Goal: Transaction & Acquisition: Purchase product/service

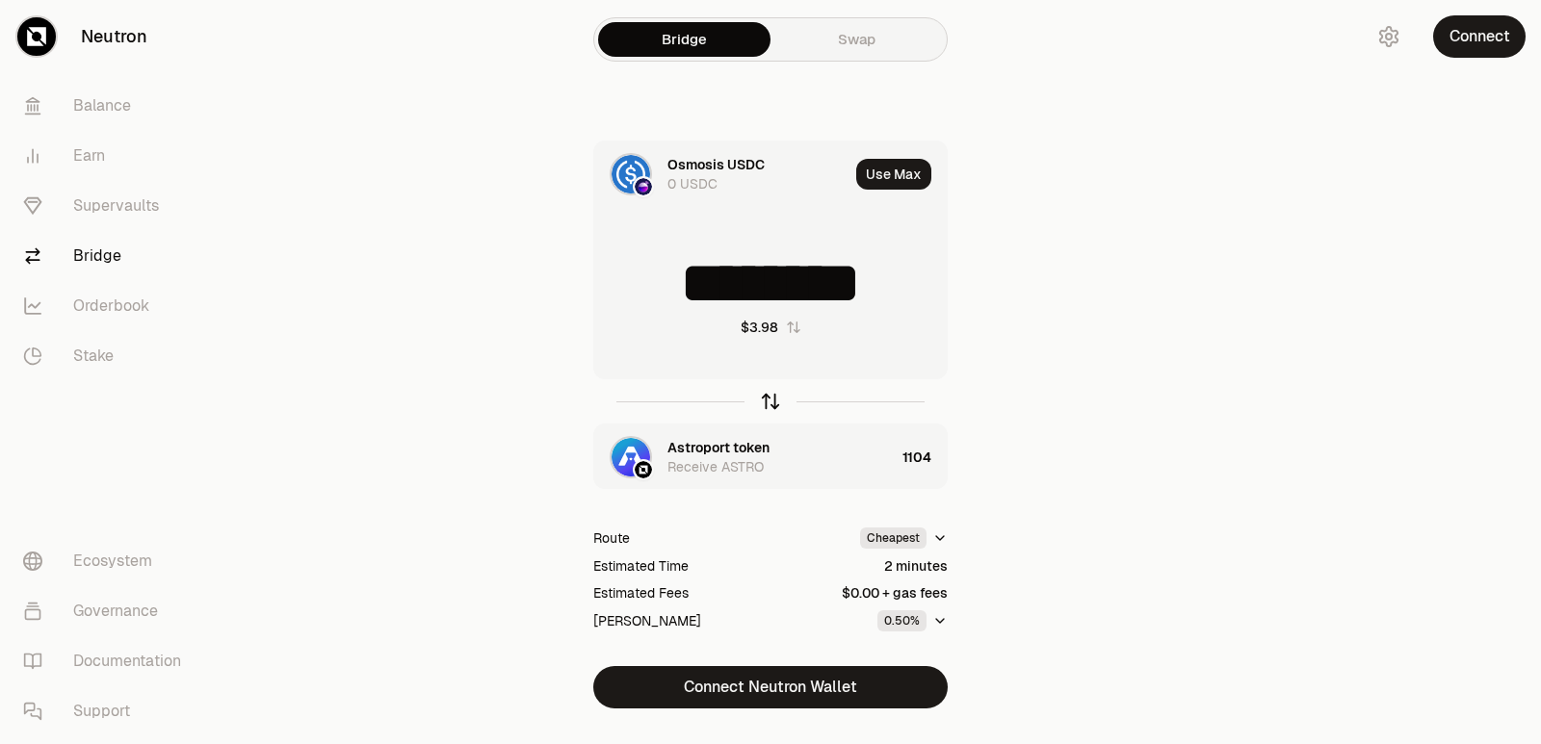
click at [772, 399] on icon "button" at bounding box center [770, 401] width 21 height 21
click at [771, 400] on icon "button" at bounding box center [770, 401] width 21 height 21
click at [781, 298] on input "********" at bounding box center [770, 283] width 352 height 58
type input "********"
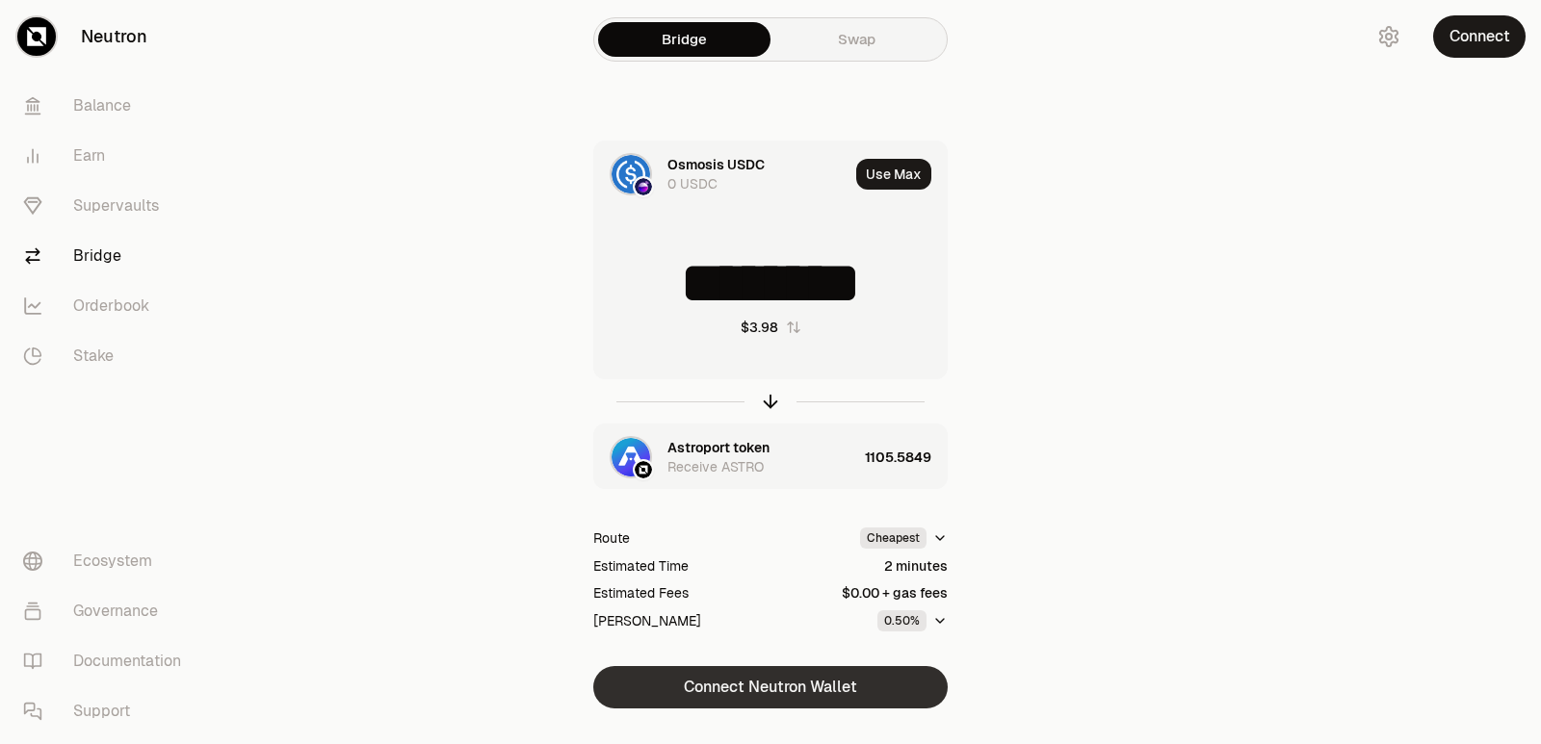
click at [792, 682] on button "Connect Neutron Wallet" at bounding box center [770, 687] width 354 height 42
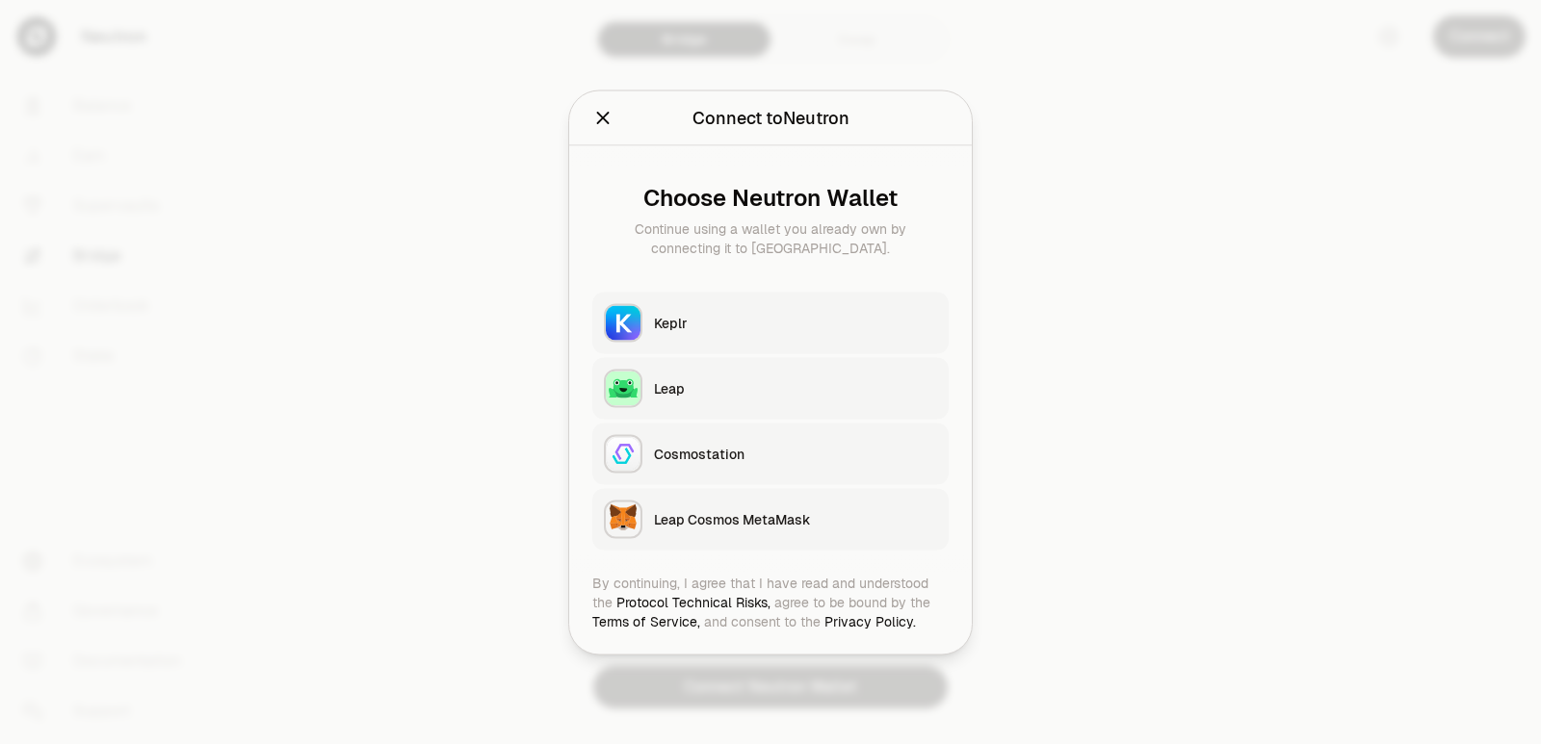
click at [733, 315] on div "Keplr" at bounding box center [795, 322] width 283 height 19
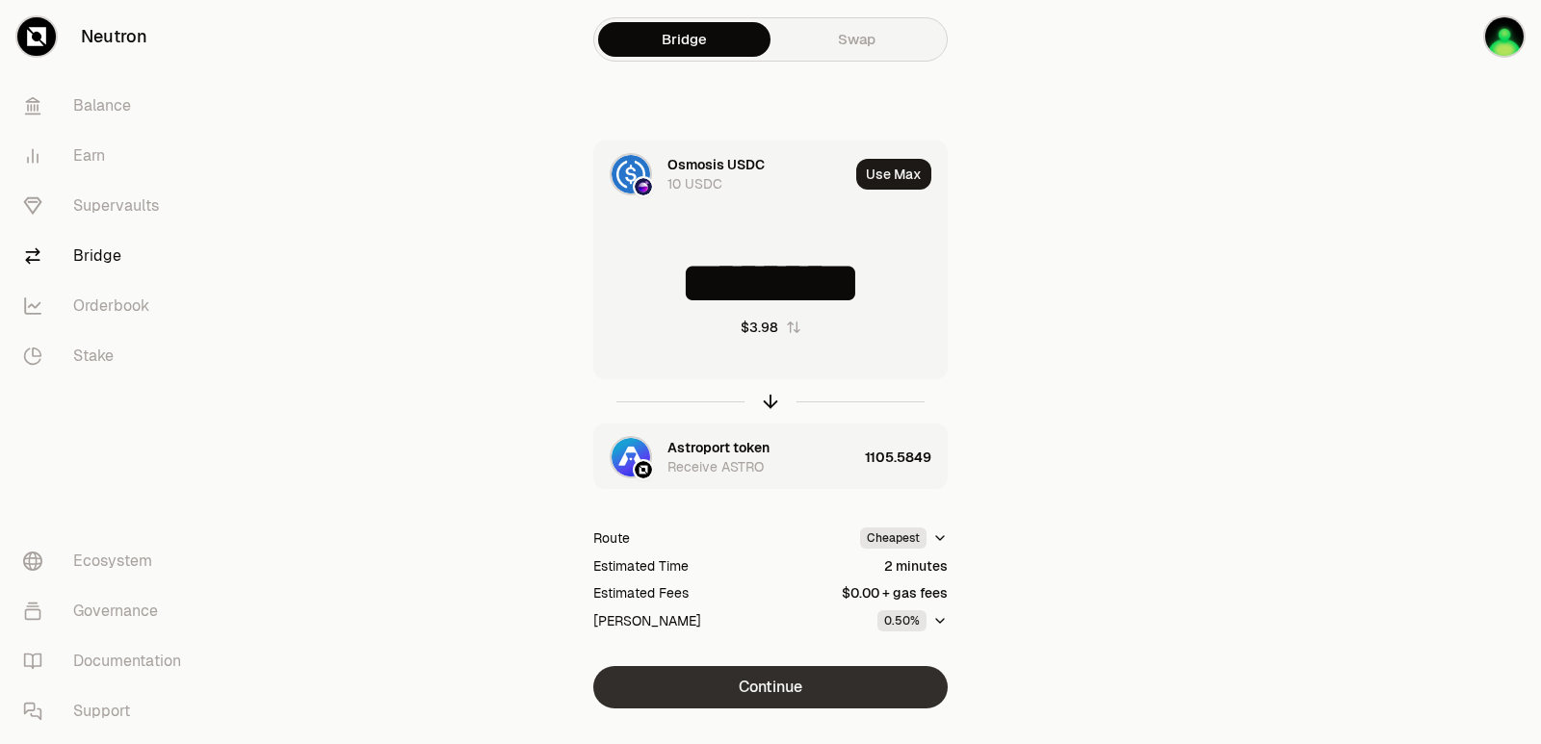
click at [814, 685] on button "Continue" at bounding box center [770, 687] width 354 height 42
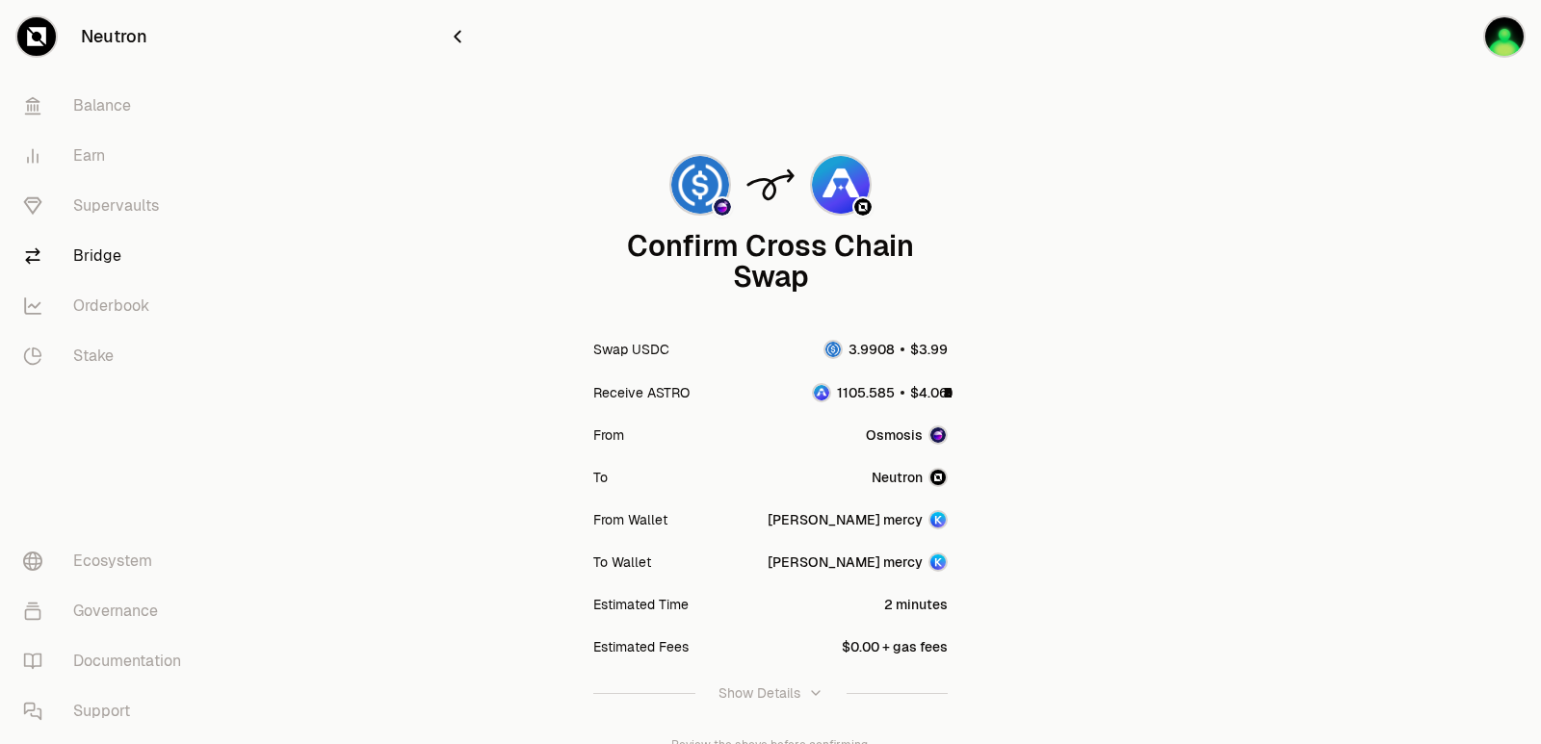
scroll to position [159, 0]
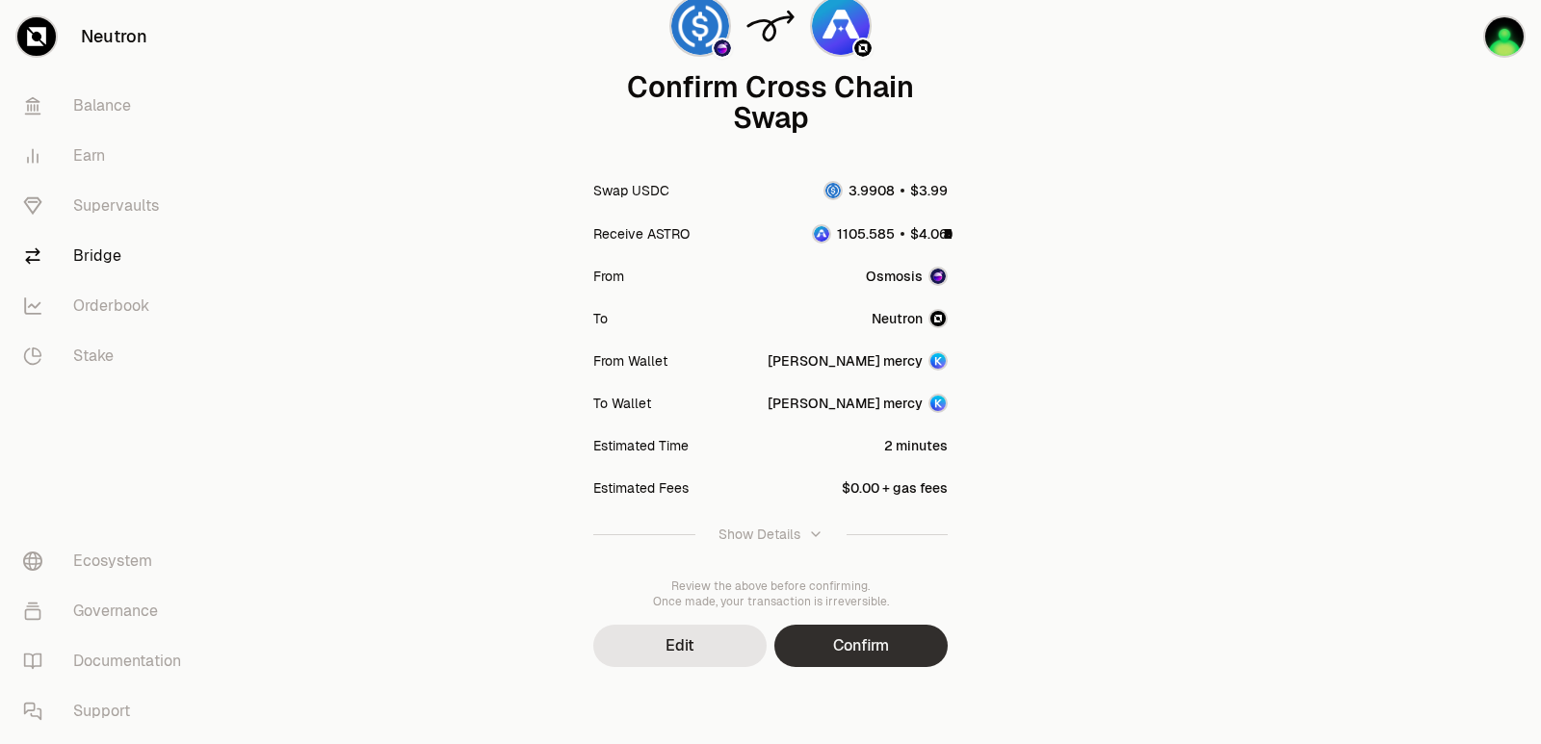
click at [844, 649] on button "Confirm" at bounding box center [860, 646] width 173 height 42
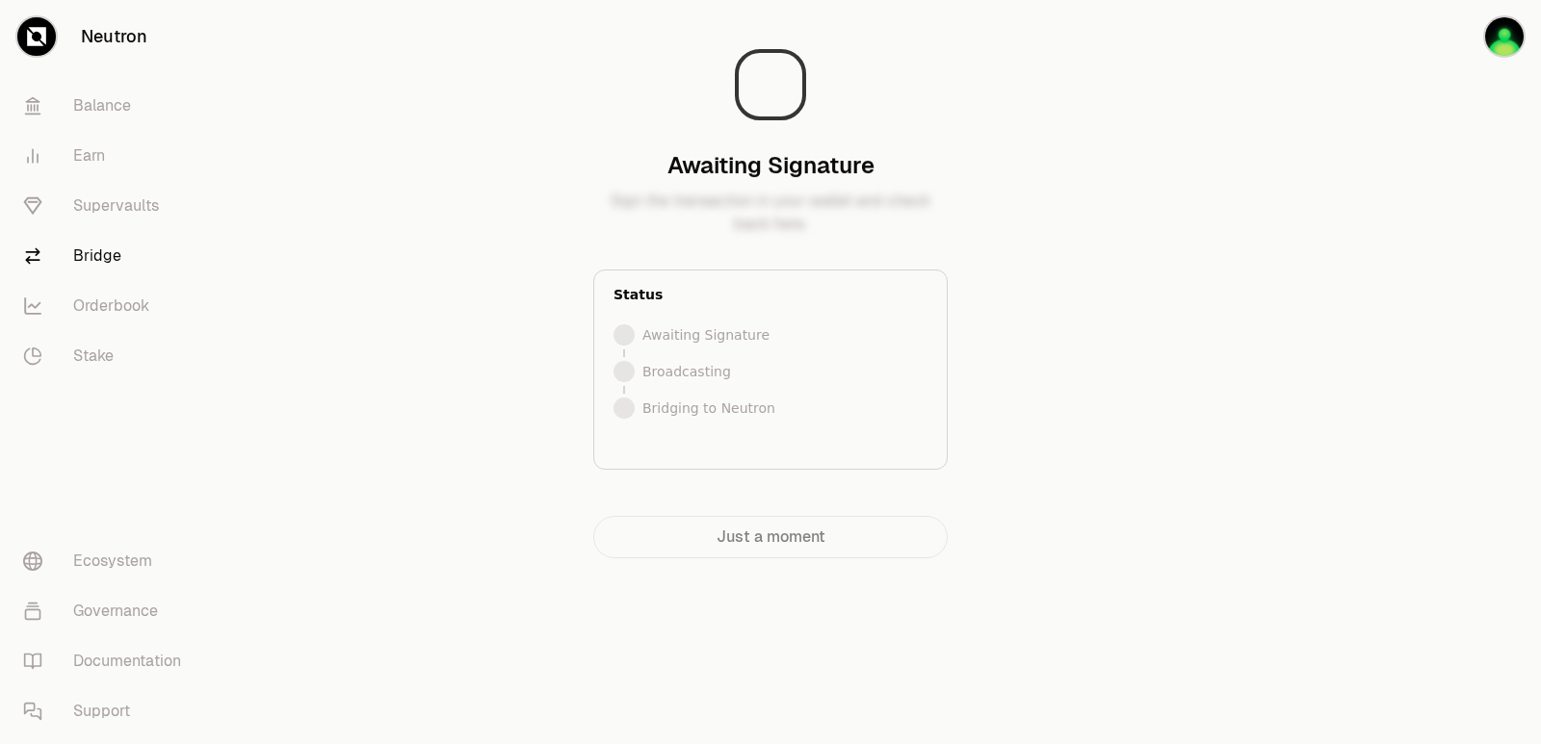
scroll to position [0, 0]
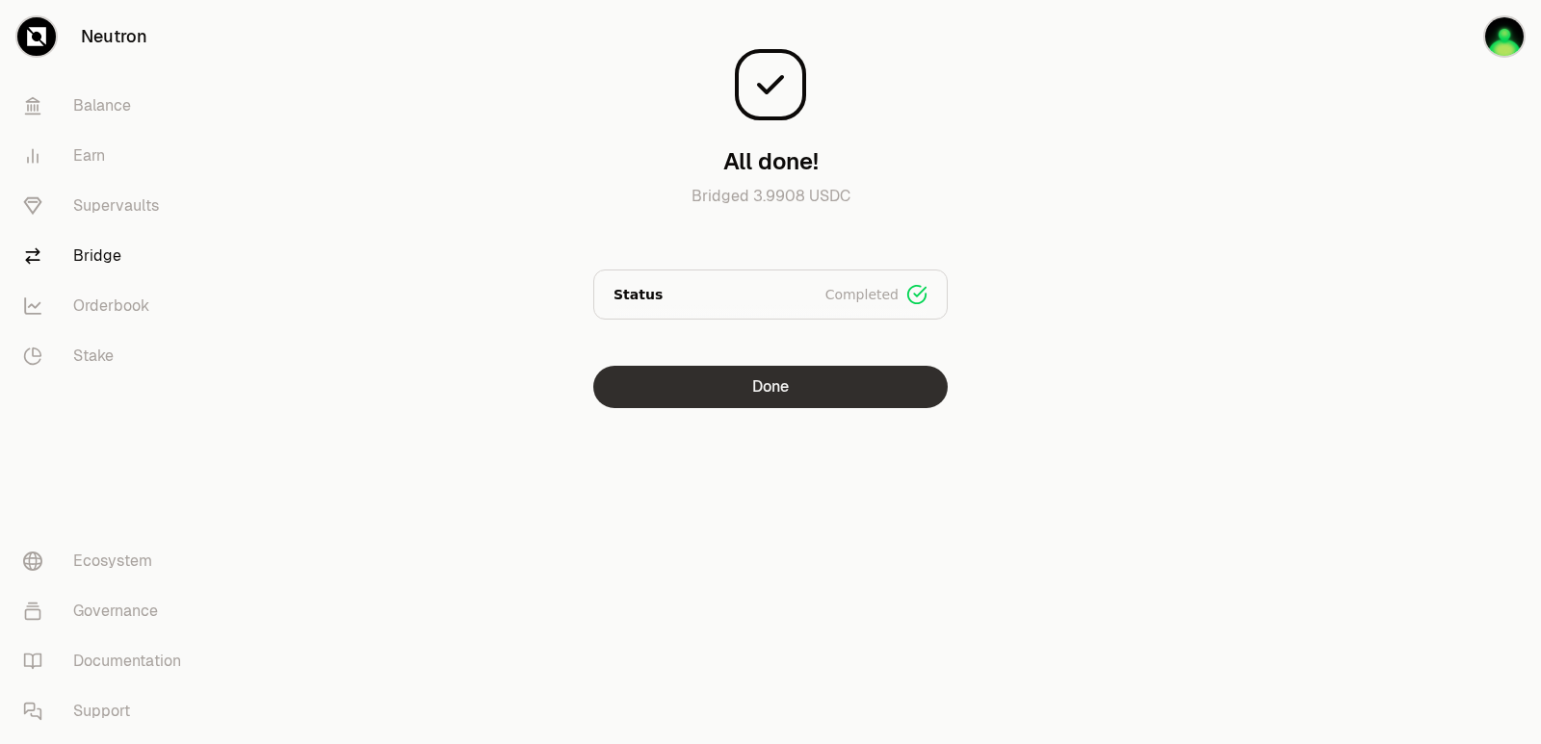
click at [737, 397] on button "Done" at bounding box center [770, 387] width 354 height 42
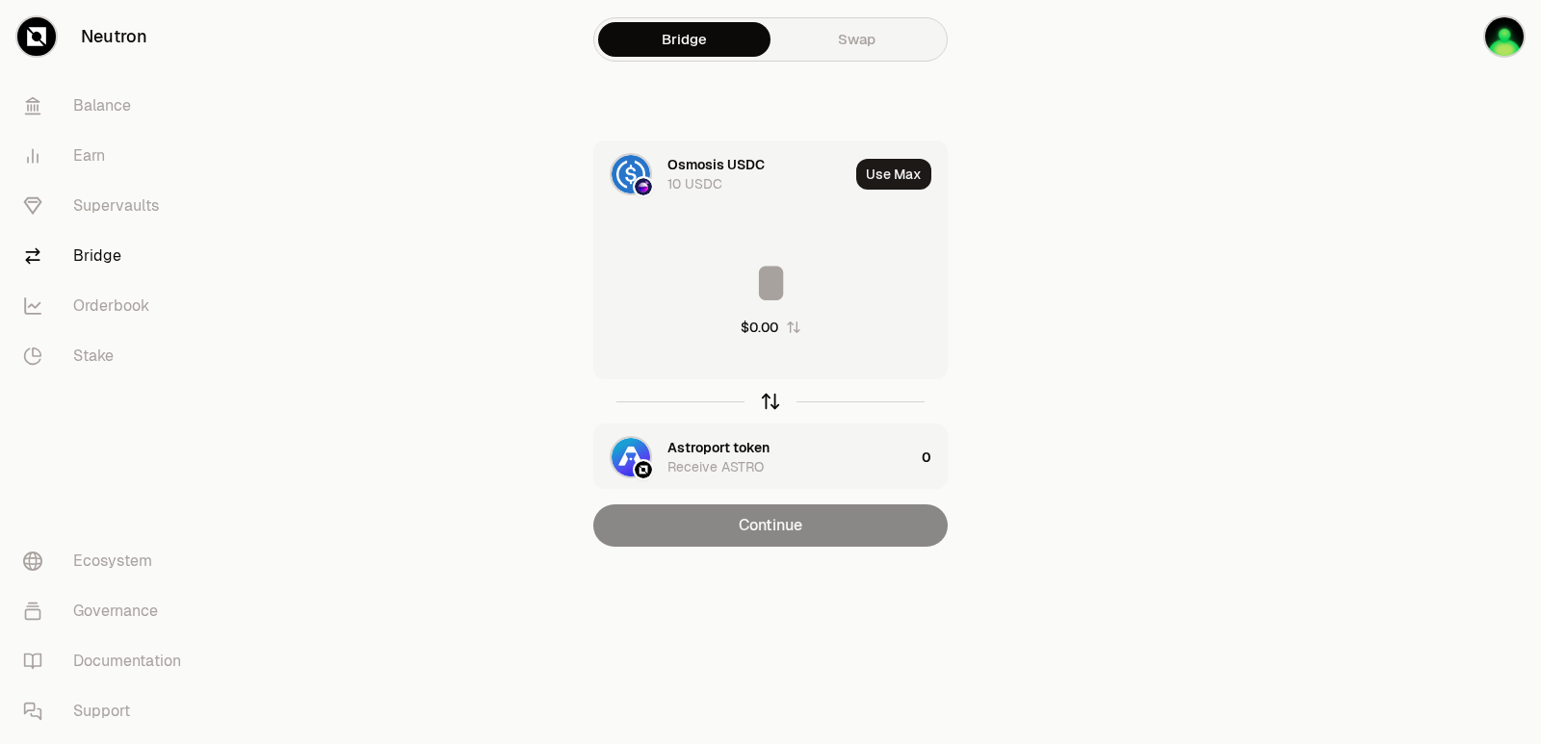
click at [772, 396] on icon "button" at bounding box center [770, 401] width 21 height 21
click at [884, 173] on button "Use Max" at bounding box center [893, 174] width 75 height 31
type input "**********"
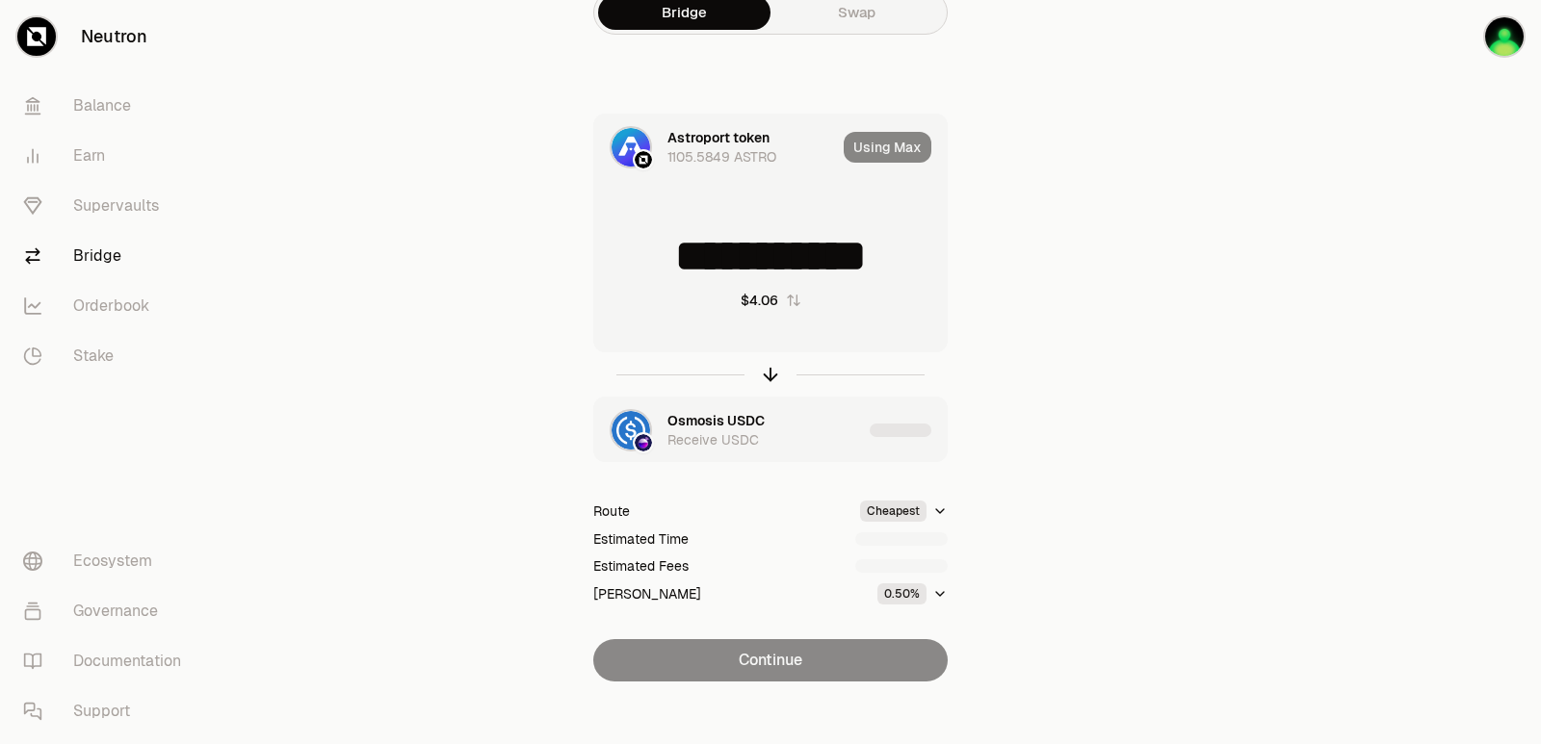
scroll to position [41, 0]
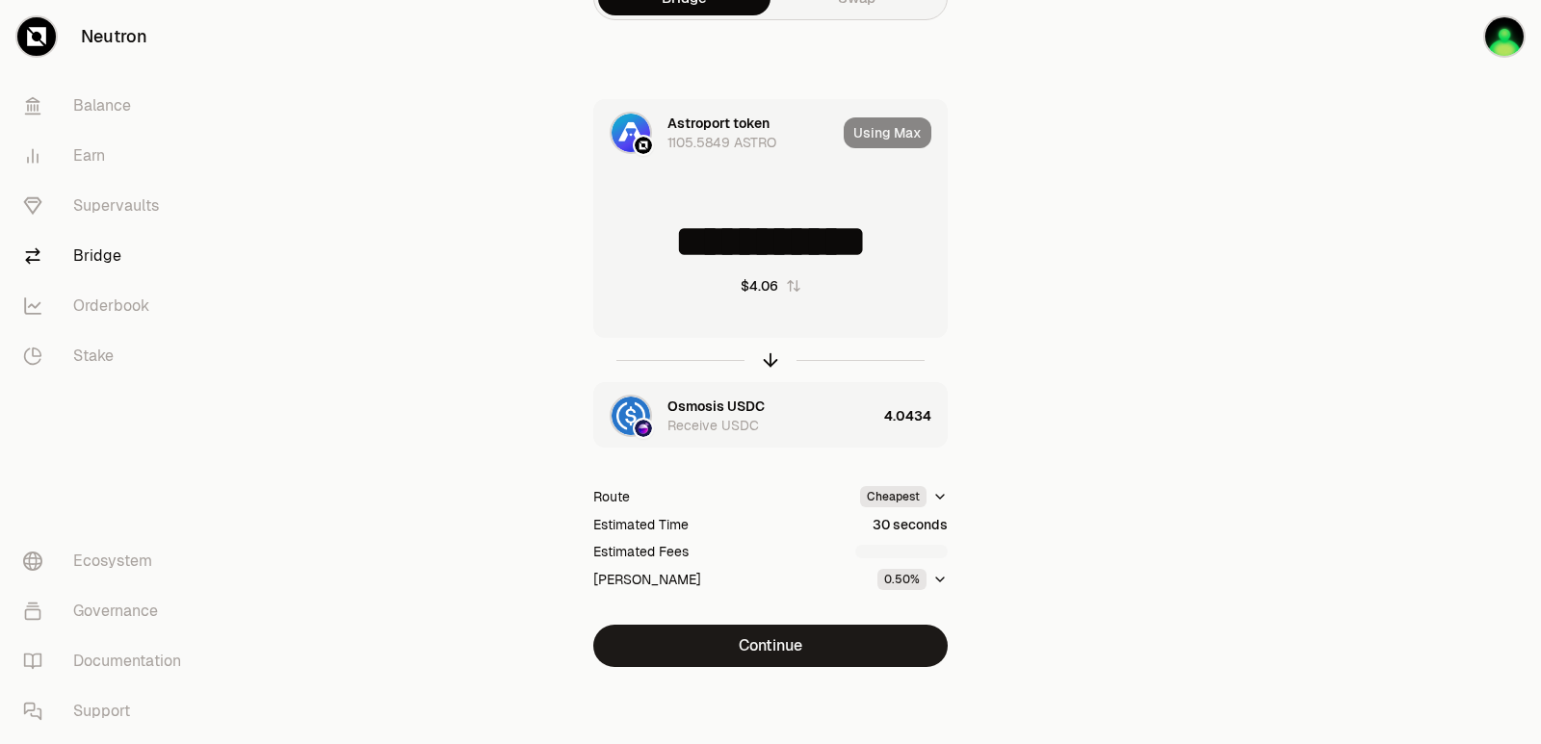
click at [768, 639] on button "Continue" at bounding box center [770, 646] width 354 height 42
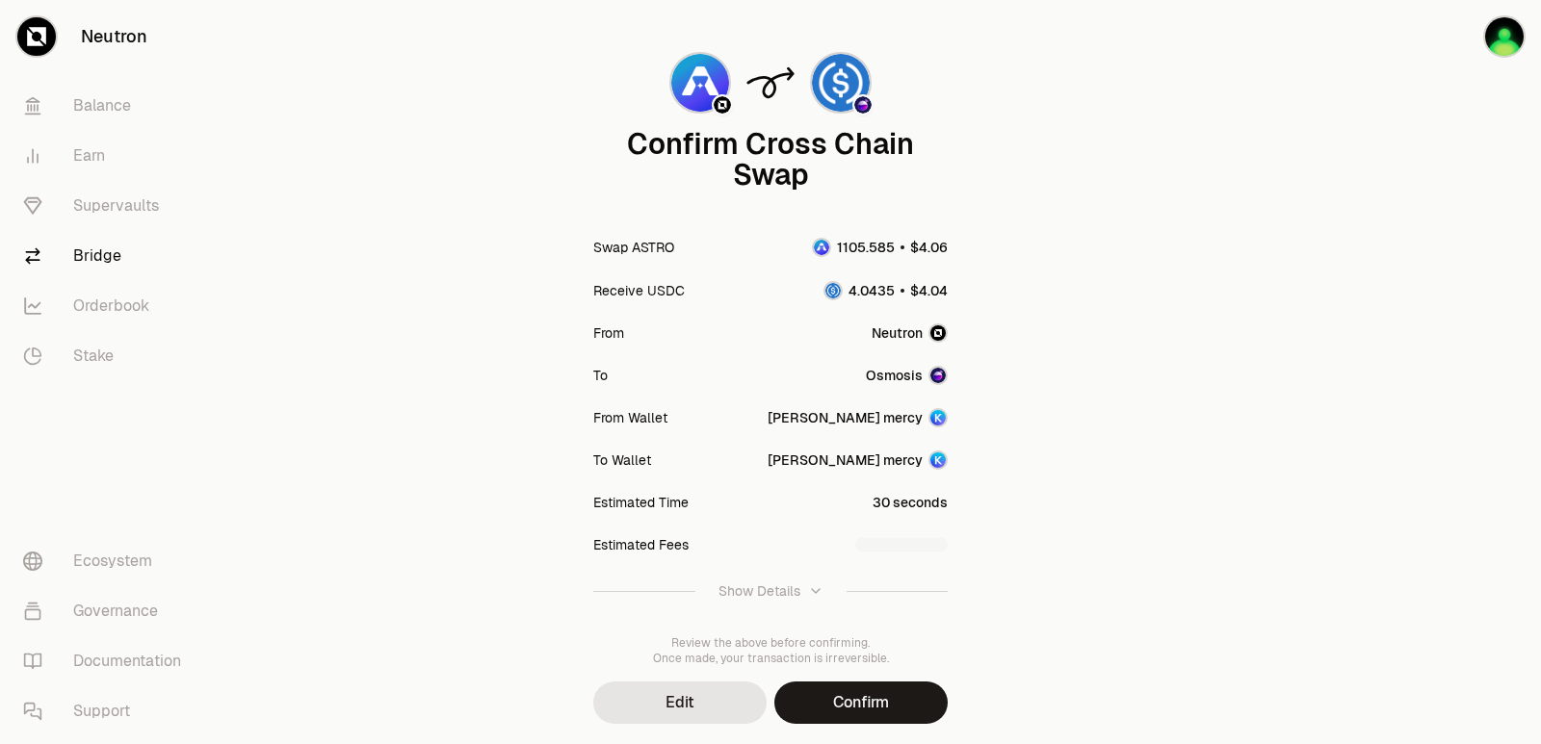
scroll to position [159, 0]
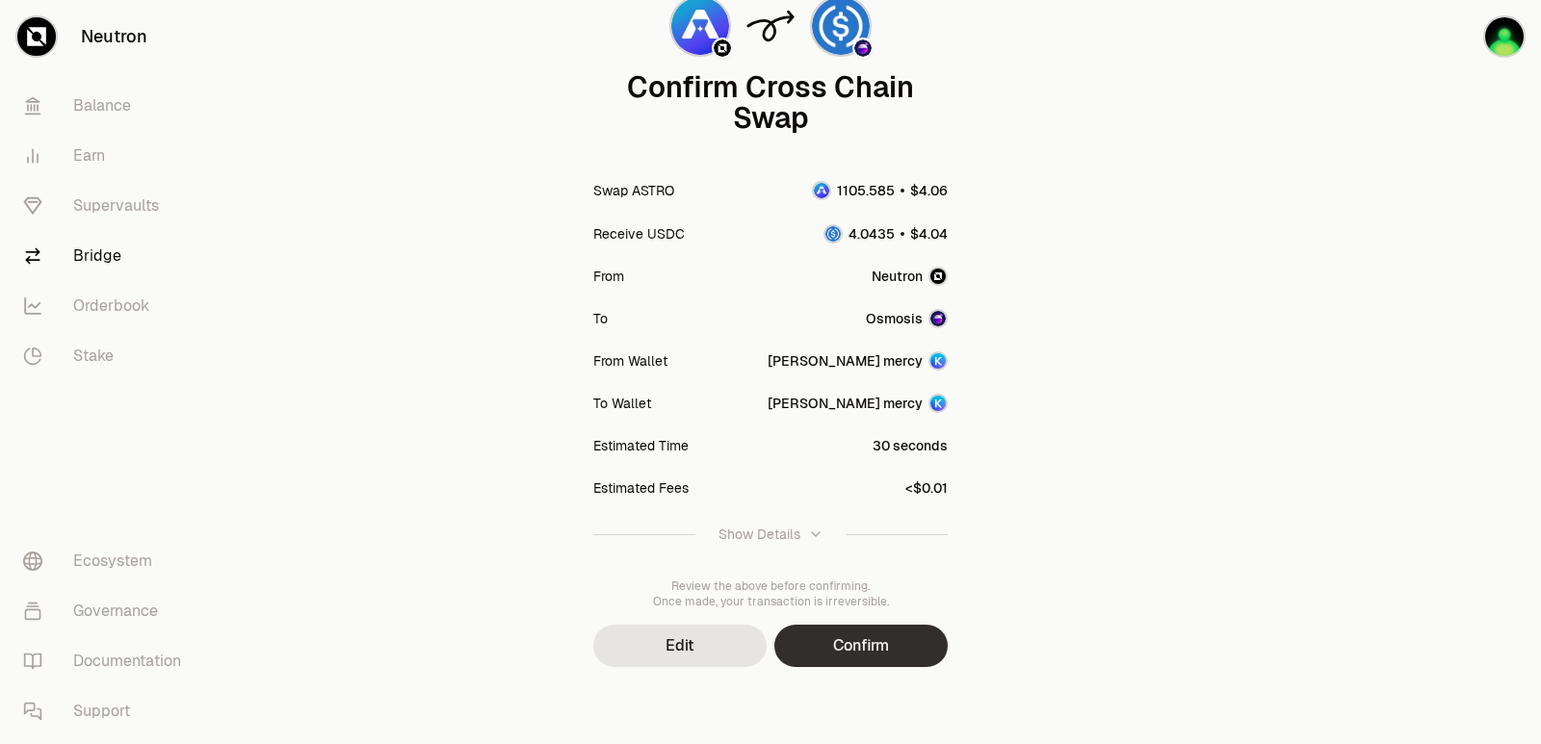
click at [848, 628] on button "Confirm" at bounding box center [860, 646] width 173 height 42
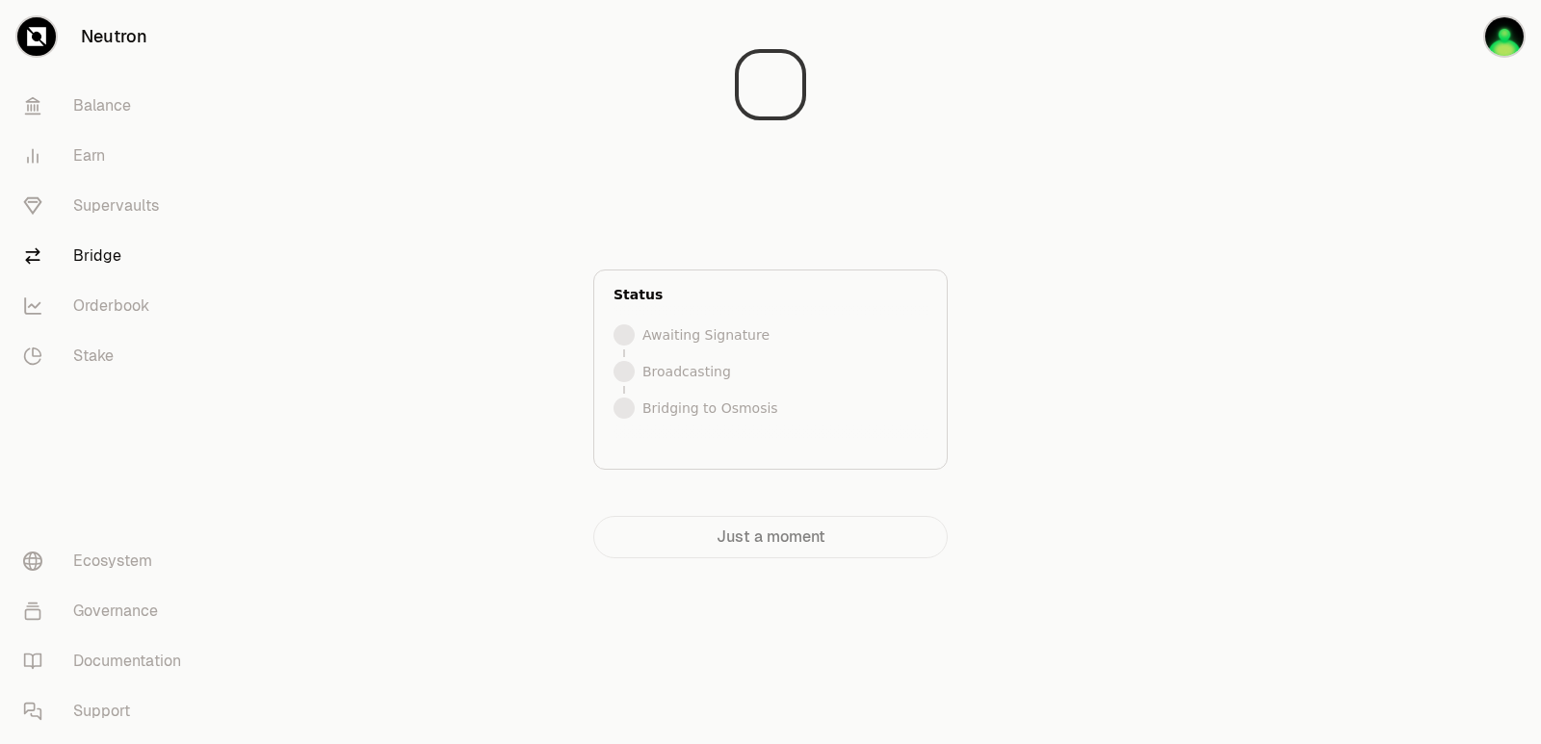
scroll to position [0, 0]
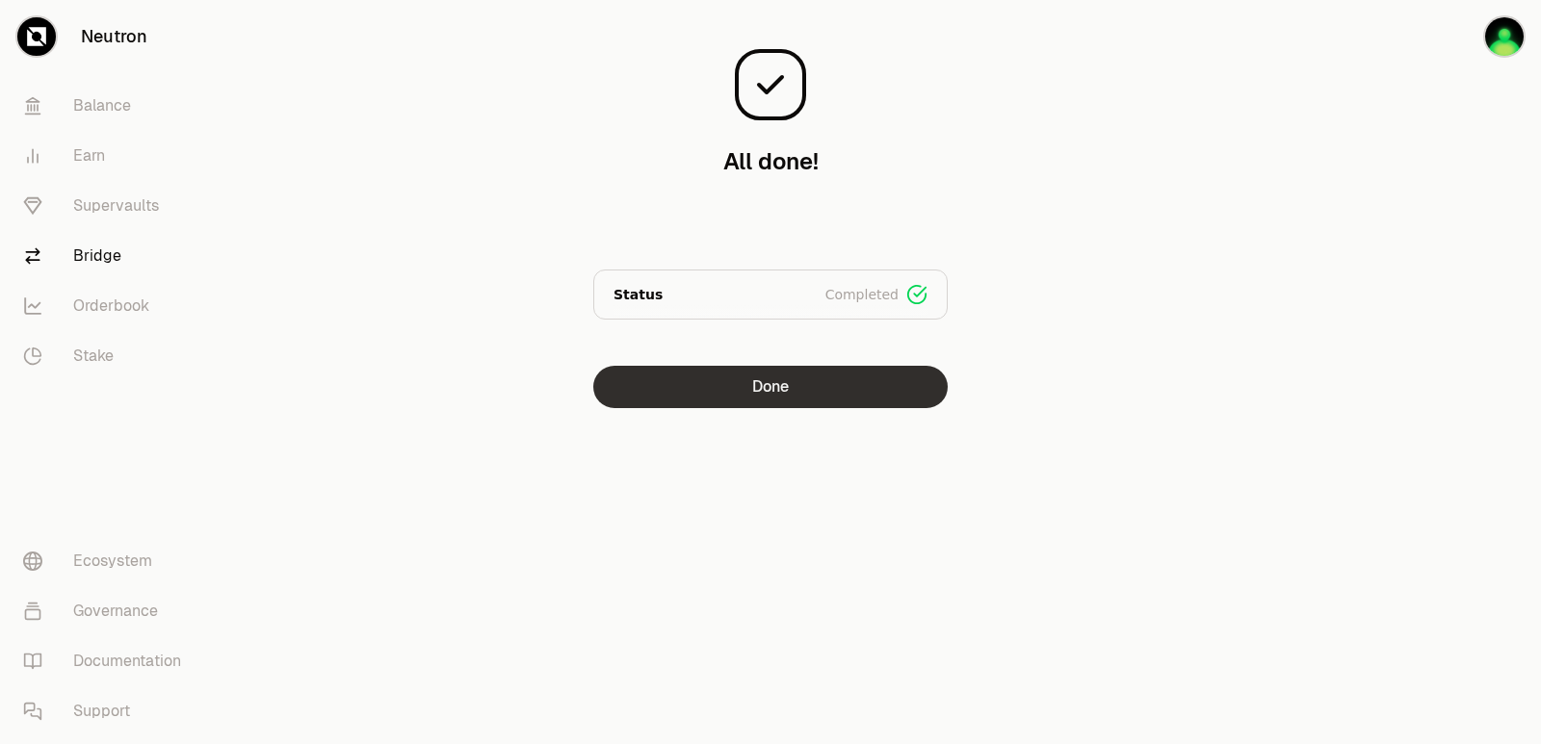
click at [786, 384] on button "Done" at bounding box center [770, 387] width 354 height 42
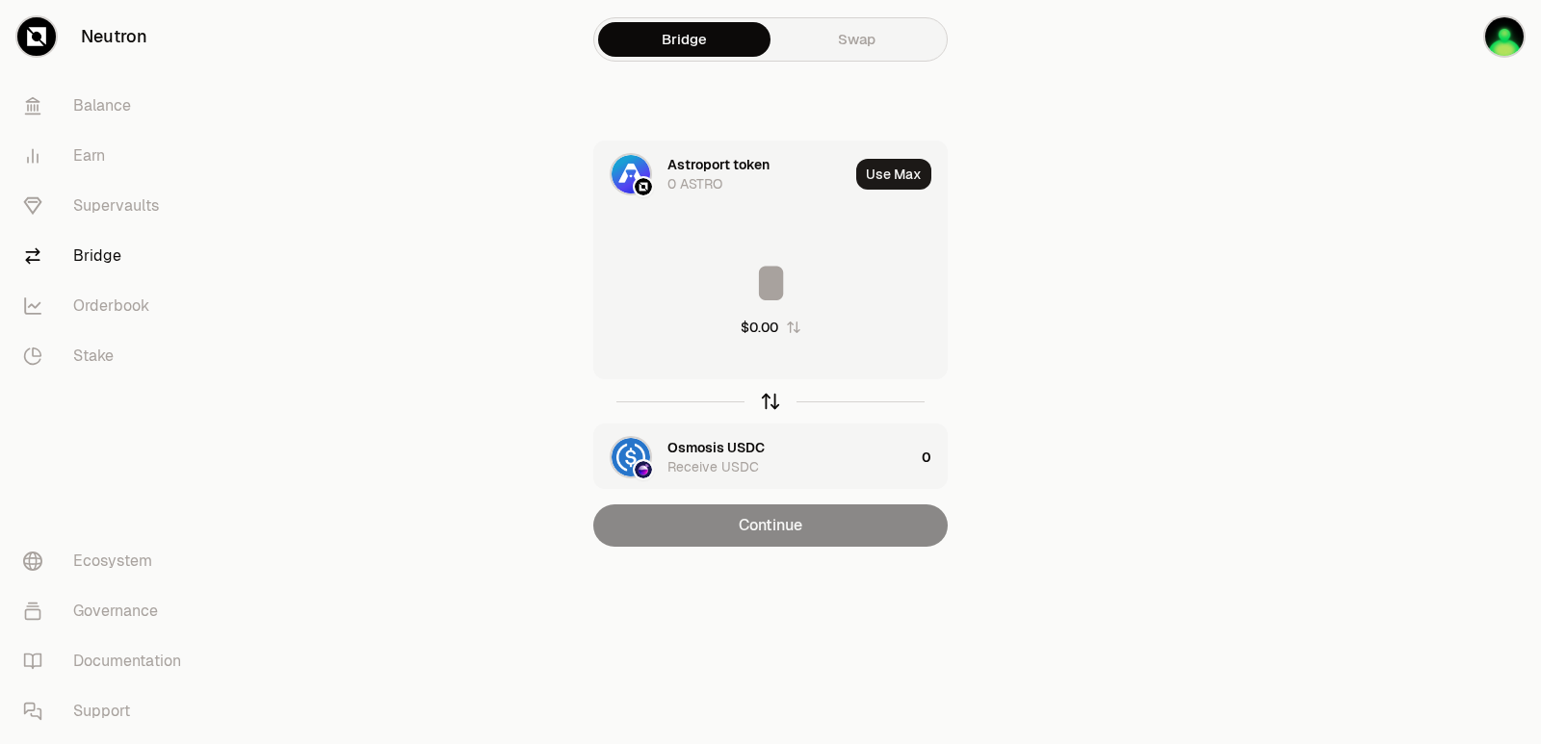
click at [771, 397] on icon "button" at bounding box center [771, 399] width 13 height 6
click at [706, 447] on div "Astroport token" at bounding box center [718, 447] width 102 height 19
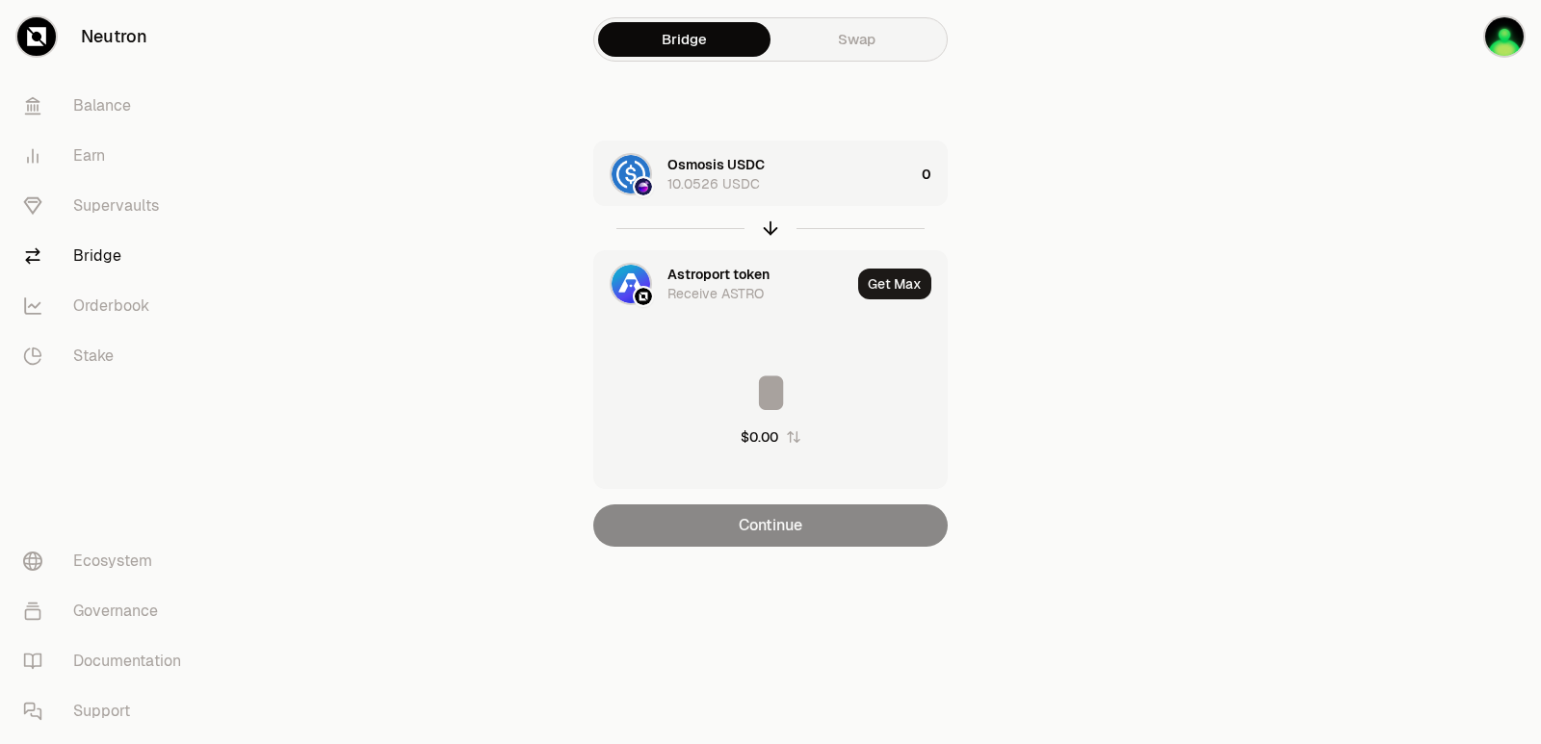
click at [713, 278] on div "Astroport token" at bounding box center [718, 274] width 102 height 19
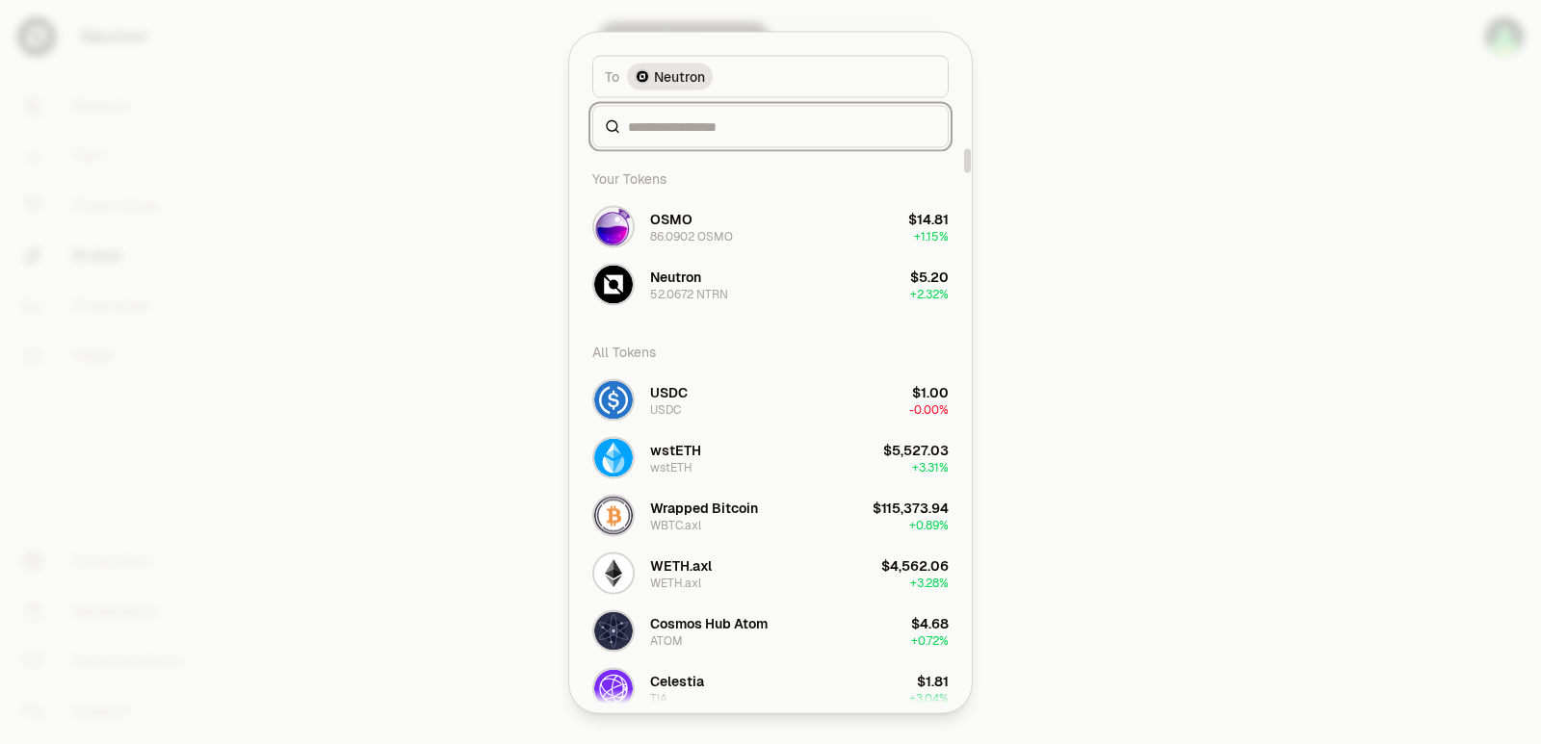
click at [669, 126] on input at bounding box center [782, 126] width 308 height 19
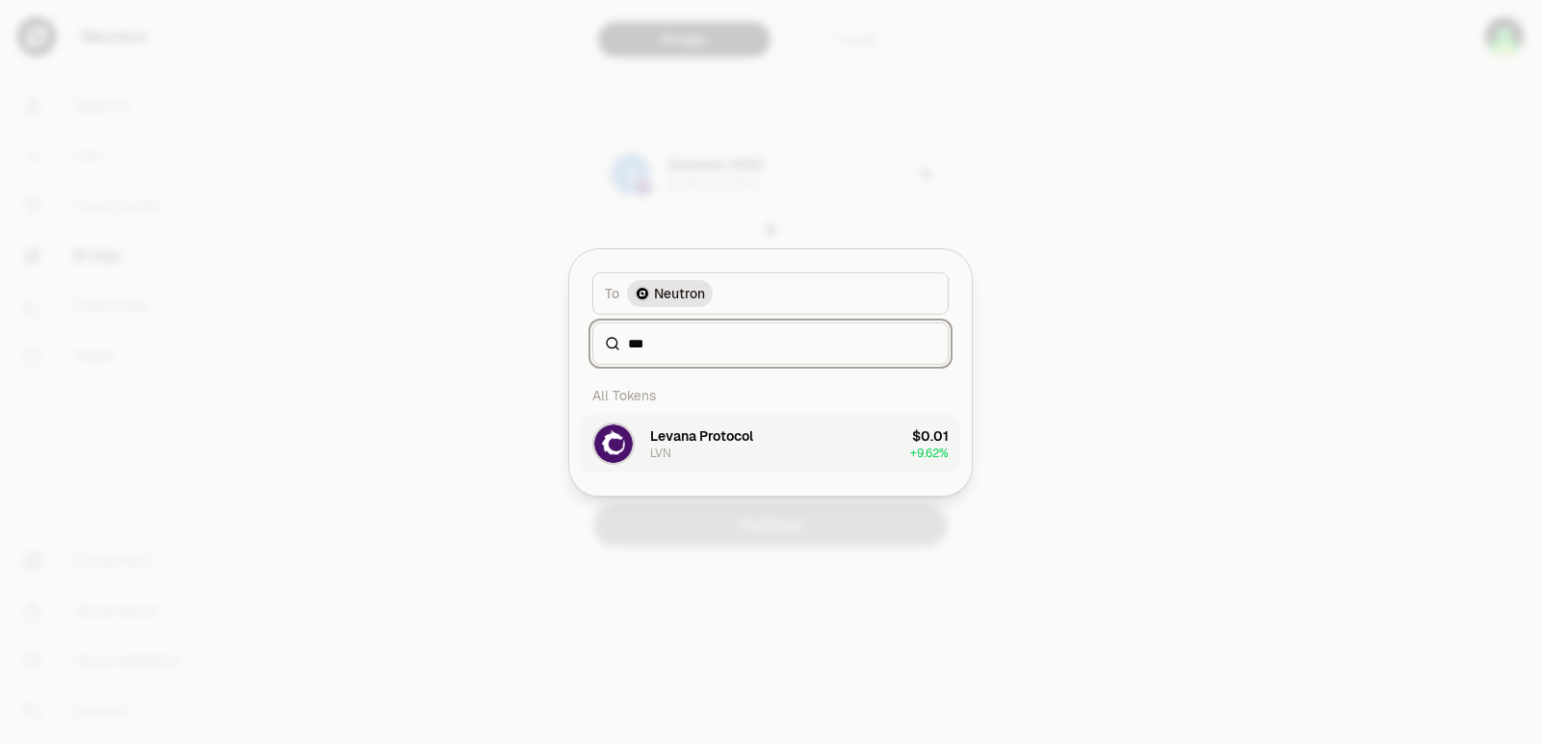
type input "***"
click at [770, 446] on button "Levana Protocol LVN $0.01 + 9.62%" at bounding box center [770, 444] width 379 height 58
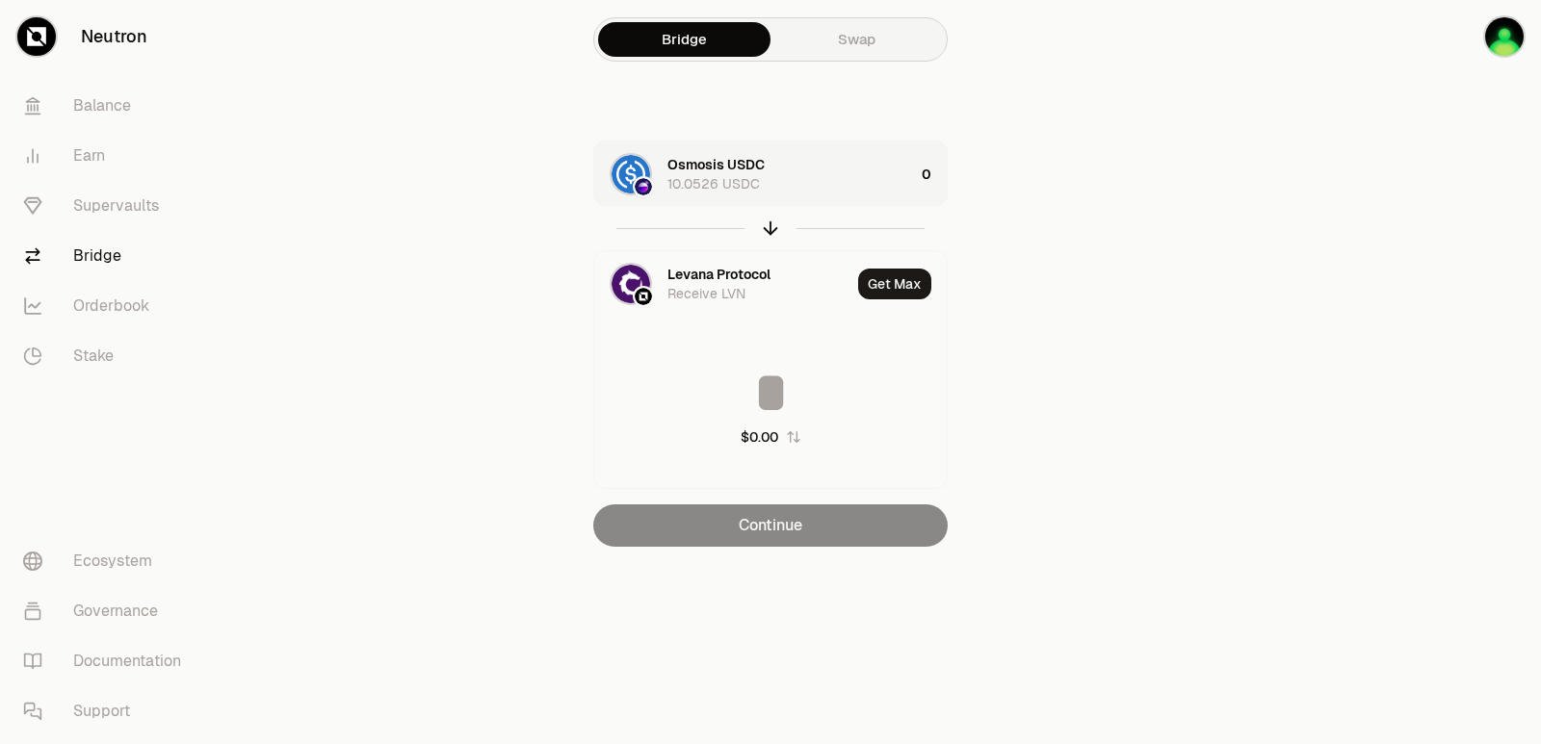
click at [828, 175] on div "Osmosis USDC 10.0526 USDC" at bounding box center [790, 174] width 247 height 39
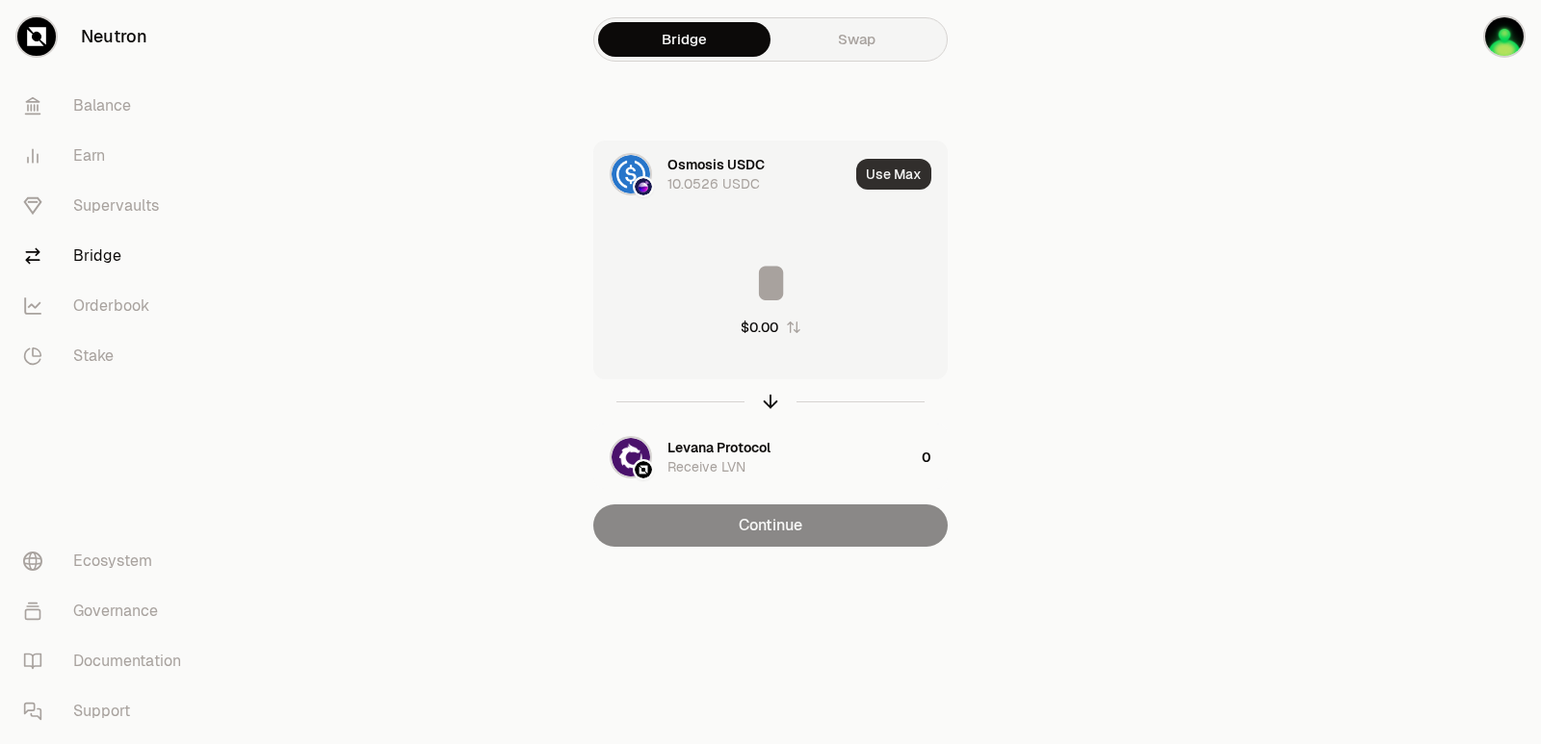
click at [901, 187] on button "Use Max" at bounding box center [893, 174] width 75 height 31
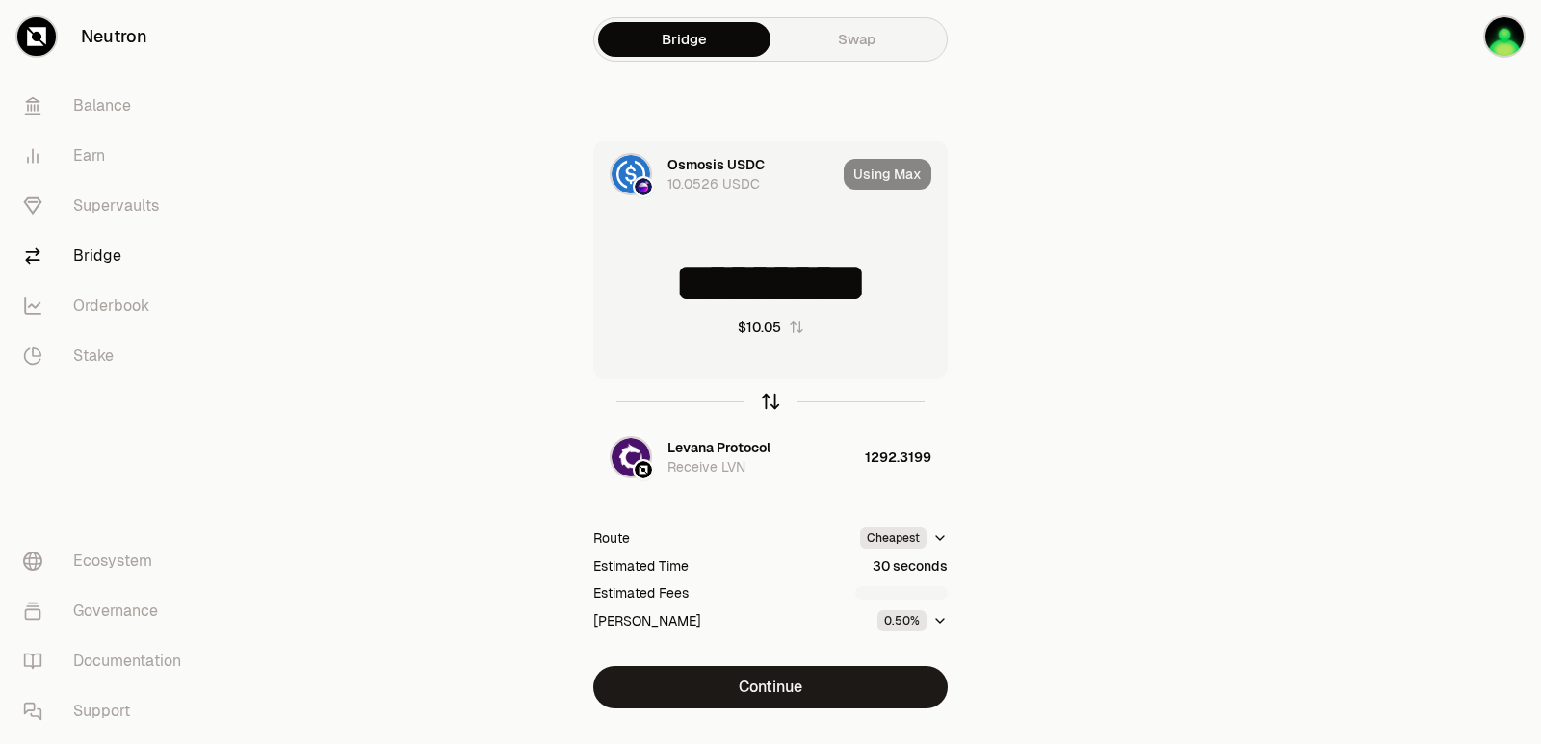
click at [762, 399] on icon "button" at bounding box center [770, 401] width 21 height 21
type input "**********"
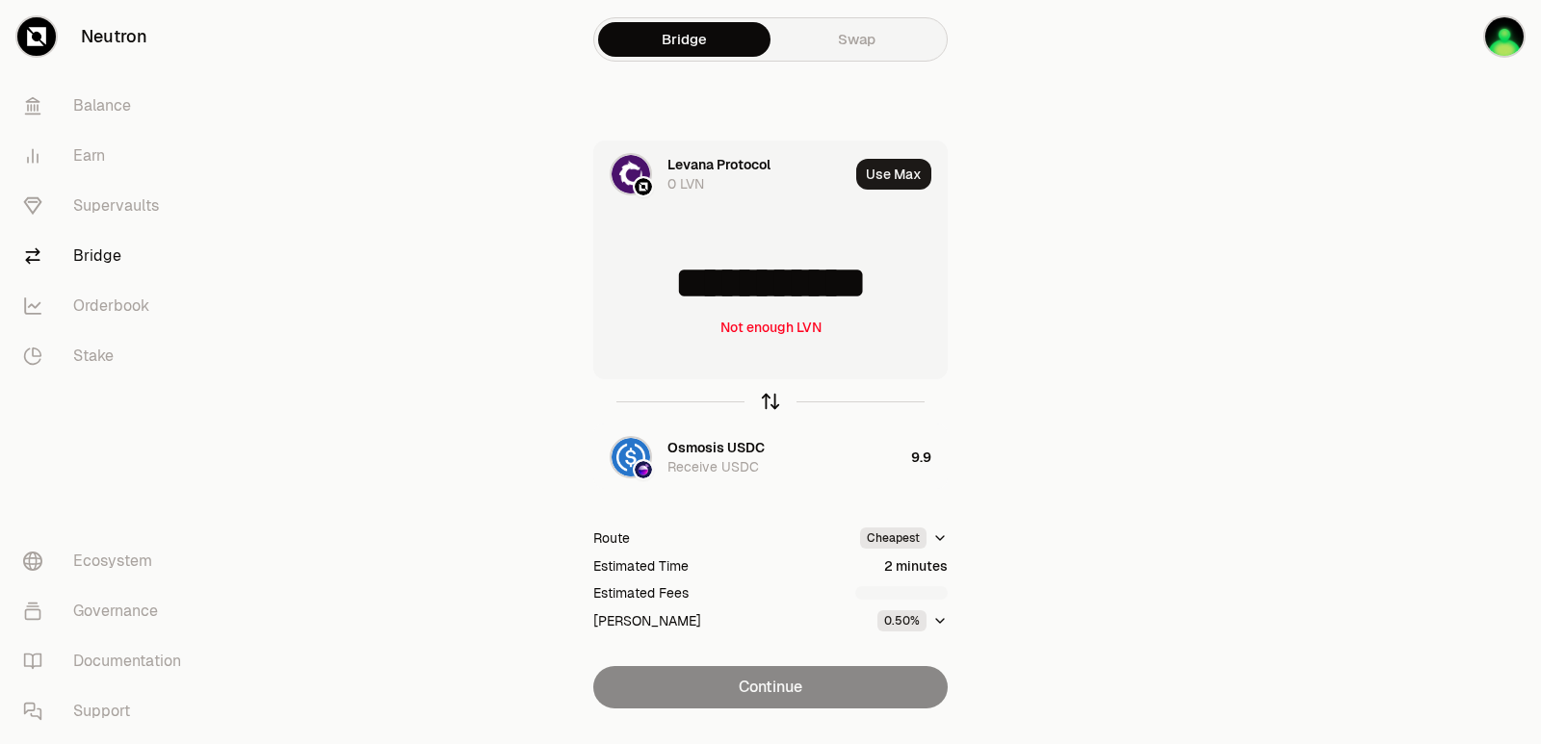
click at [762, 399] on icon "button" at bounding box center [770, 401] width 21 height 21
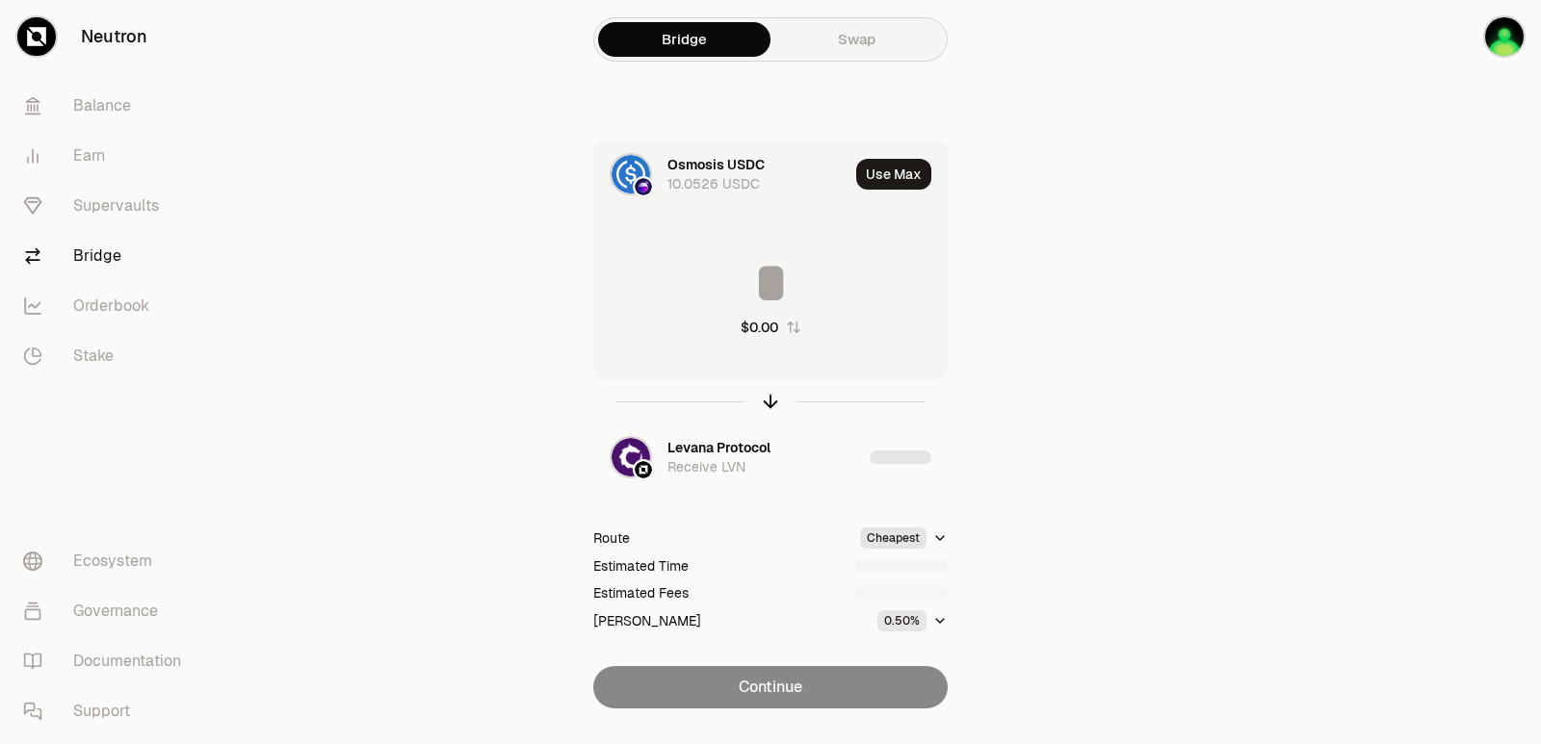
click at [747, 292] on input at bounding box center [770, 283] width 352 height 58
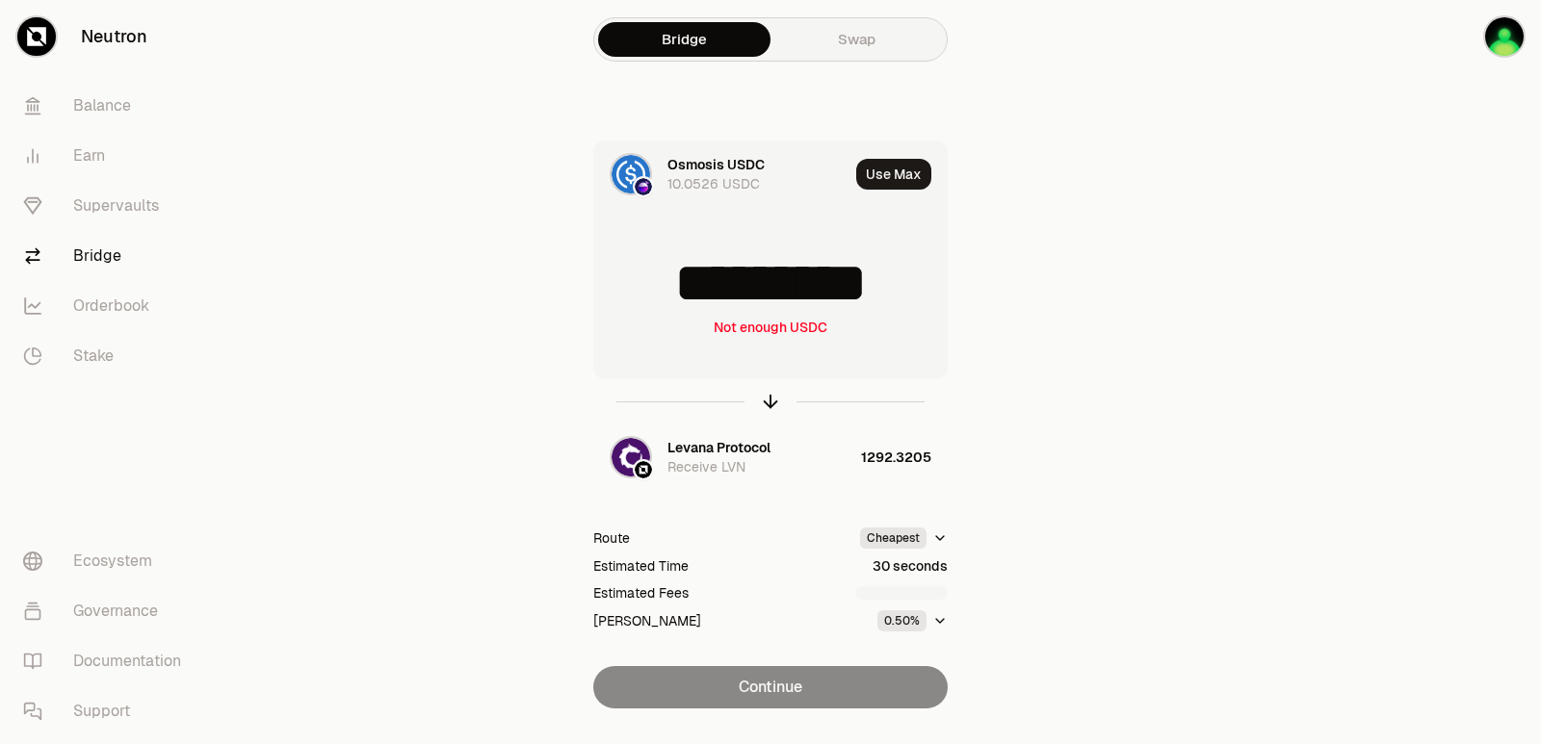
click at [755, 299] on input "*********" at bounding box center [770, 283] width 352 height 58
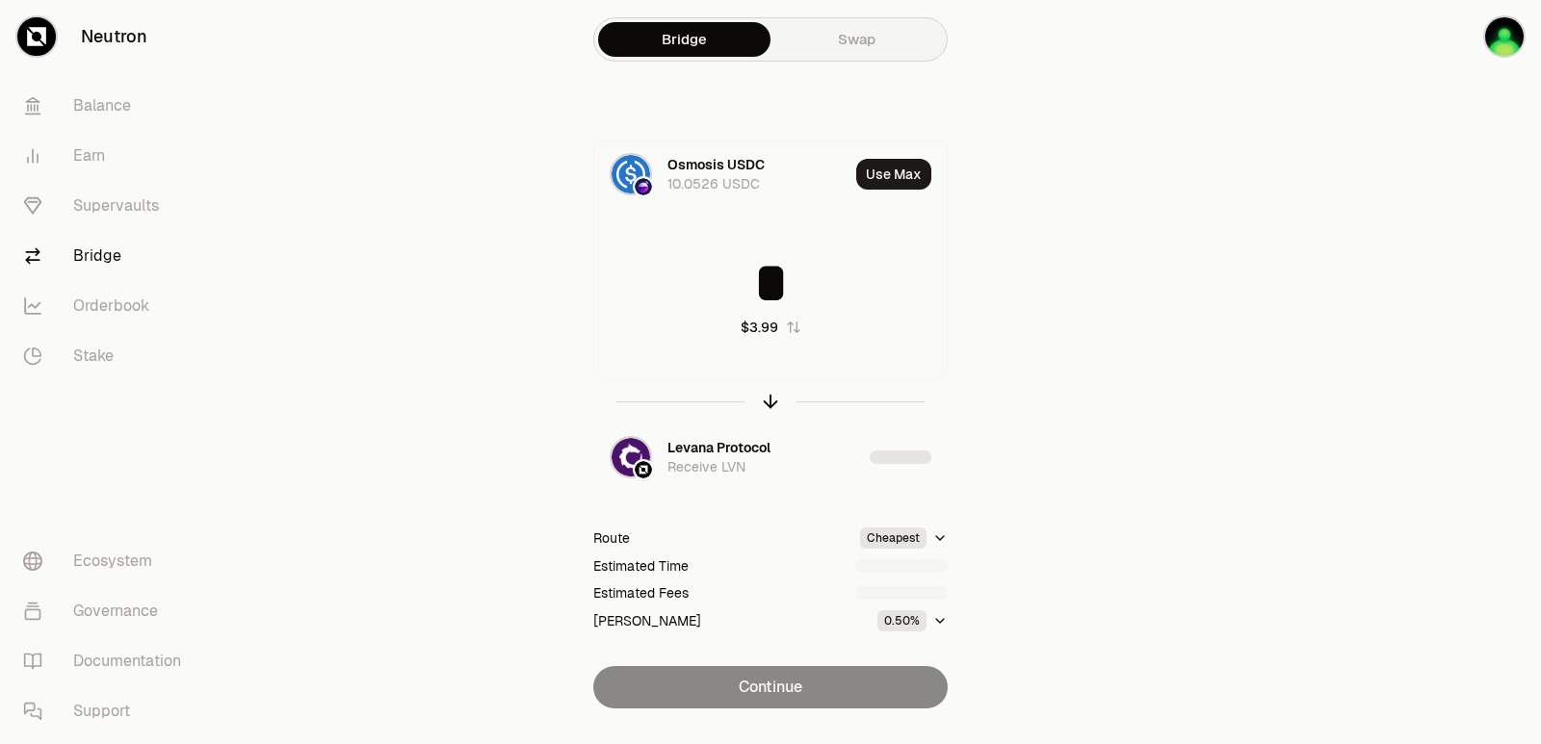
type input "*"
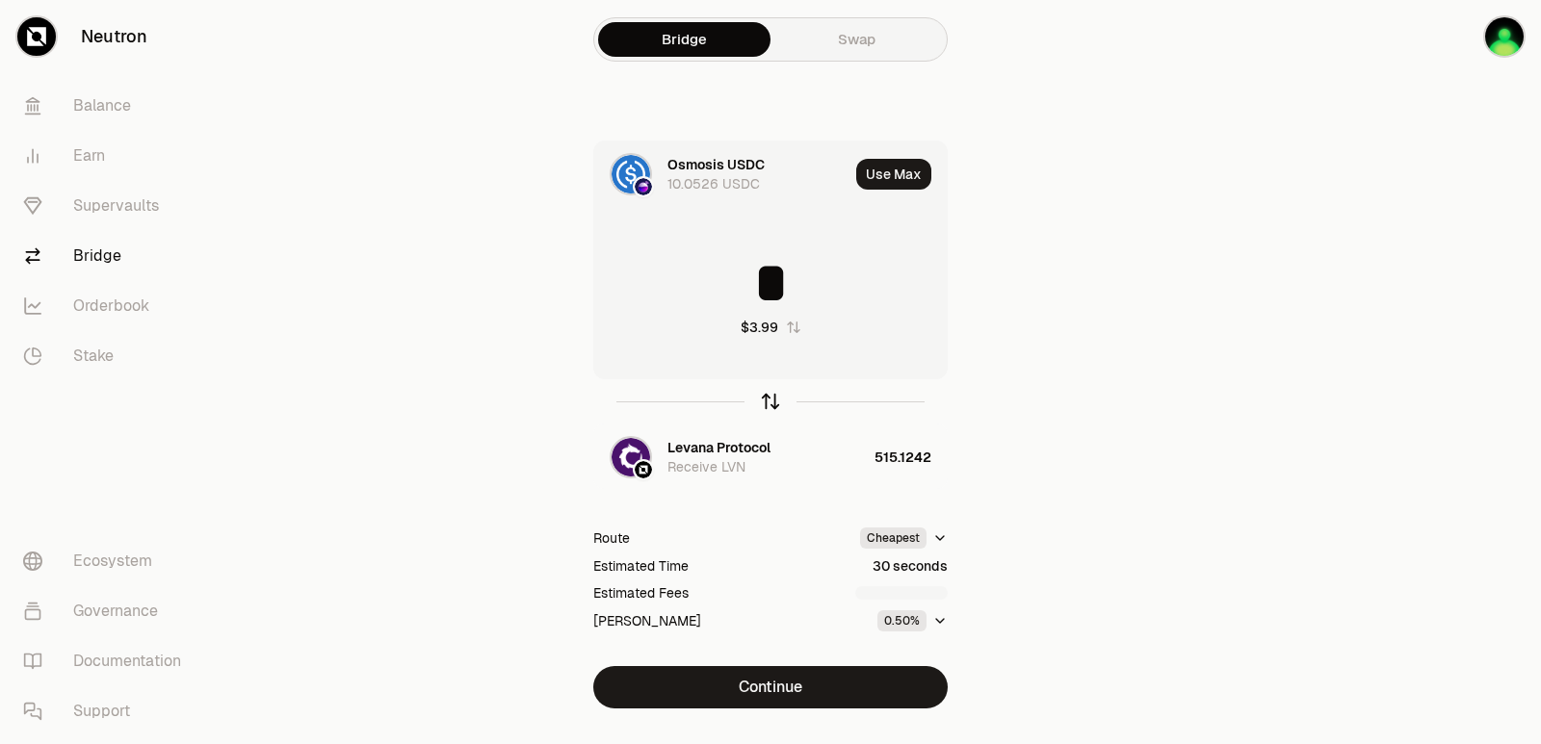
click at [769, 403] on icon "button" at bounding box center [770, 401] width 21 height 21
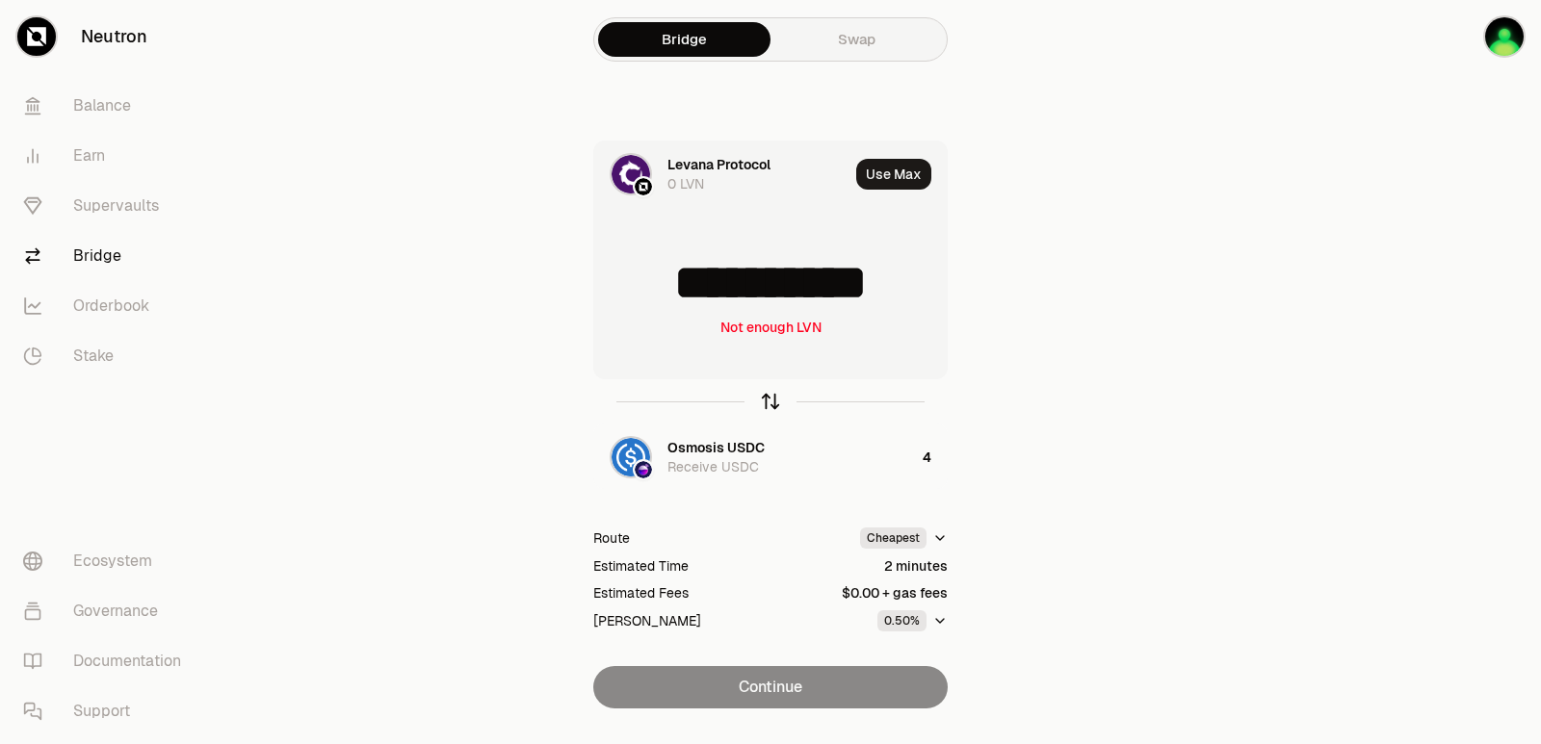
click at [772, 394] on icon "button" at bounding box center [770, 401] width 21 height 21
type input "*"
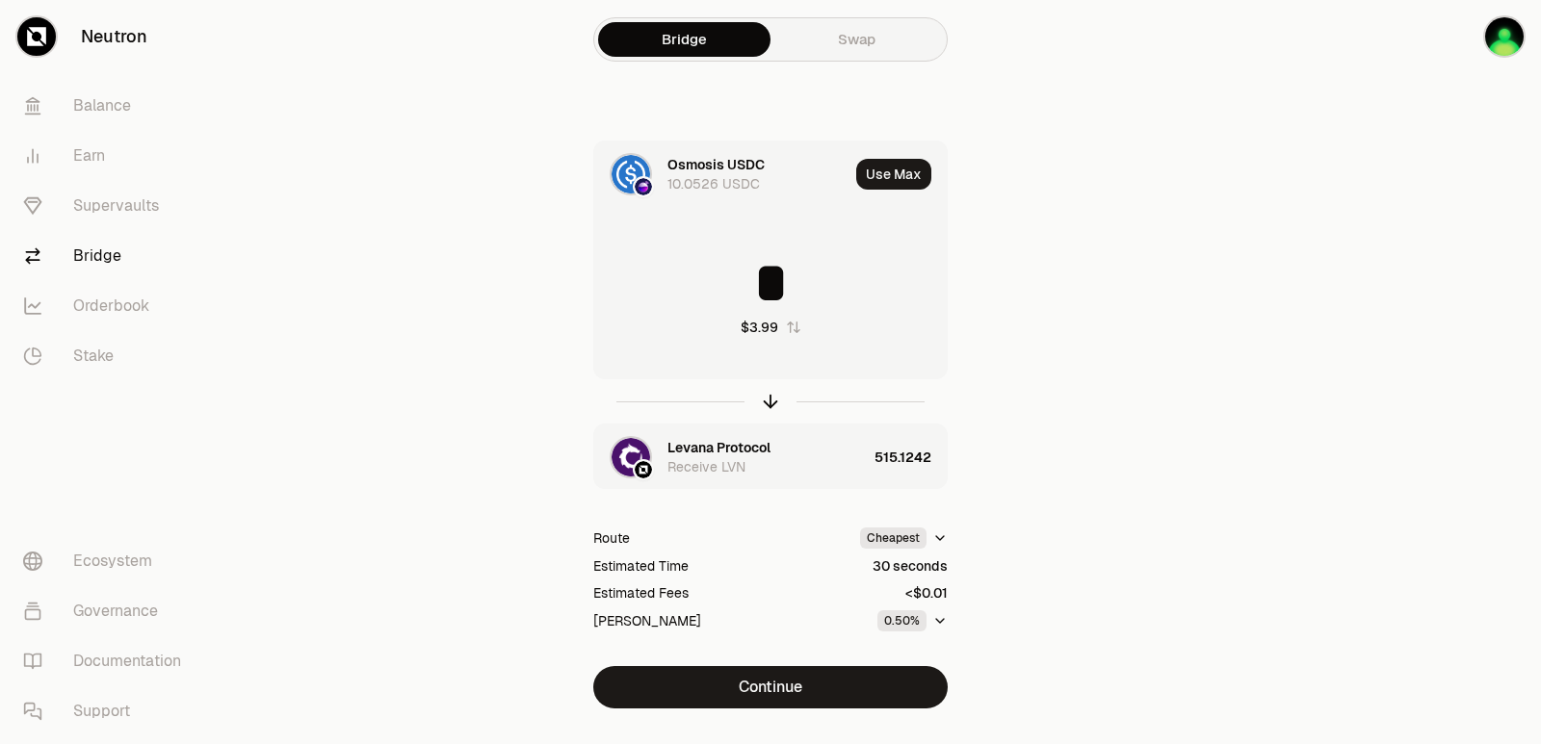
click at [703, 451] on div "Levana Protocol" at bounding box center [718, 447] width 103 height 19
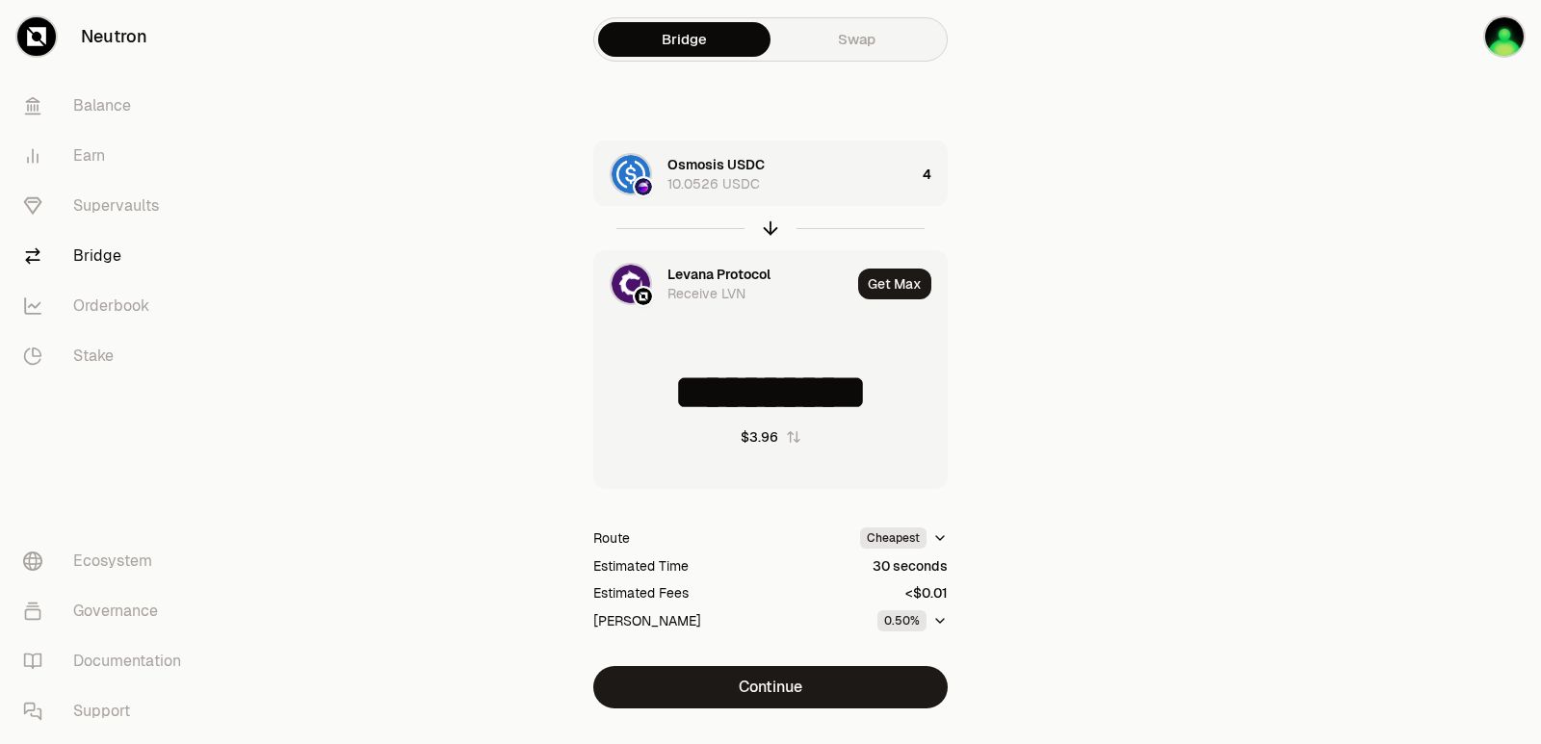
click at [680, 276] on div "Levana Protocol" at bounding box center [718, 274] width 103 height 19
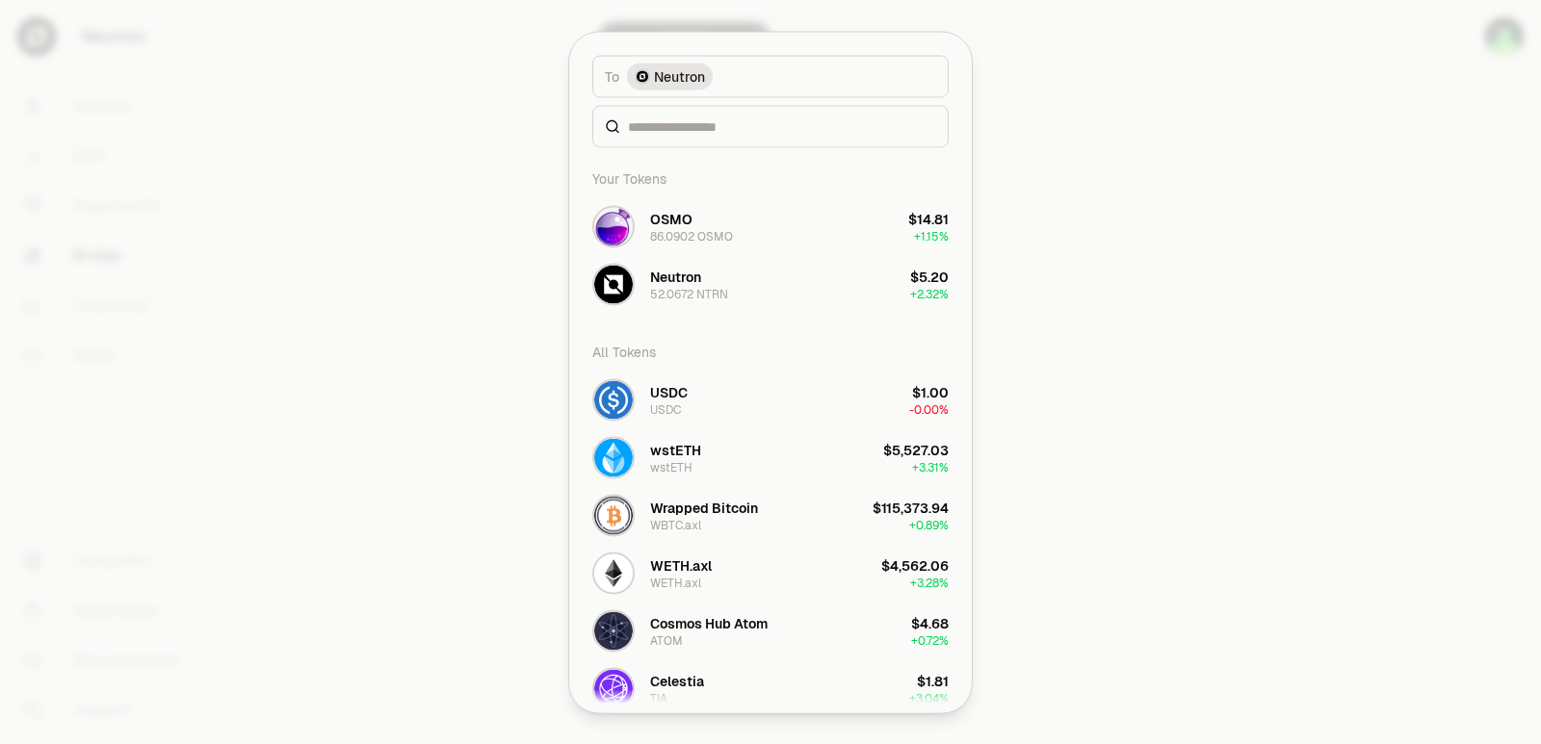
type input "**********"
click at [685, 121] on input at bounding box center [782, 126] width 308 height 19
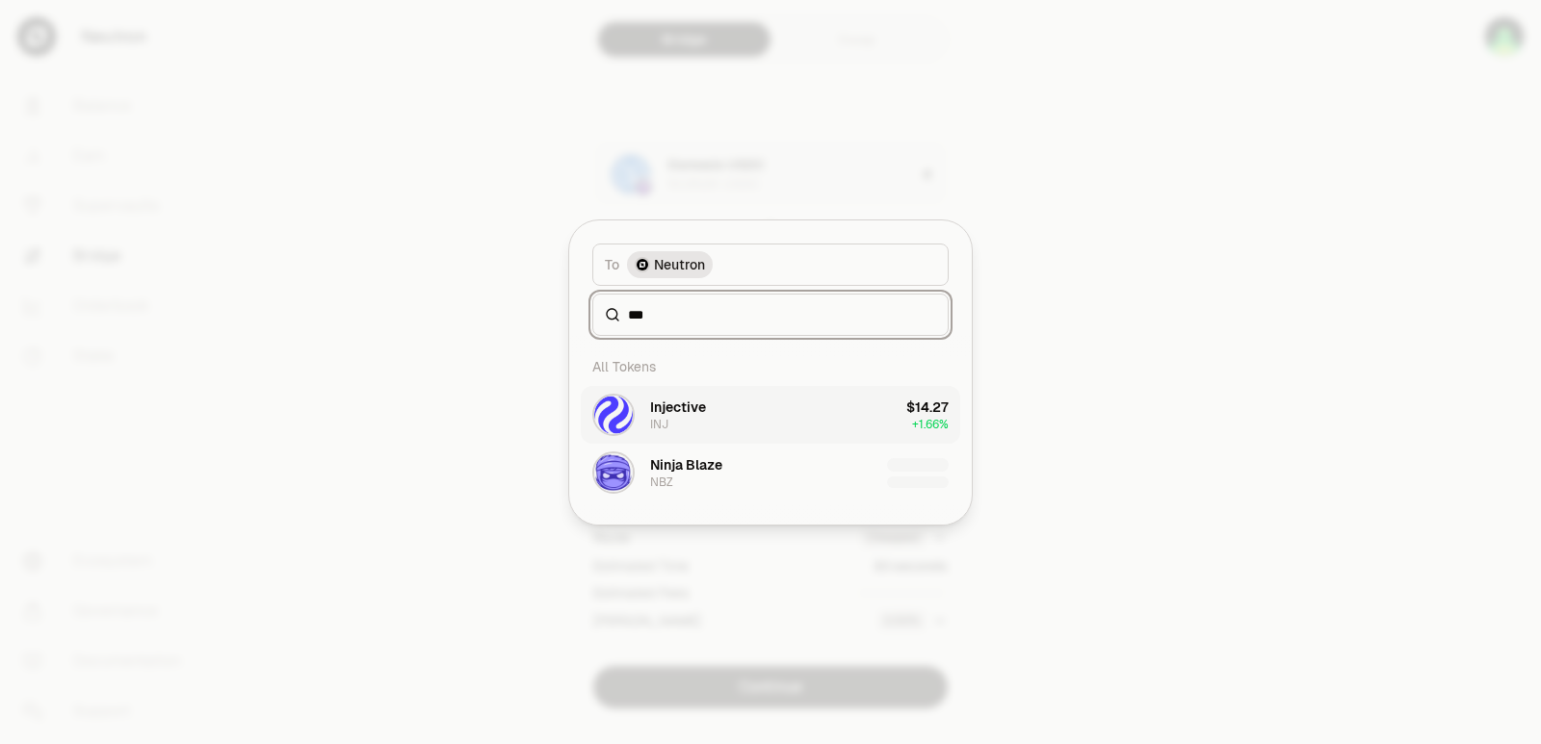
type input "***"
click at [733, 425] on button "Injective INJ $14.27 + 1.66%" at bounding box center [770, 415] width 379 height 58
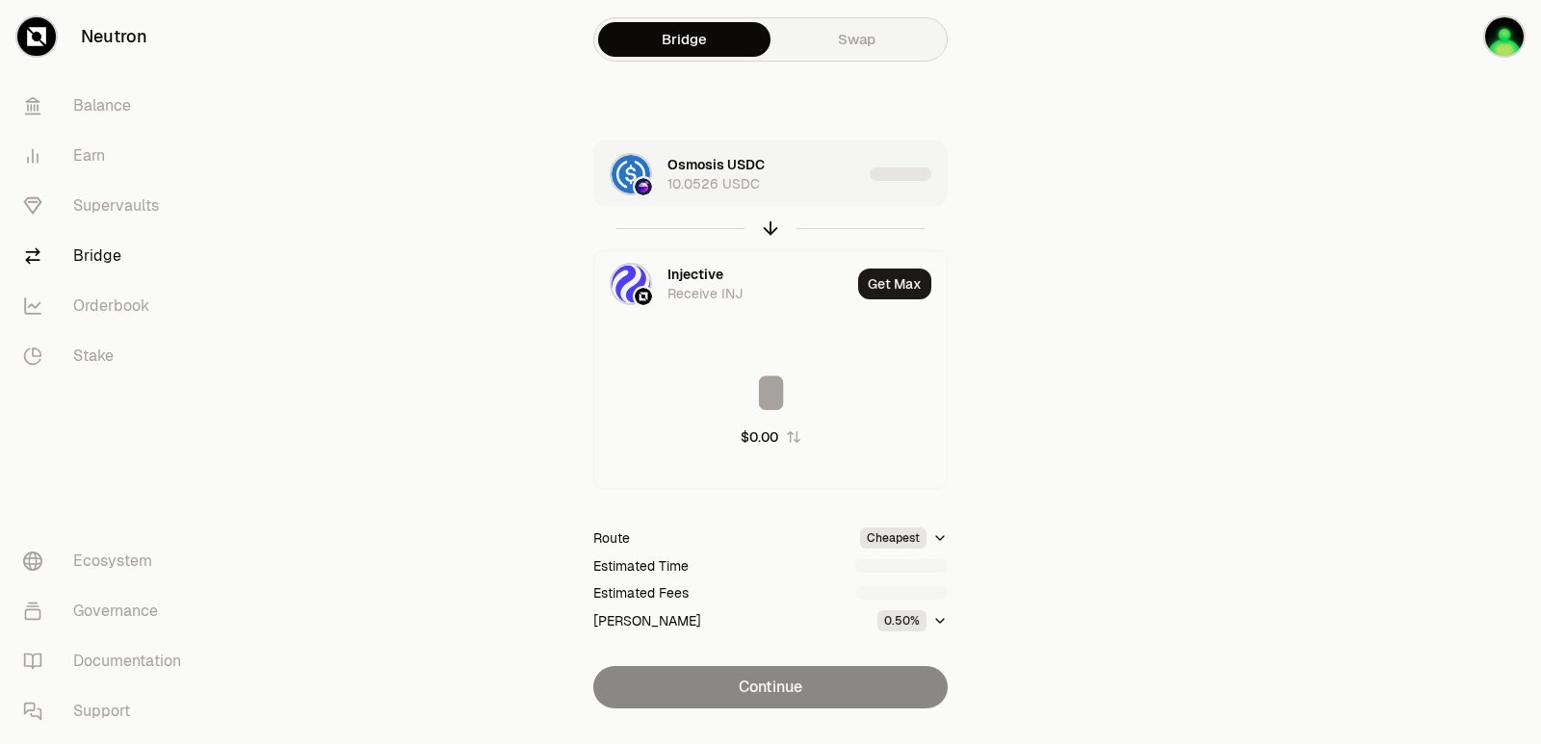
type input "**********"
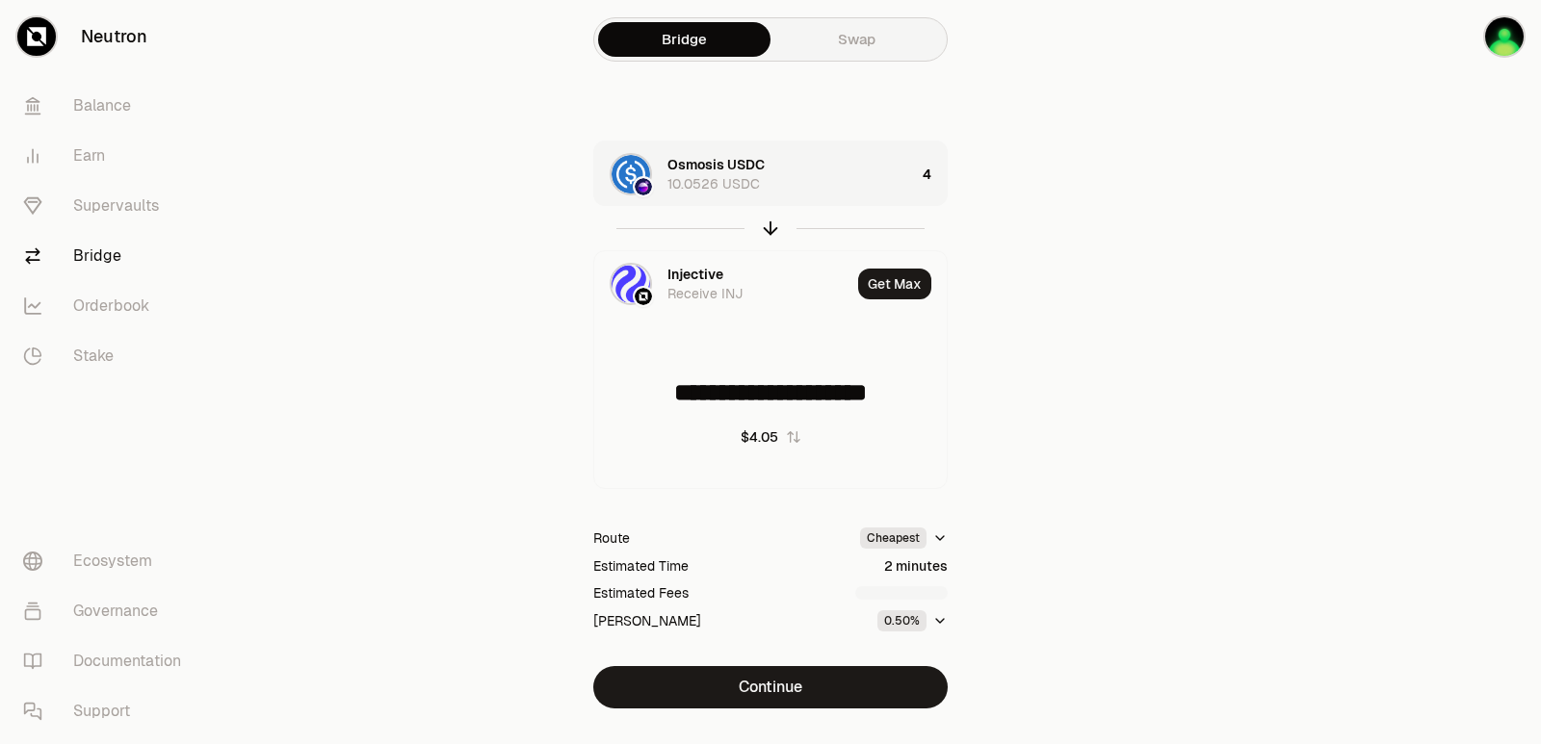
click at [831, 182] on div "Osmosis USDC 10.0526 USDC" at bounding box center [790, 174] width 247 height 39
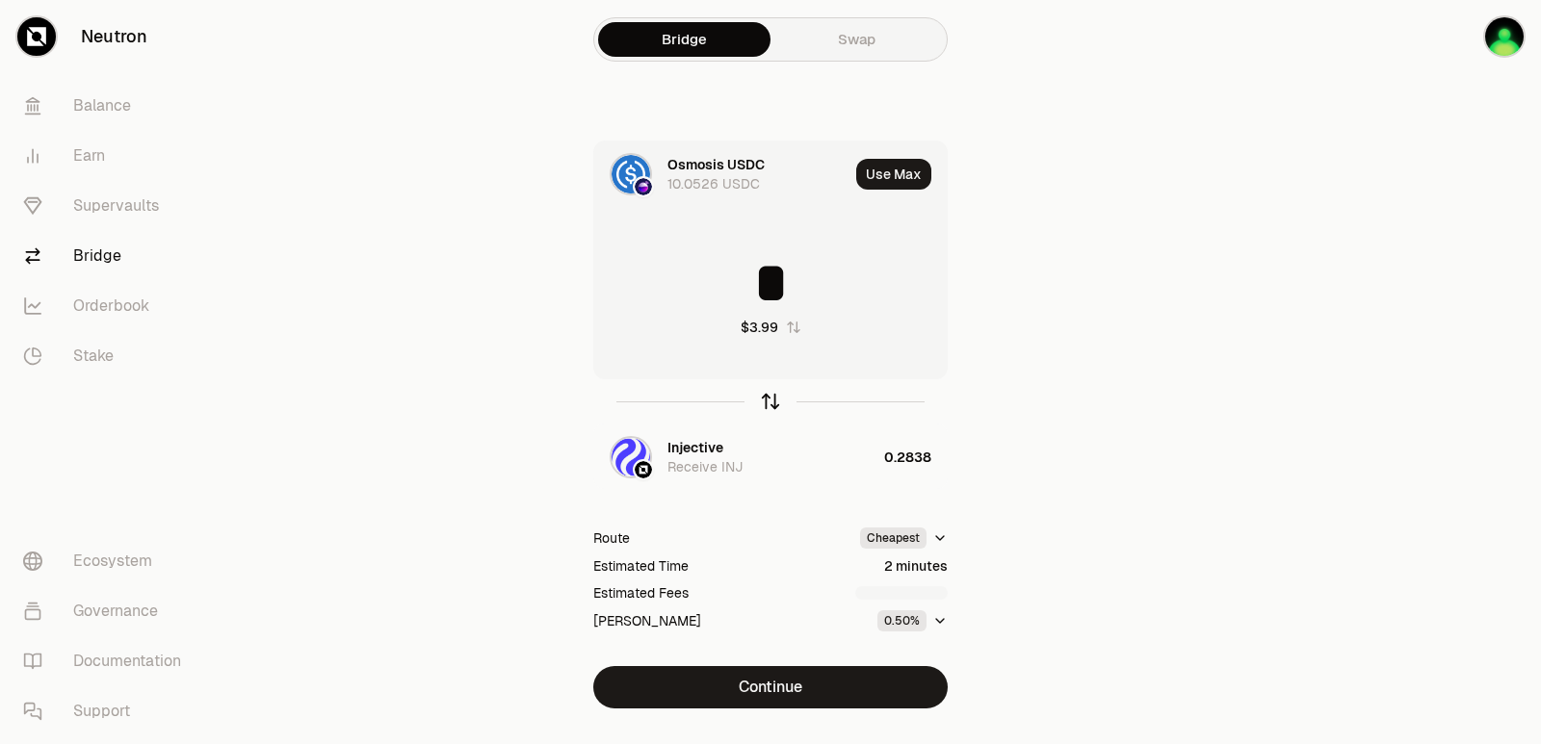
click at [770, 399] on icon "button" at bounding box center [770, 402] width 0 height 13
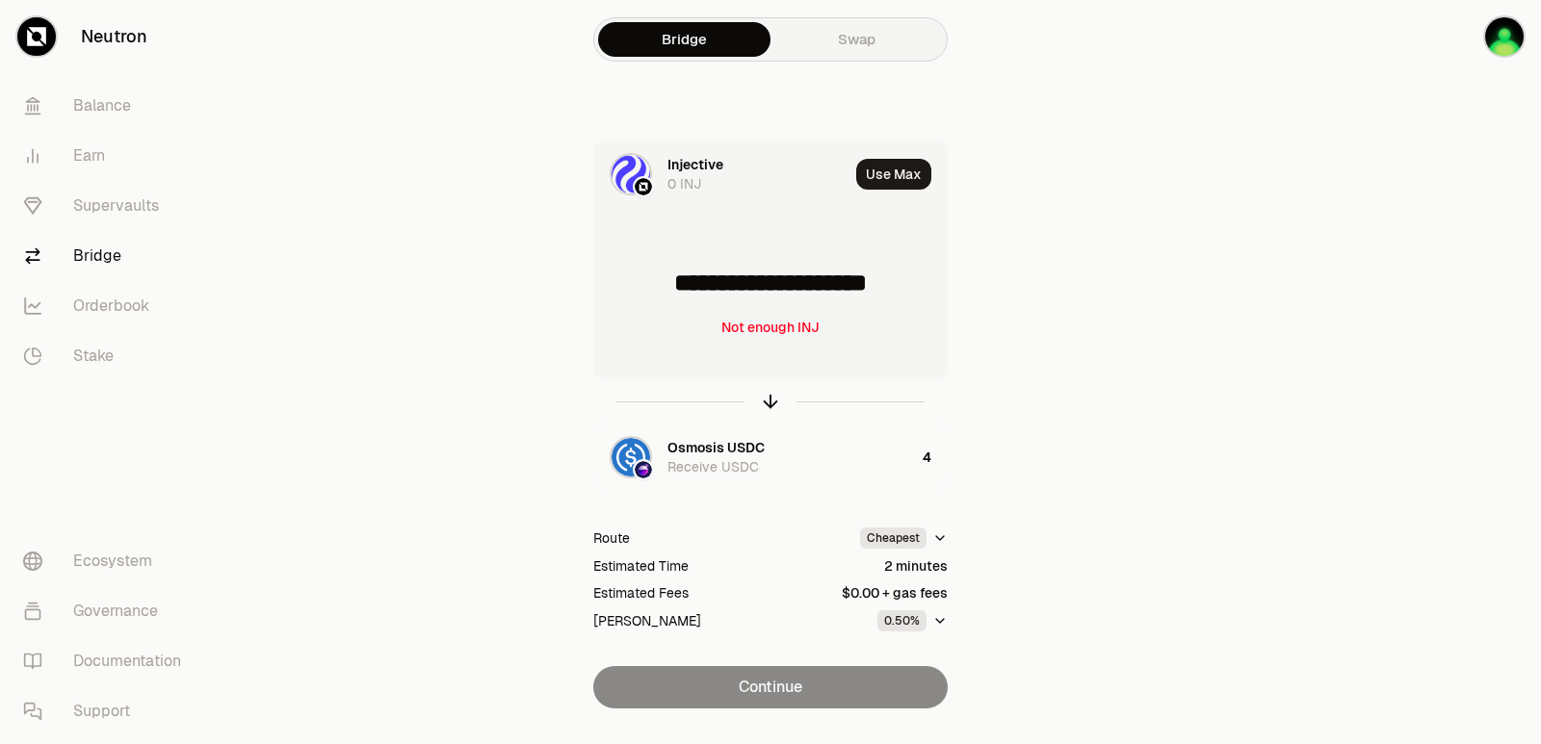
drag, startPoint x: 927, startPoint y: 281, endPoint x: 660, endPoint y: 268, distance: 268.0
click at [660, 268] on input "**********" at bounding box center [770, 283] width 352 height 58
type input "******"
click at [769, 402] on icon "button" at bounding box center [770, 401] width 21 height 21
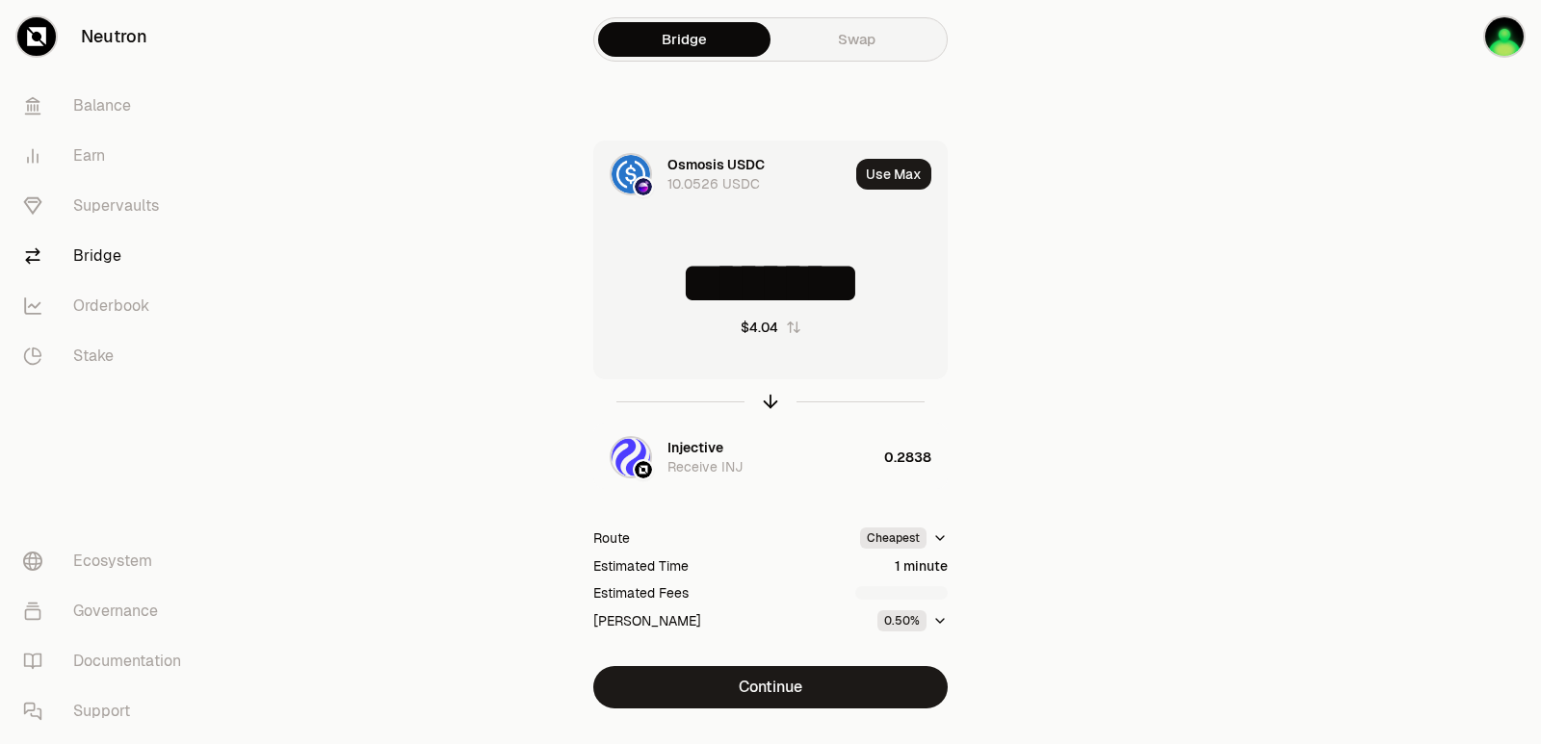
click at [755, 276] on input "********" at bounding box center [770, 283] width 352 height 58
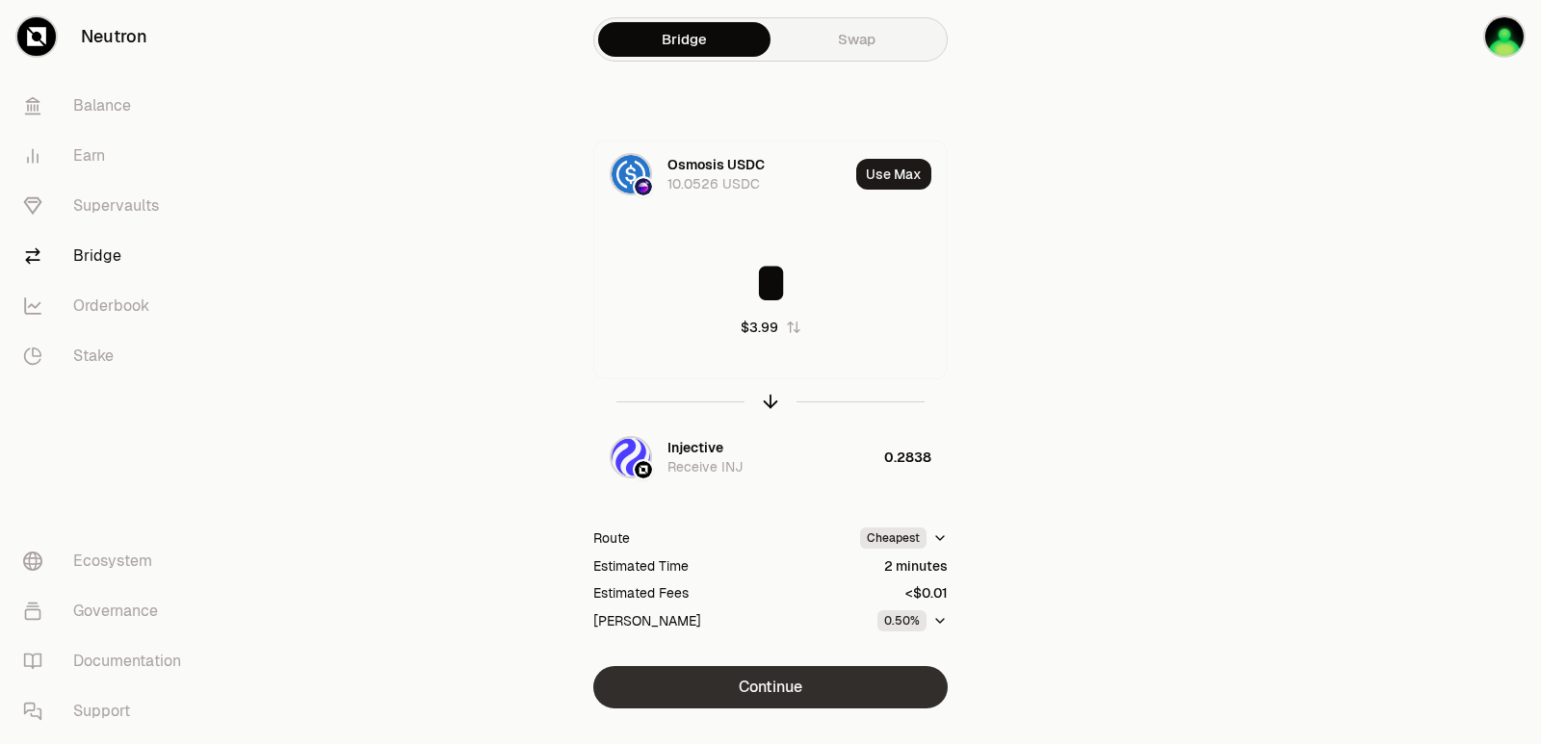
type input "*"
click at [777, 683] on button "Continue" at bounding box center [770, 687] width 354 height 42
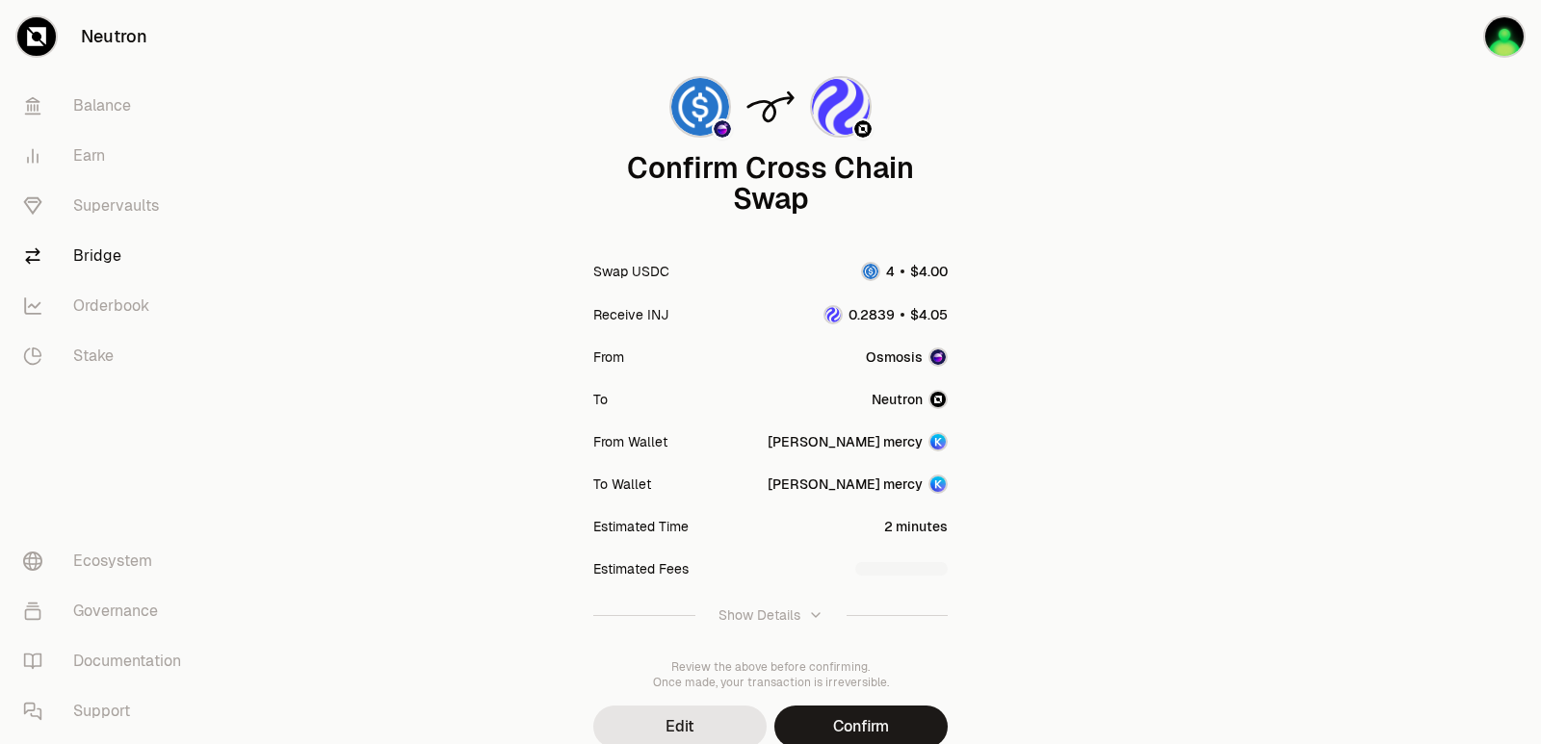
scroll to position [159, 0]
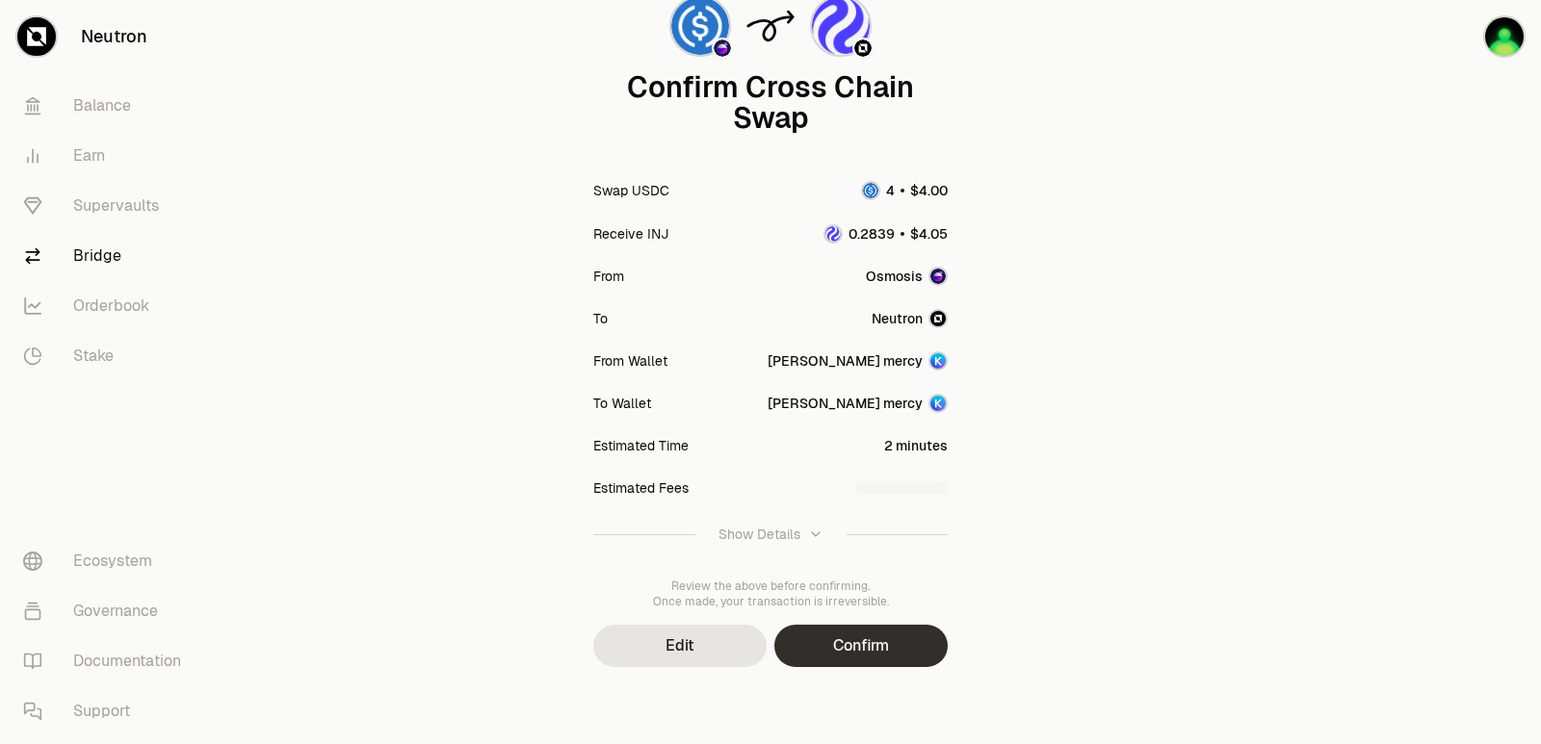
click at [842, 651] on button "Confirm" at bounding box center [860, 646] width 173 height 42
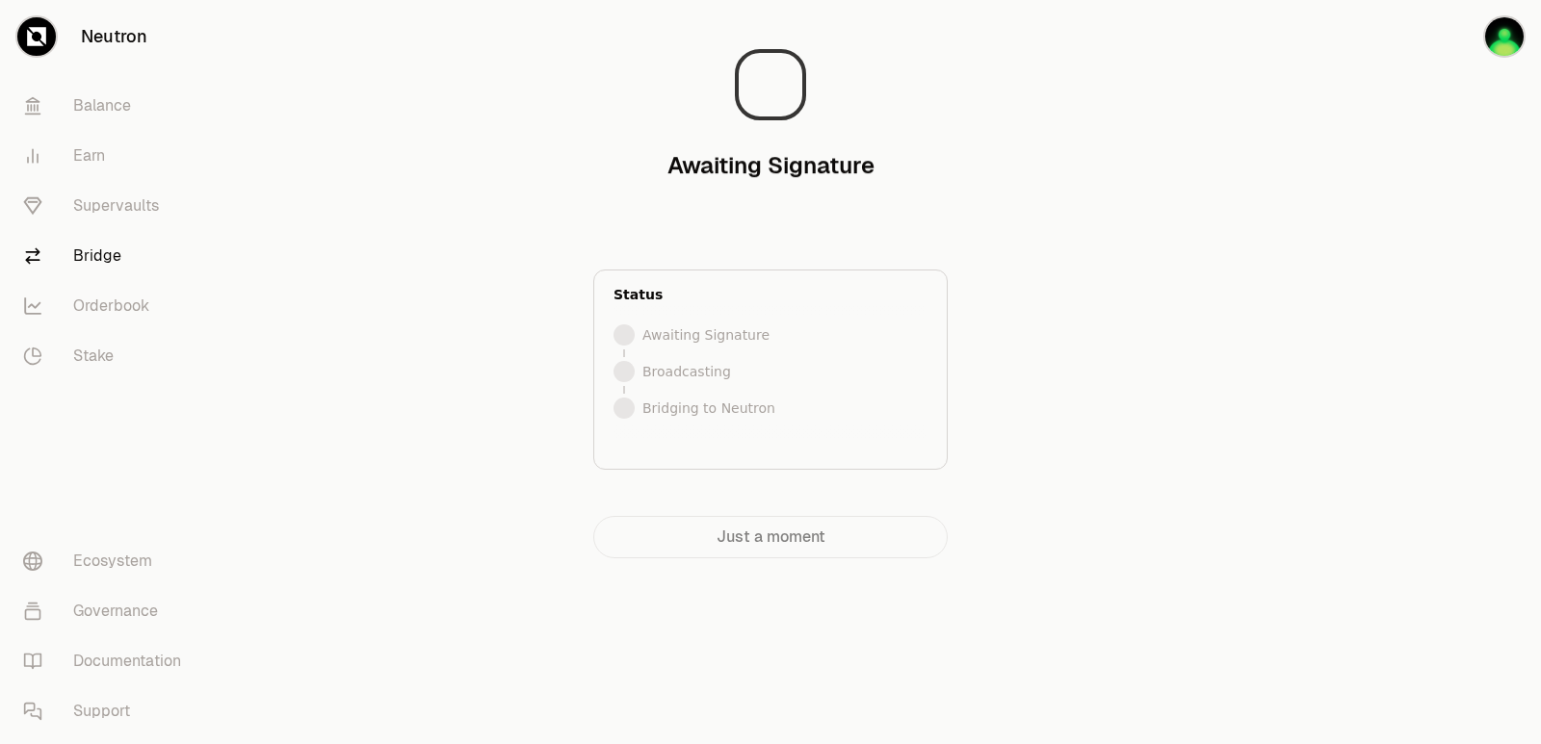
scroll to position [0, 0]
click at [1362, 319] on div at bounding box center [1433, 318] width 216 height 636
click at [1390, 331] on div at bounding box center [1433, 318] width 216 height 636
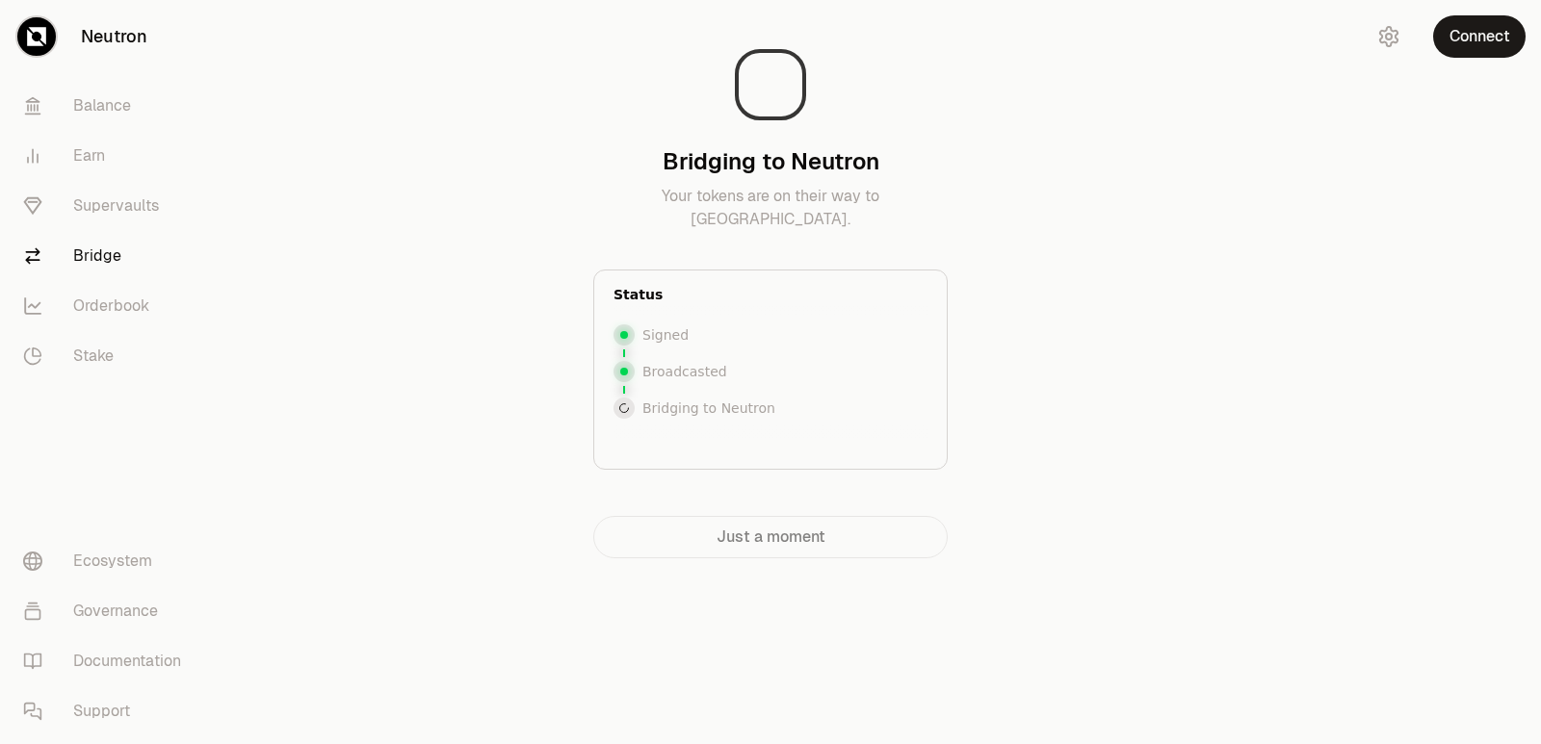
click at [1256, 323] on main "Bridging to Neutron Your tokens are on their way to [GEOGRAPHIC_DATA]. Status S…" at bounding box center [878, 318] width 1325 height 636
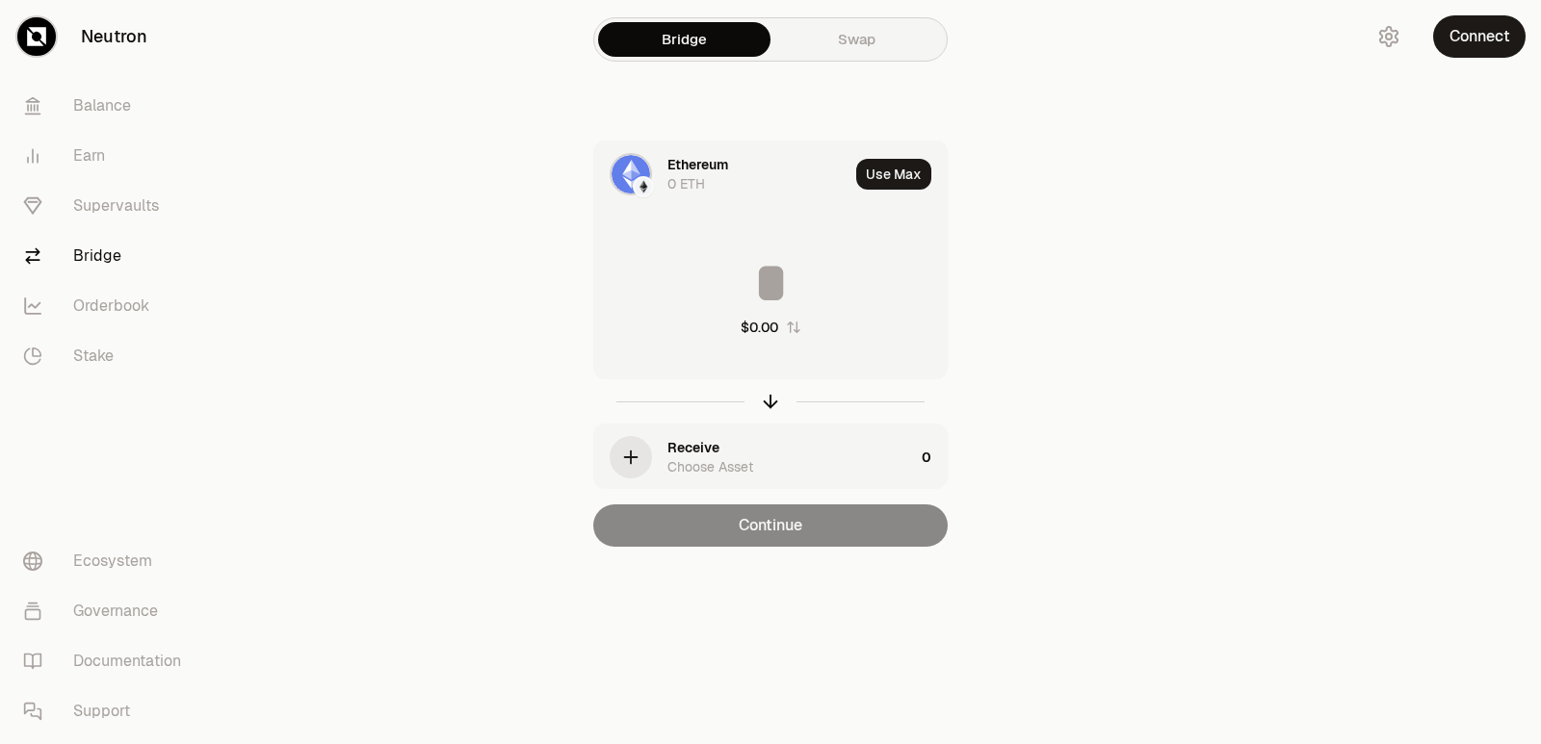
click at [696, 176] on div "0 ETH" at bounding box center [686, 183] width 38 height 19
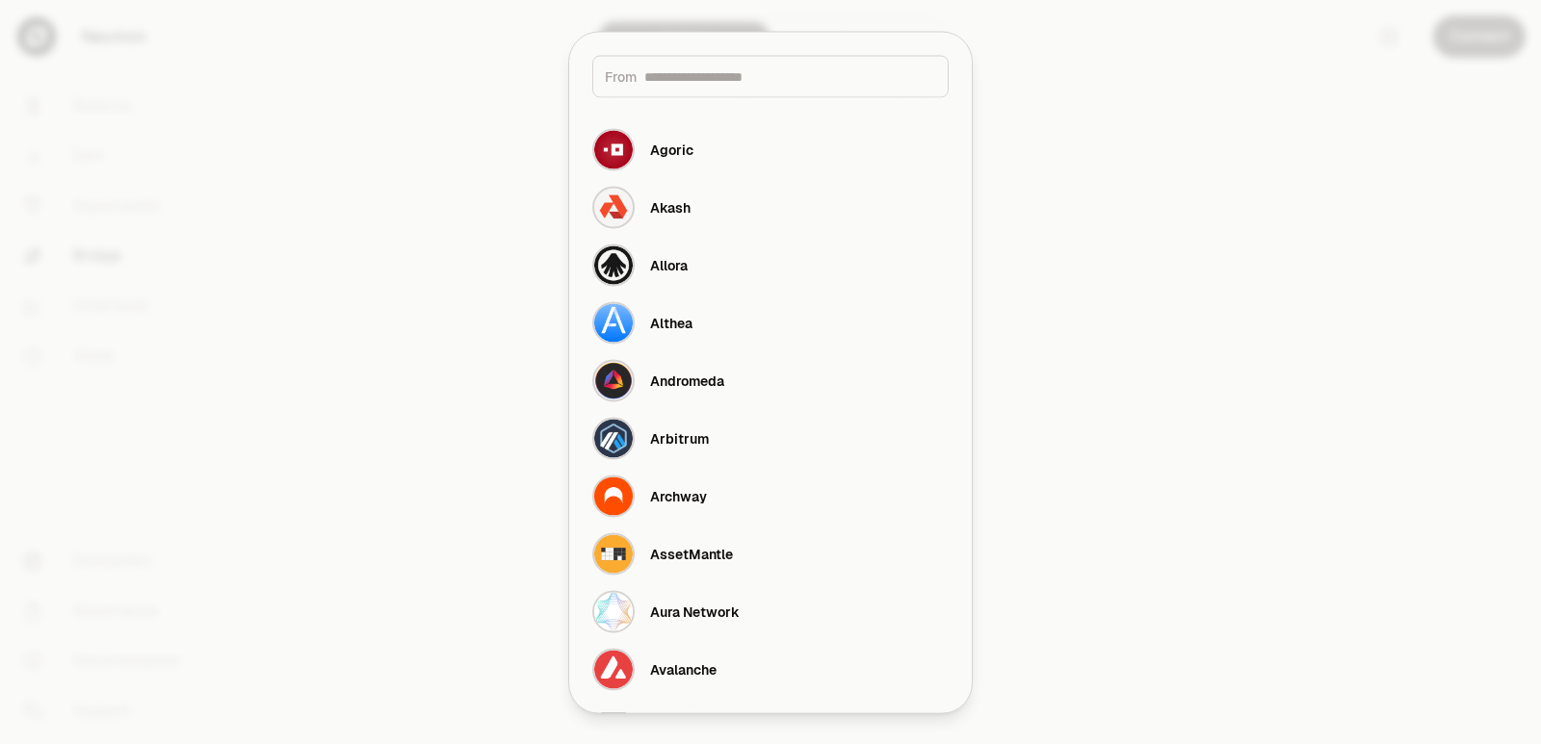
click at [255, 208] on div at bounding box center [770, 372] width 1541 height 744
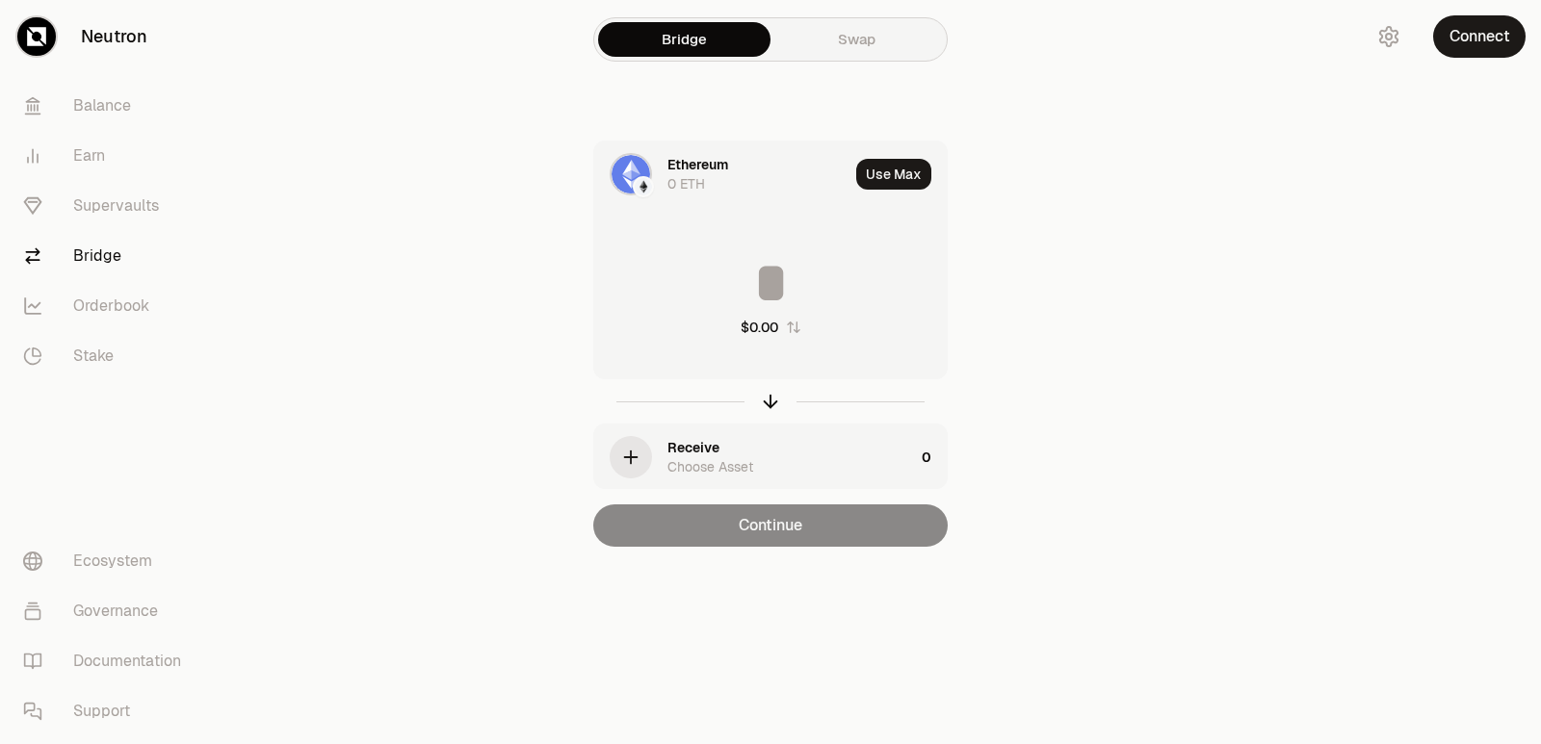
click at [690, 170] on div "Ethereum" at bounding box center [697, 164] width 61 height 19
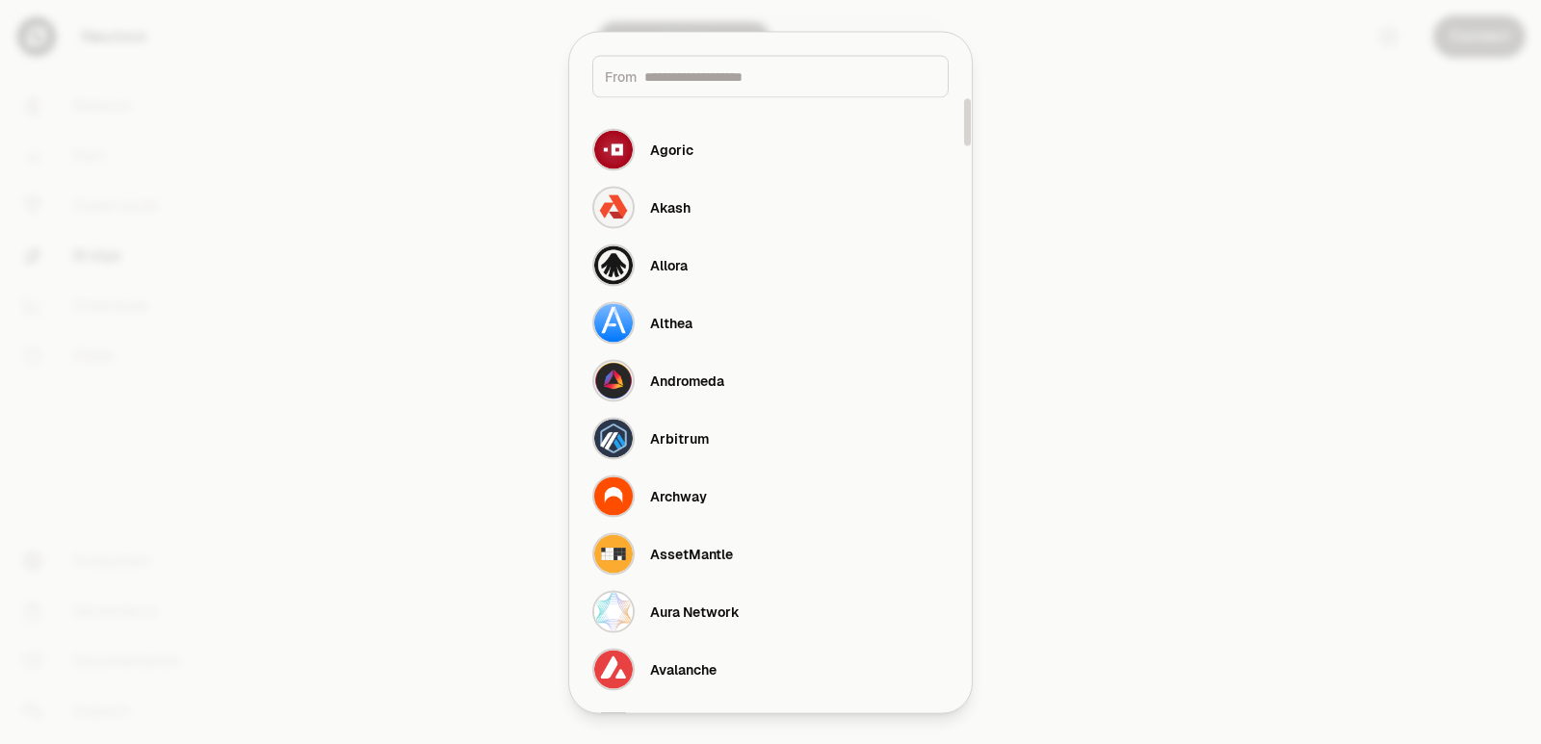
click at [726, 82] on input at bounding box center [790, 75] width 292 height 19
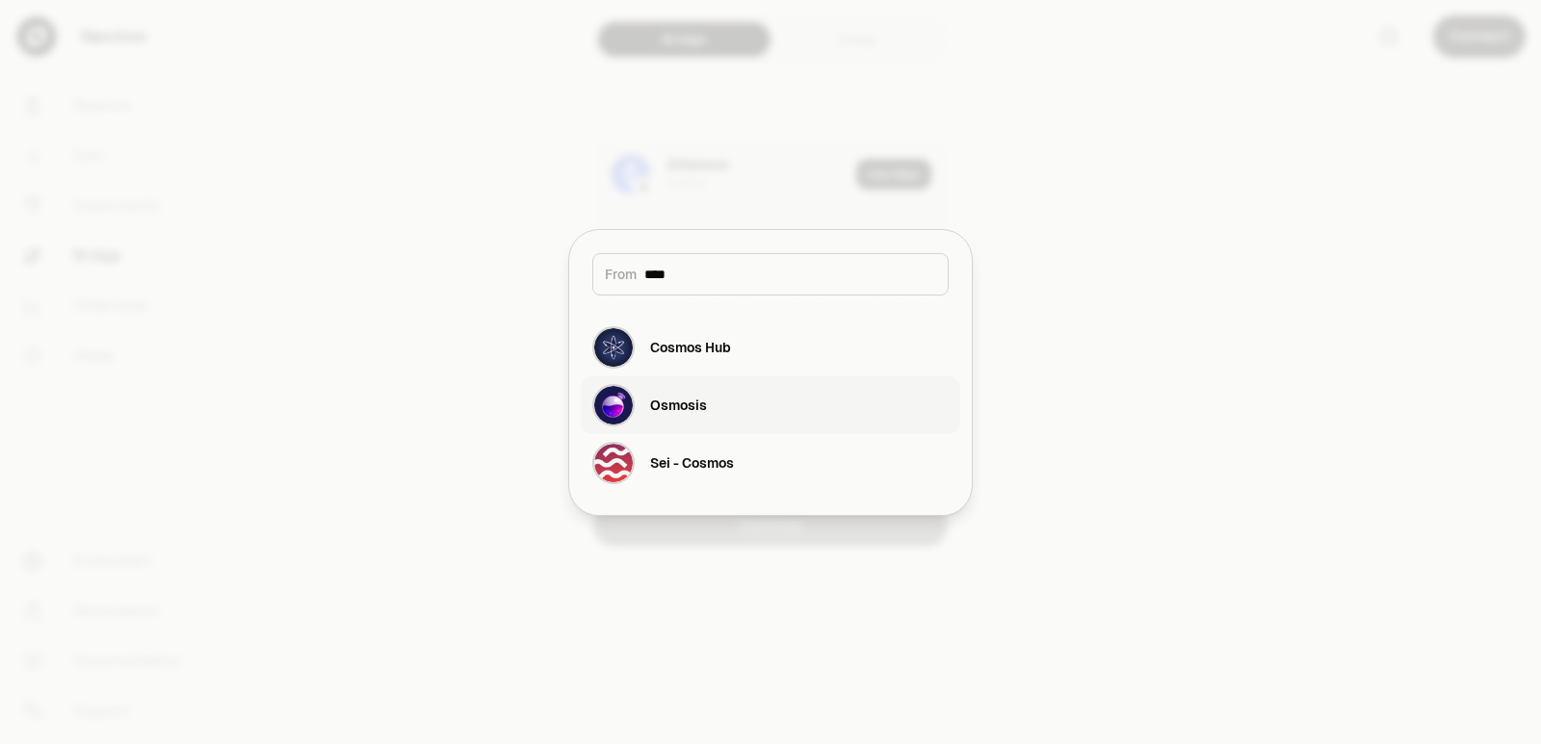
type input "****"
click at [693, 426] on div "Osmosis" at bounding box center [649, 405] width 115 height 42
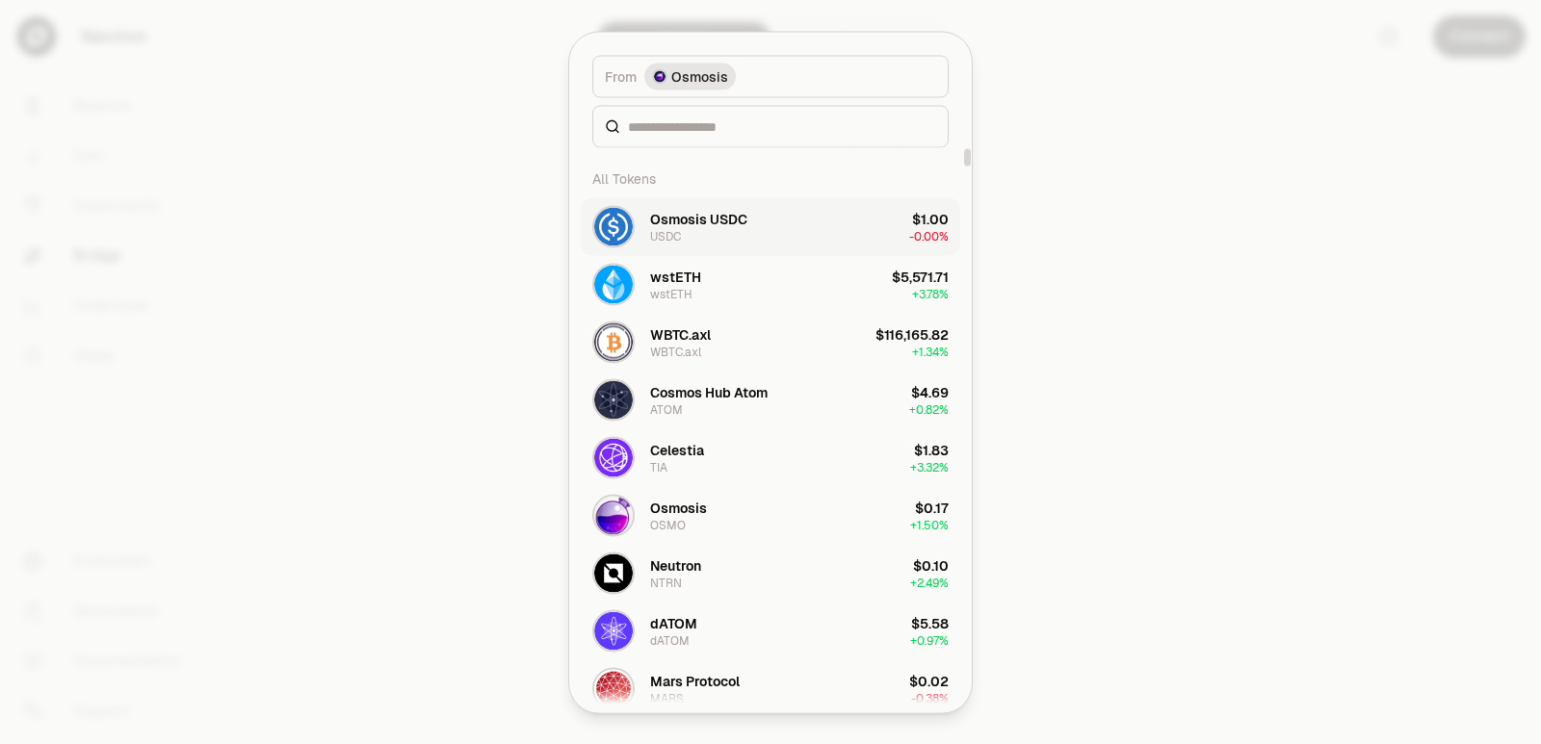
drag, startPoint x: 685, startPoint y: 403, endPoint x: 740, endPoint y: 238, distance: 173.9
click at [740, 238] on div "Osmosis USDC USDC" at bounding box center [669, 226] width 155 height 42
click at [739, 229] on div "Osmosis USDC USDC" at bounding box center [698, 226] width 97 height 35
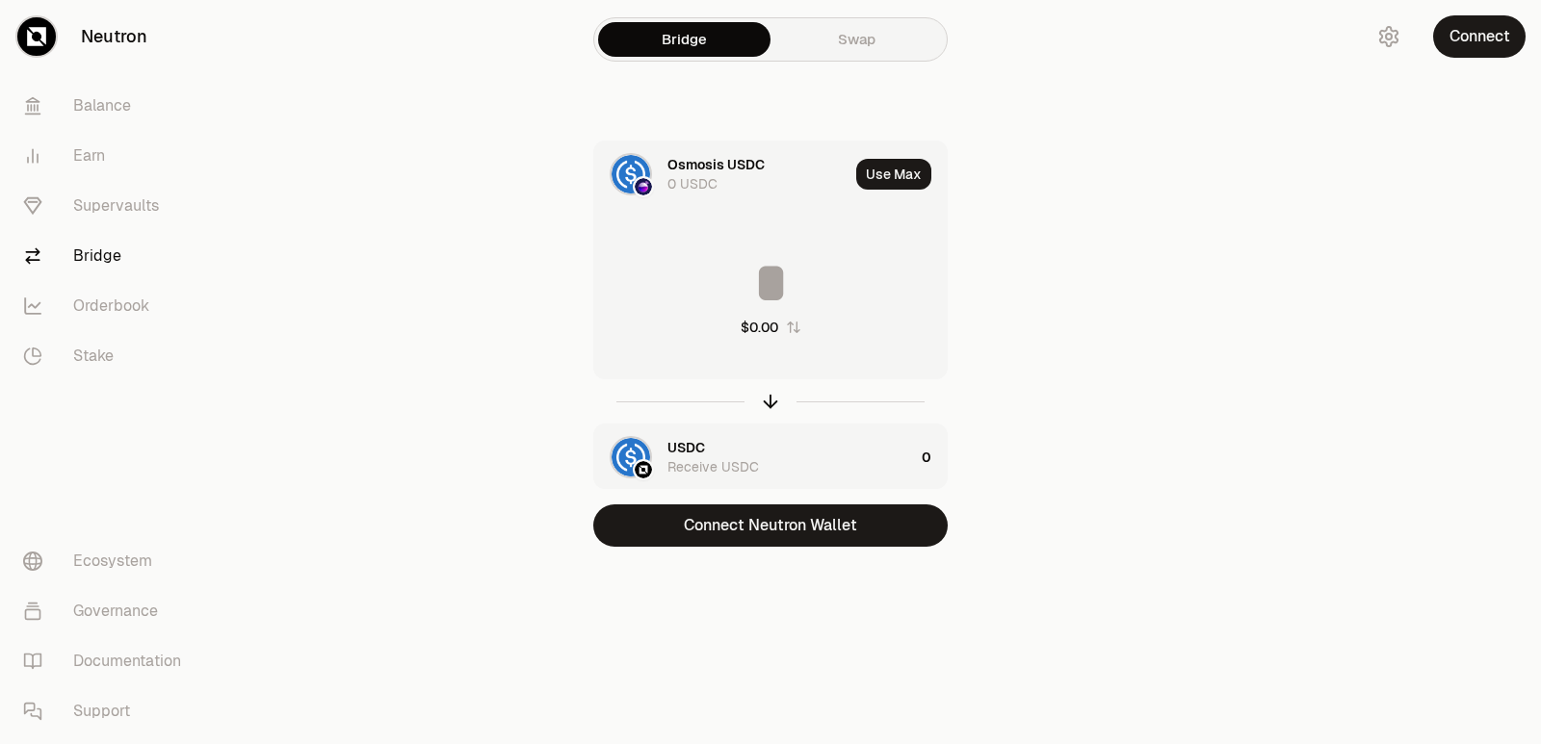
click at [718, 229] on div "$0.00" at bounding box center [770, 295] width 352 height 169
click at [693, 446] on div "USDC" at bounding box center [686, 447] width 38 height 19
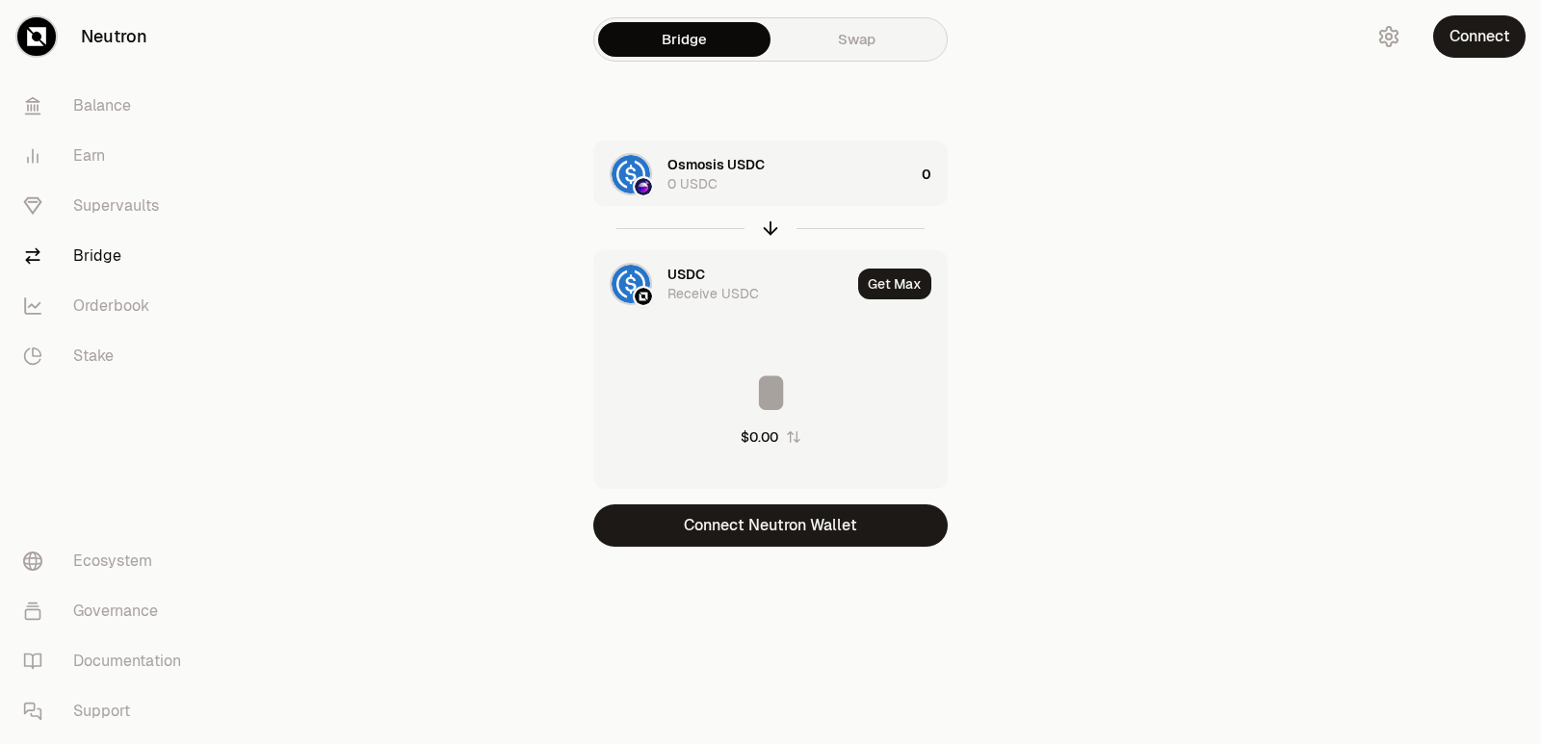
click at [678, 272] on div "USDC" at bounding box center [686, 274] width 38 height 19
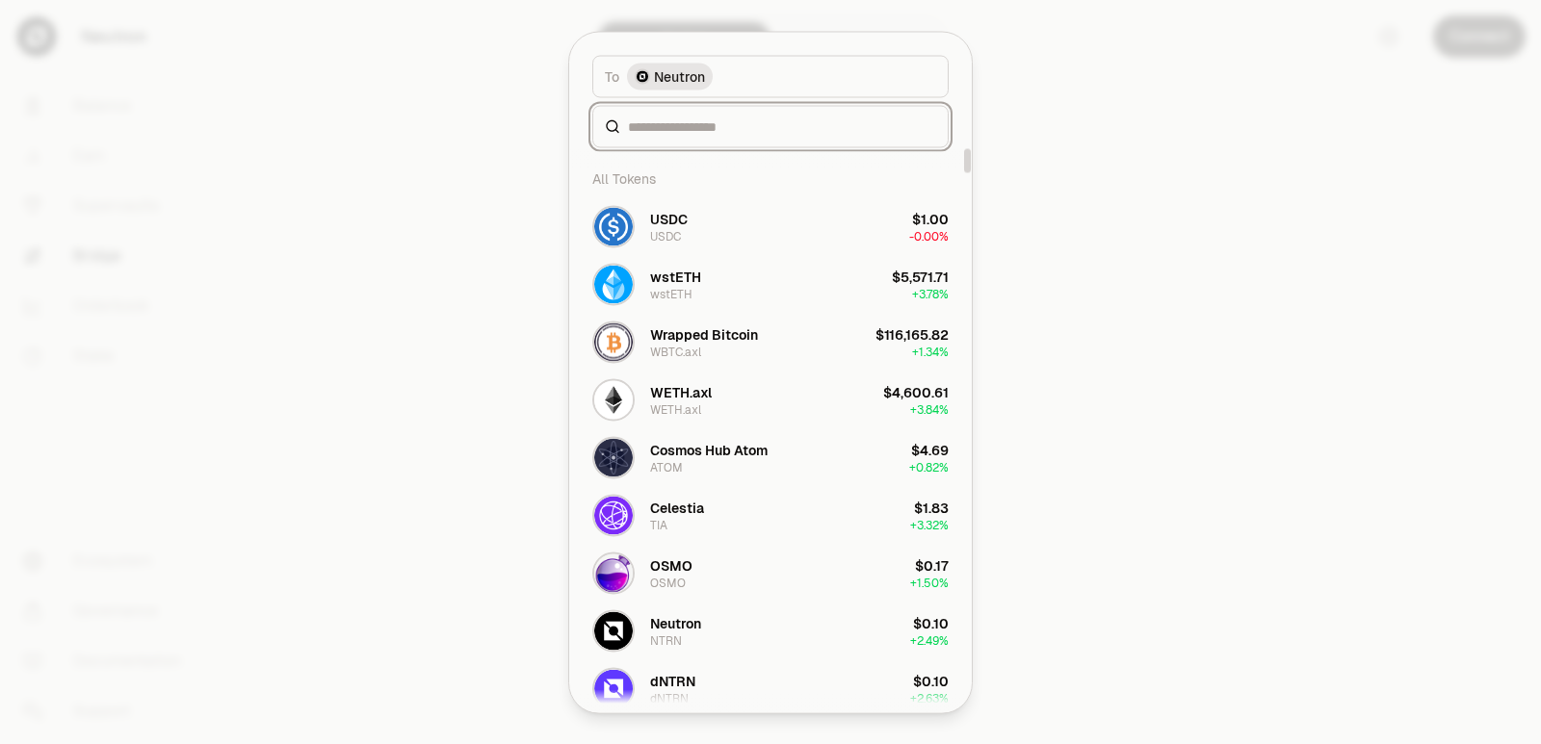
click at [668, 119] on input at bounding box center [782, 126] width 308 height 19
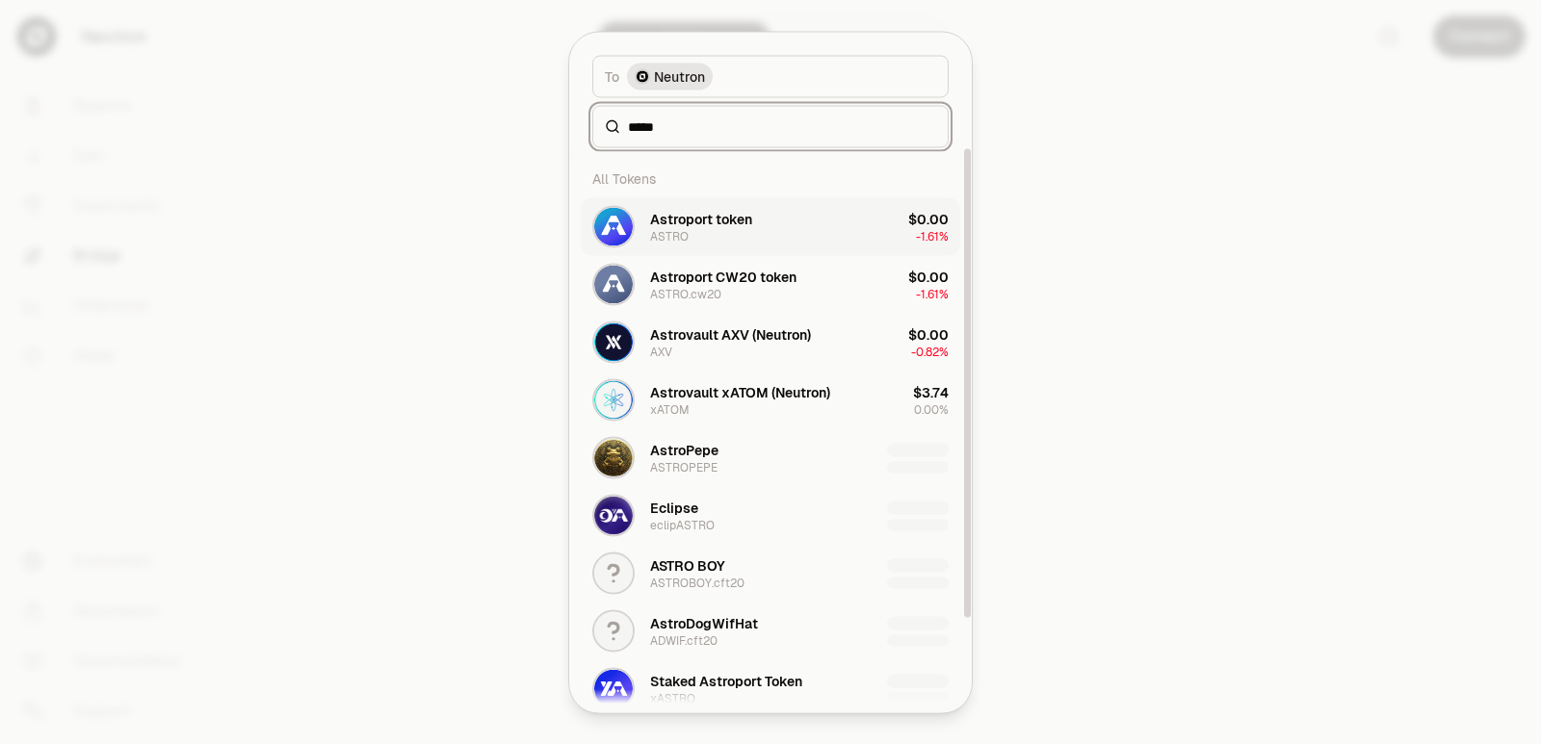
type input "*****"
click at [715, 229] on div "Astroport token ASTRO" at bounding box center [701, 226] width 102 height 35
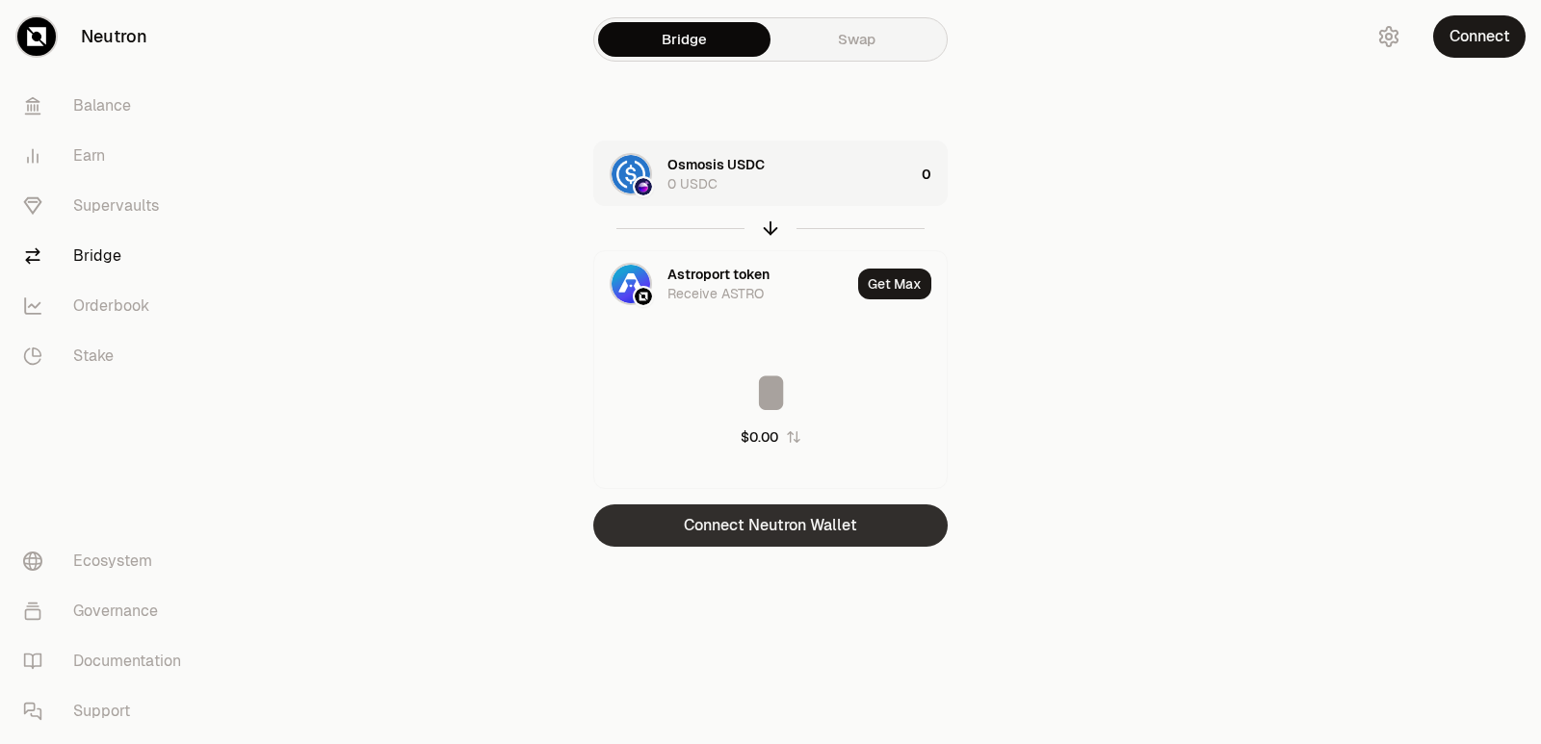
click at [763, 542] on button "Connect Neutron Wallet" at bounding box center [770, 526] width 354 height 42
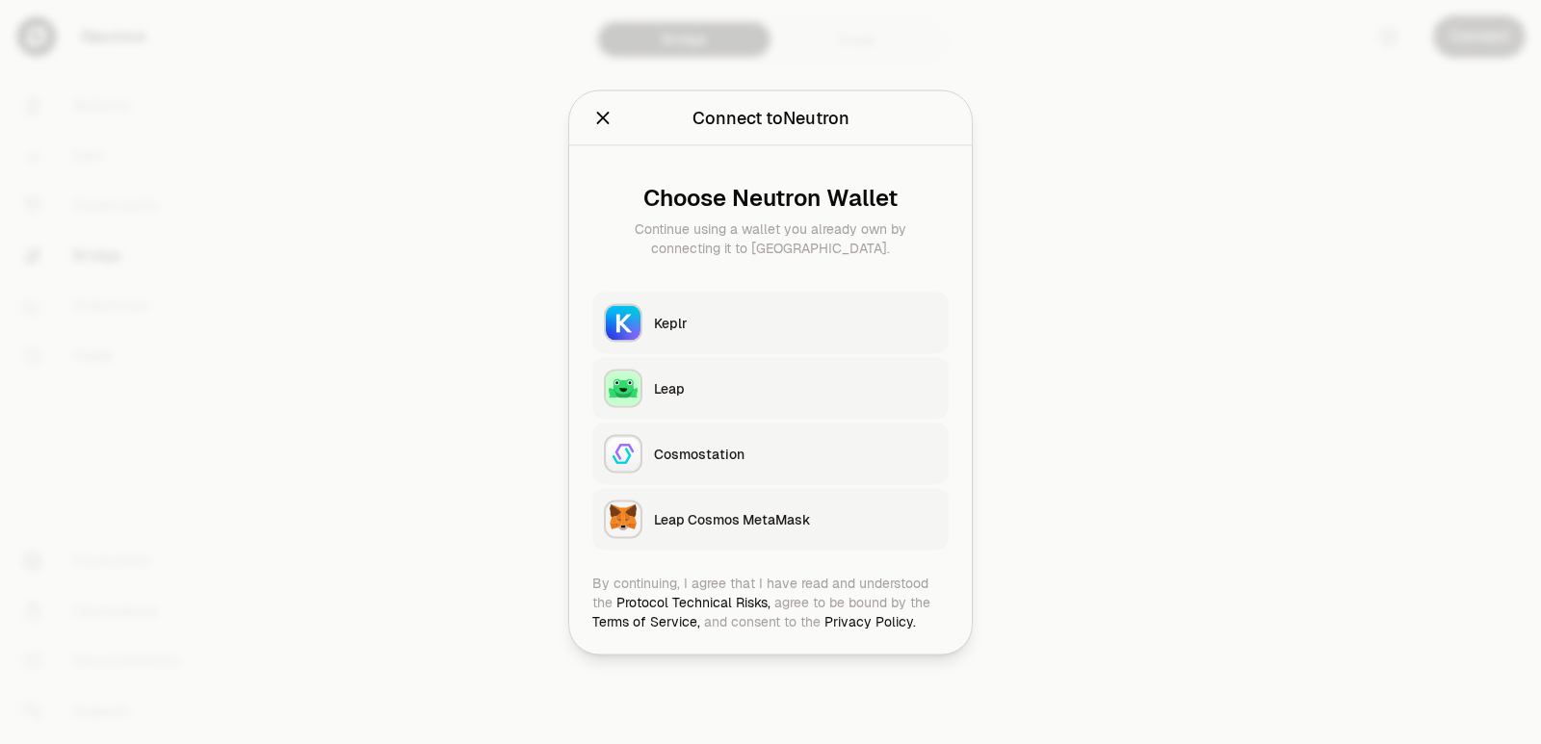
click at [735, 320] on div "Keplr" at bounding box center [795, 322] width 283 height 19
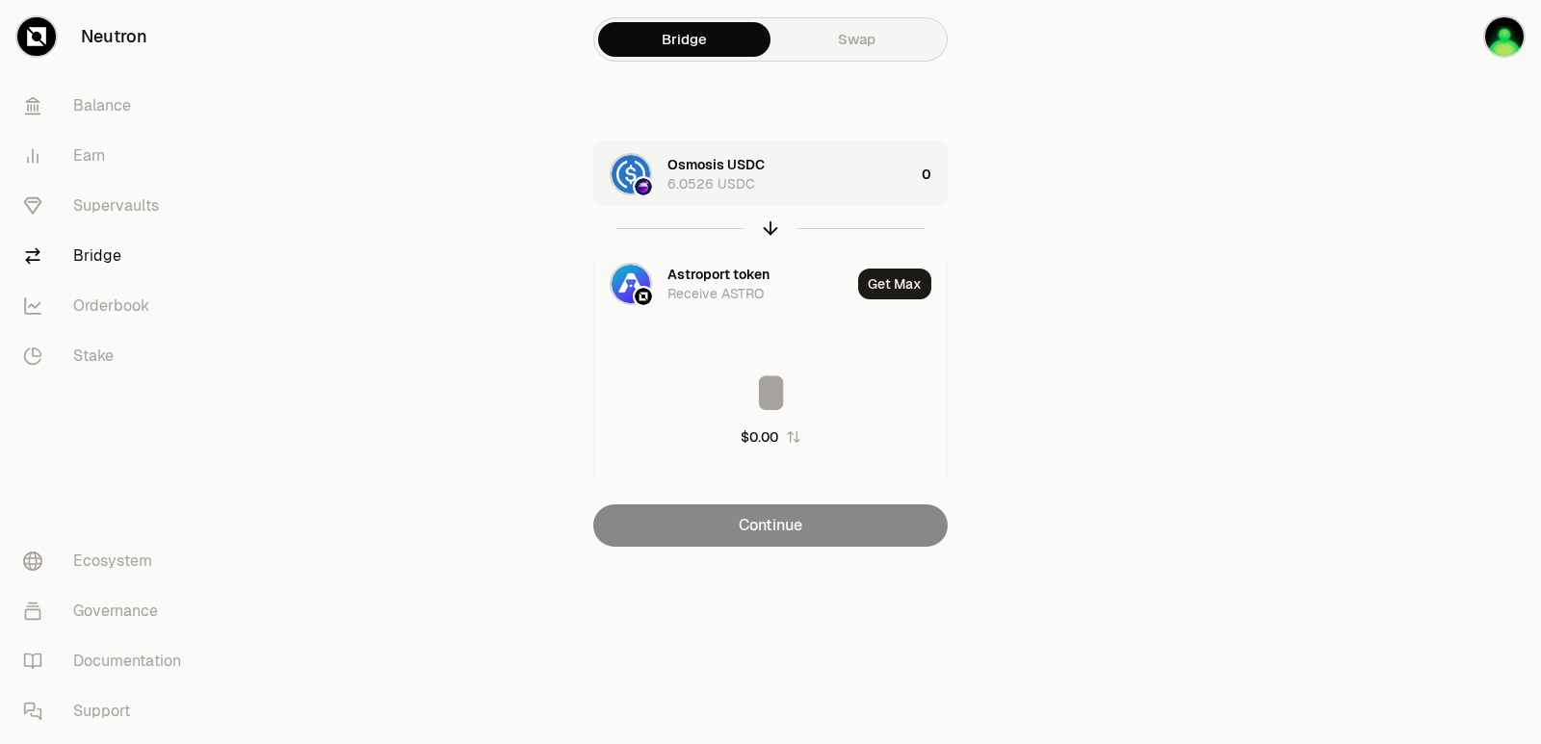
click at [820, 166] on div "Osmosis USDC 6.0526 USDC" at bounding box center [790, 174] width 247 height 39
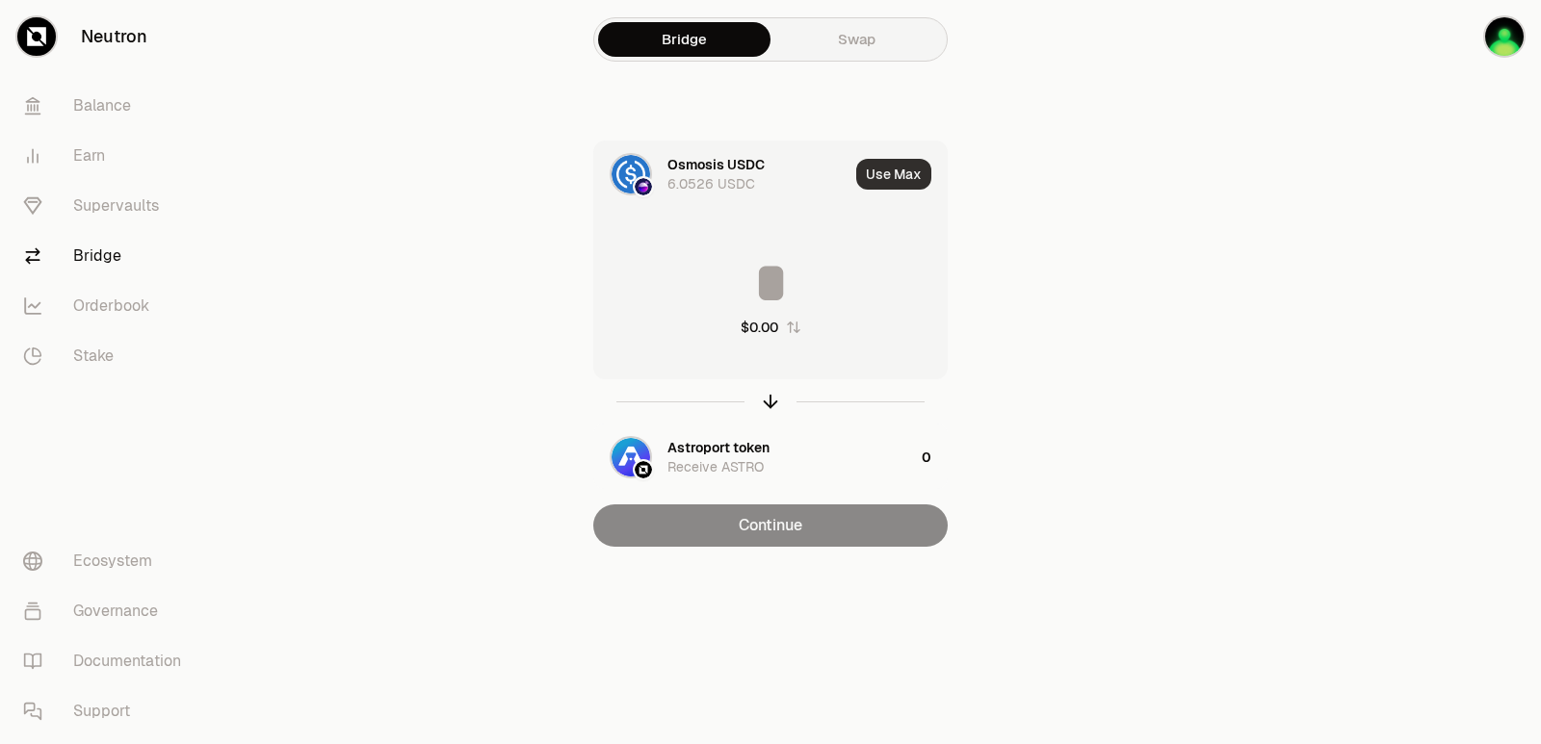
click at [892, 185] on button "Use Max" at bounding box center [893, 174] width 75 height 31
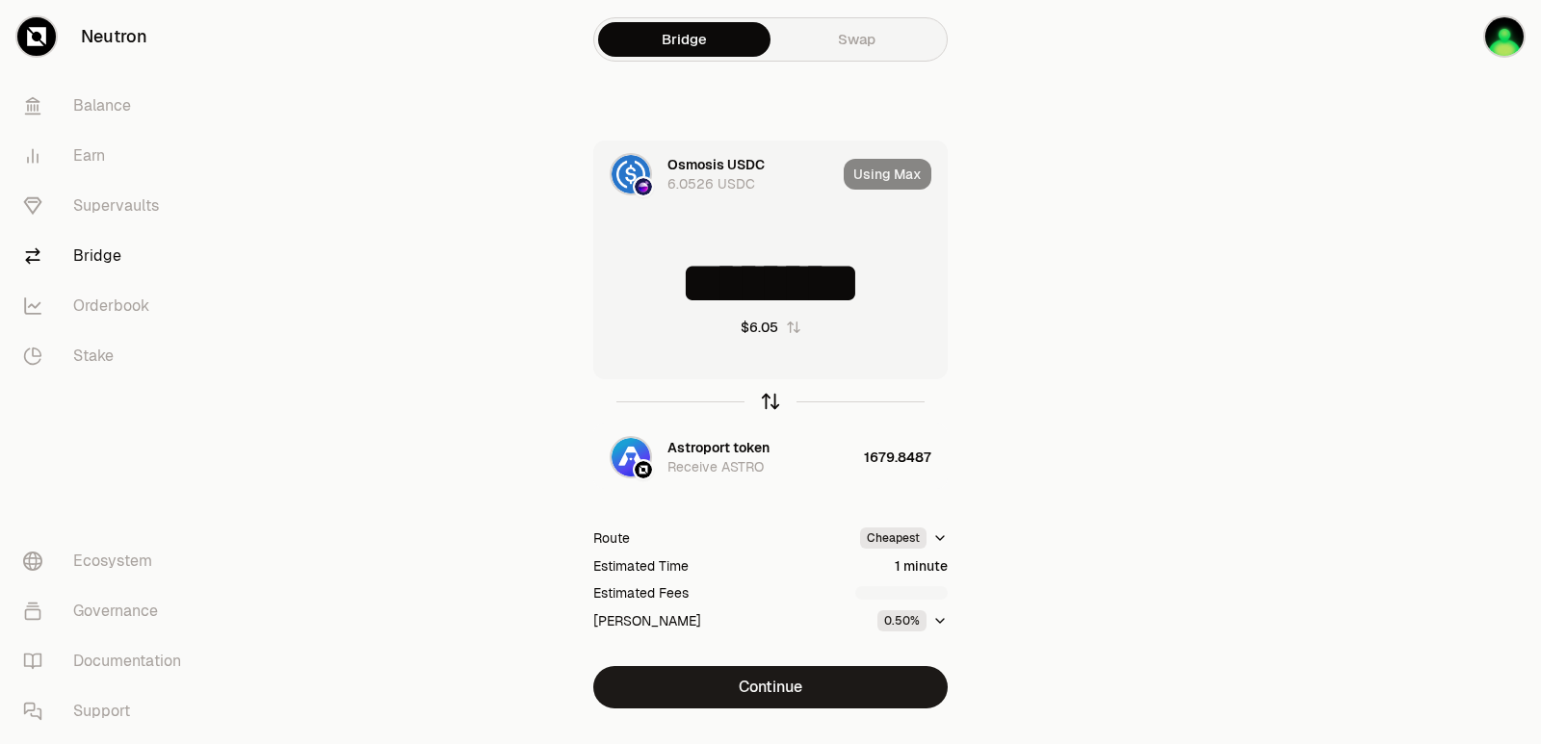
click at [771, 397] on icon "button" at bounding box center [771, 399] width 13 height 6
type input "**********"
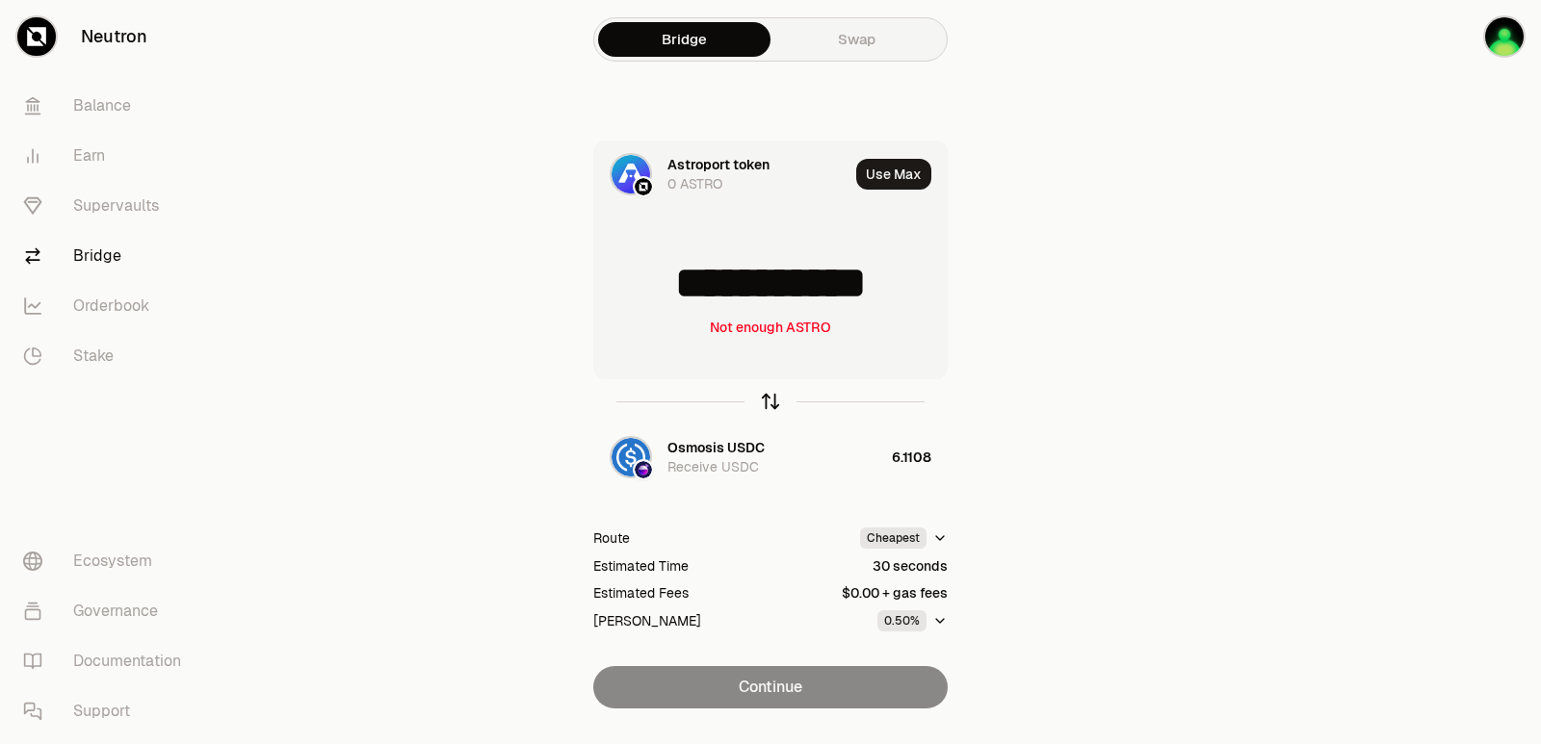
click at [770, 398] on icon "button" at bounding box center [770, 402] width 0 height 13
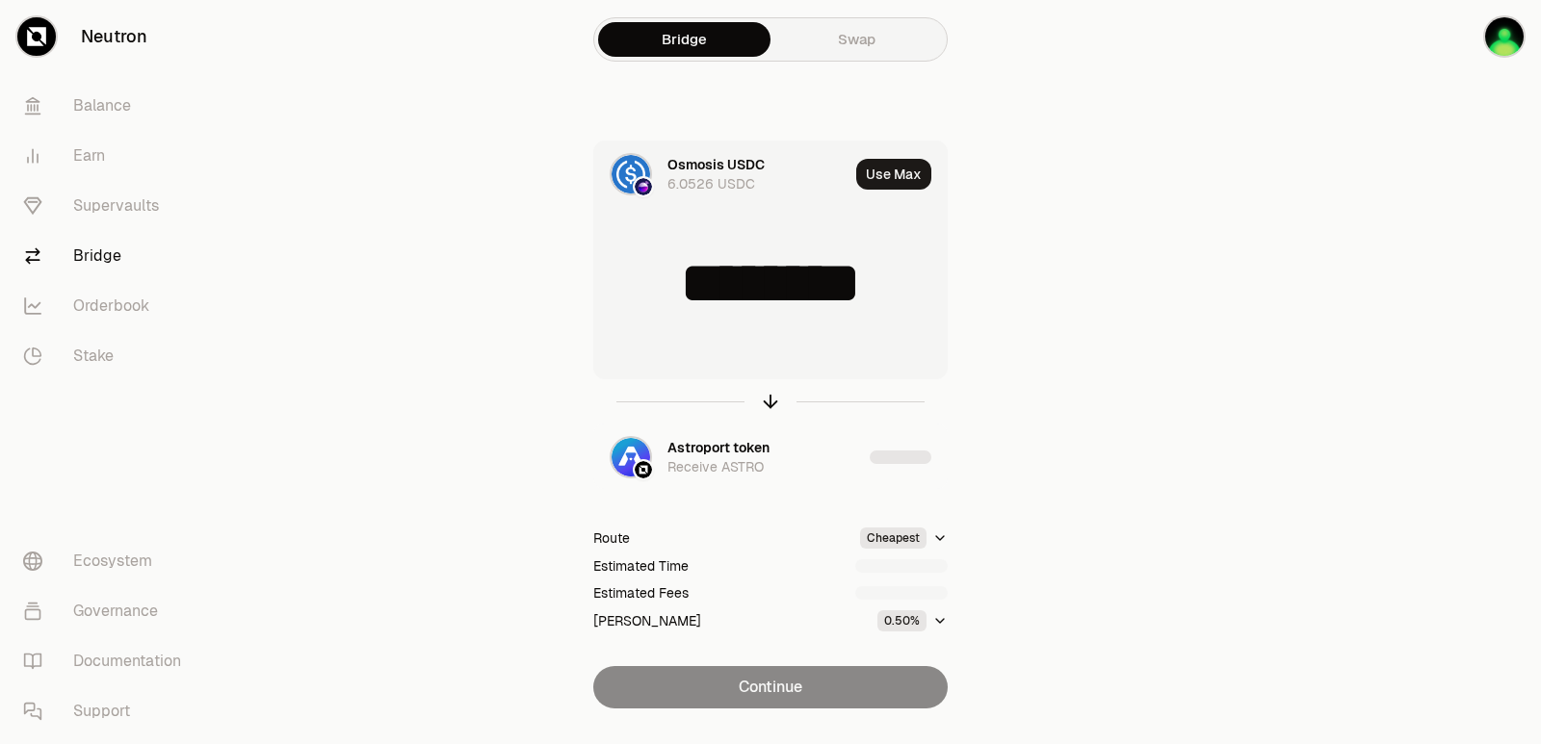
click at [757, 283] on input "********" at bounding box center [770, 283] width 352 height 58
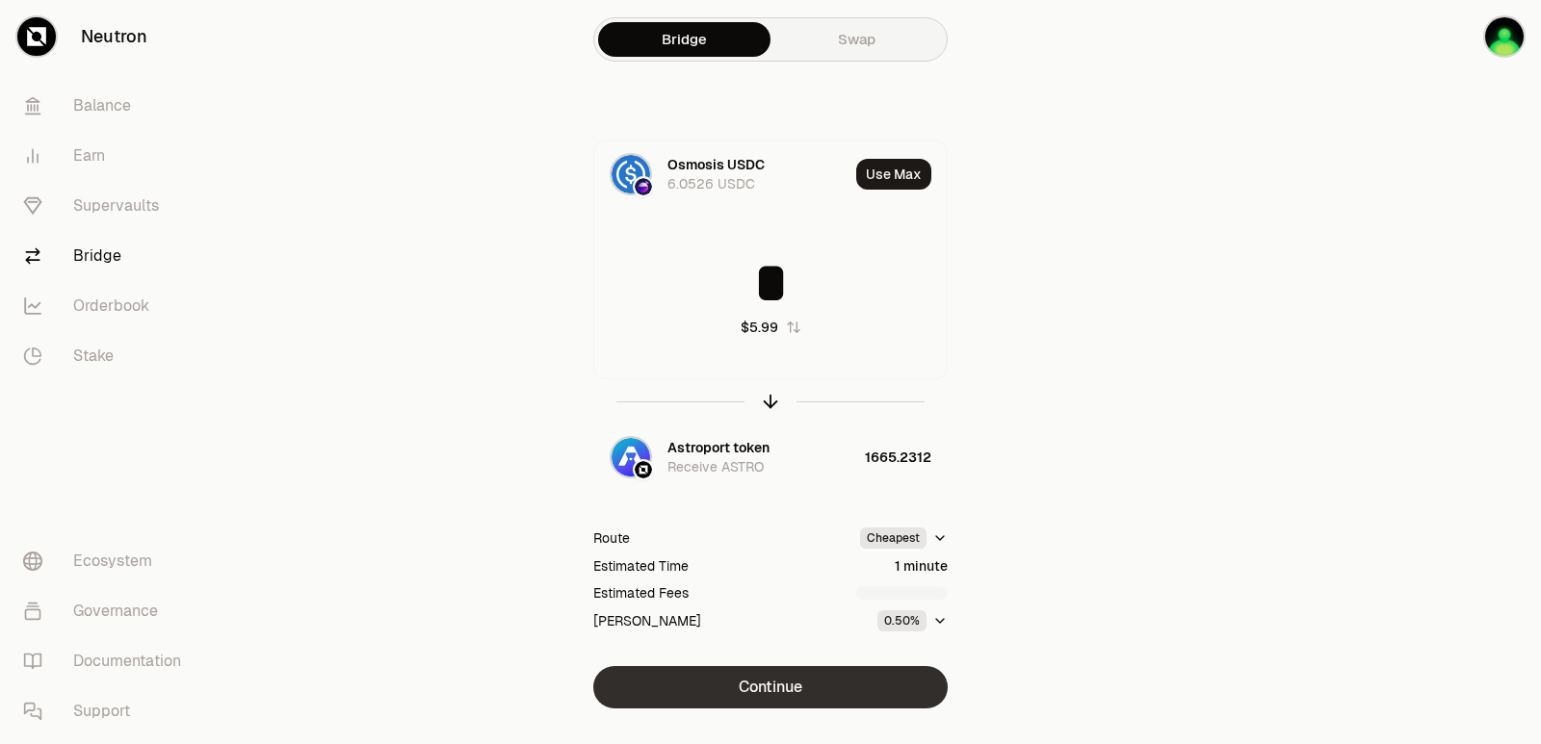
type input "*"
click at [746, 684] on button "Continue" at bounding box center [770, 687] width 354 height 42
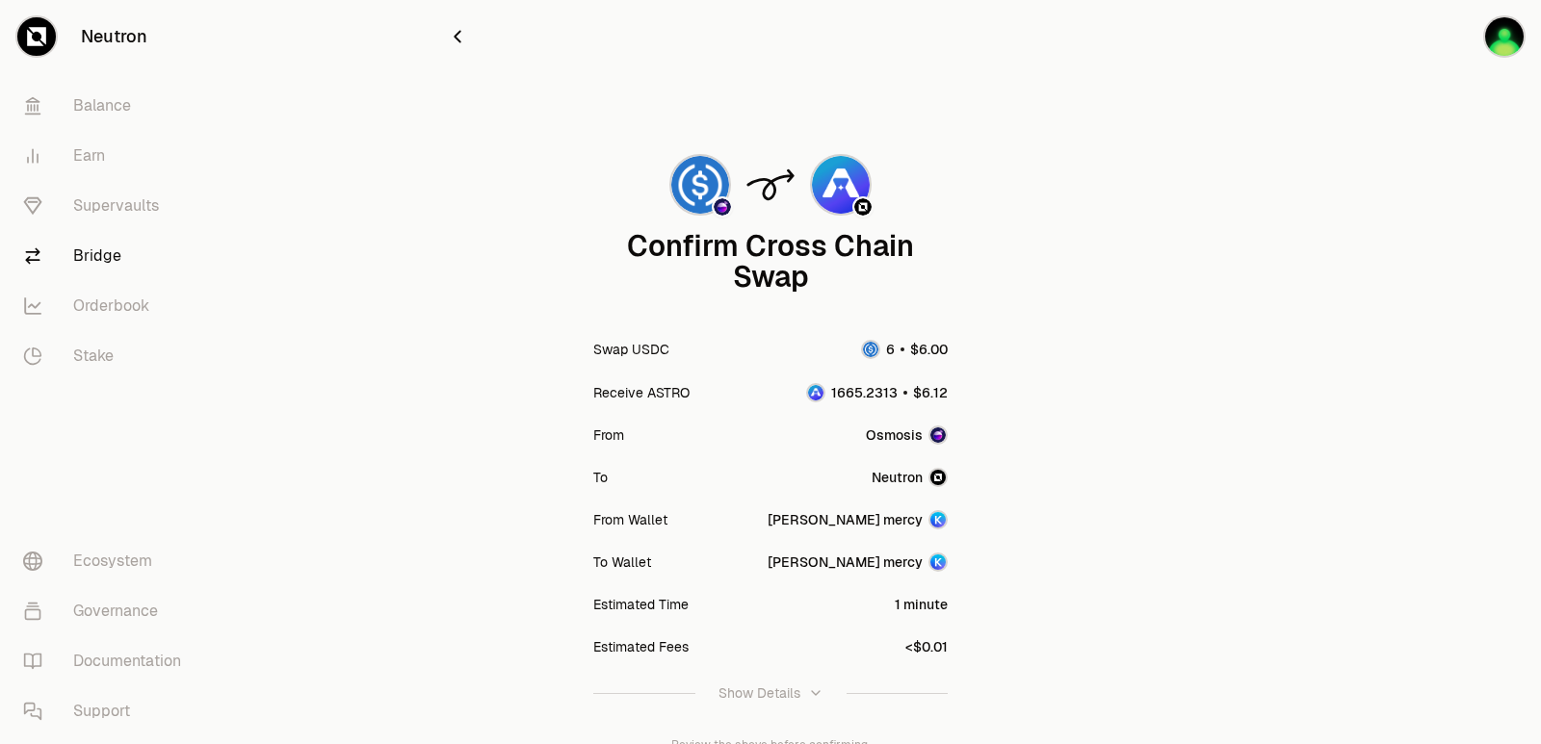
scroll to position [159, 0]
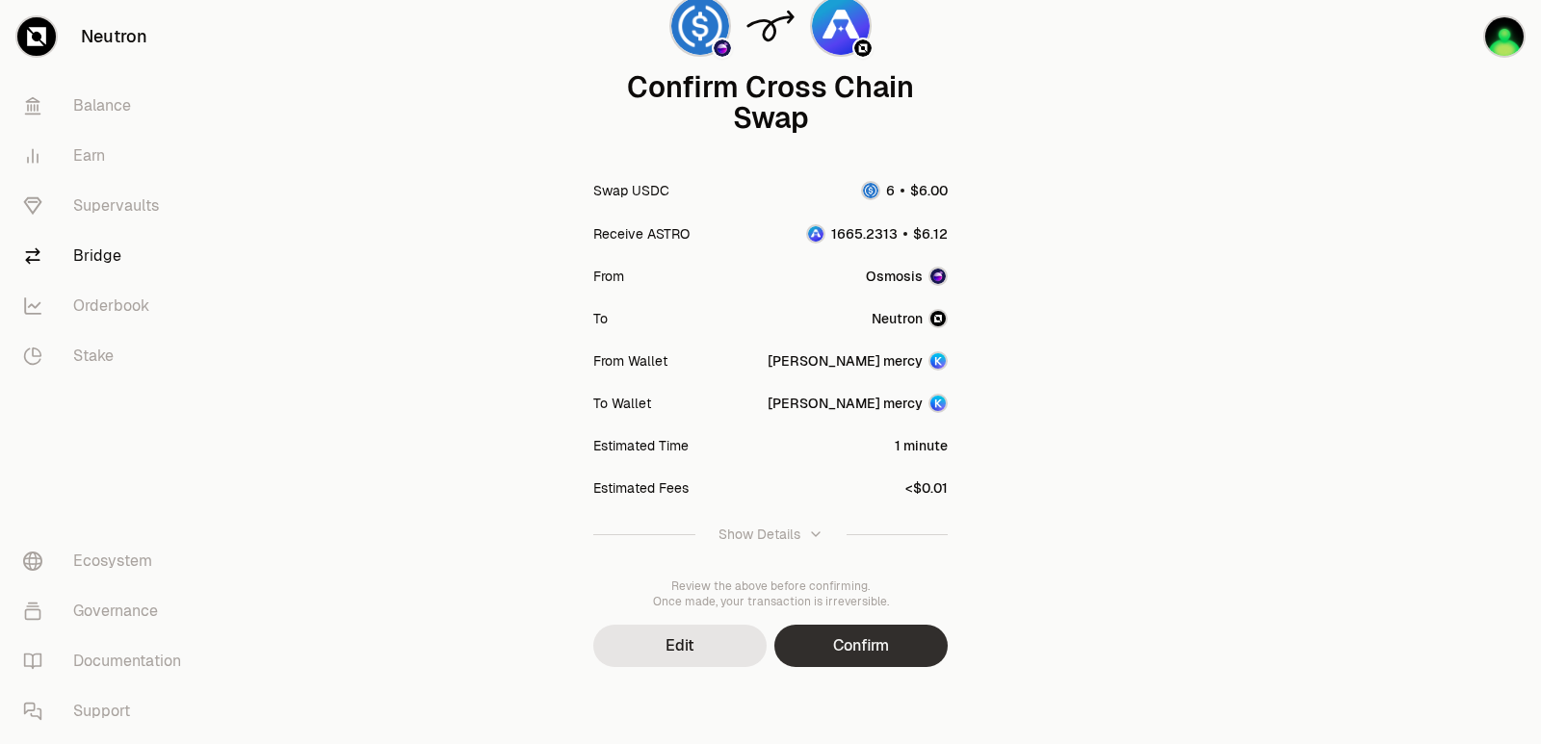
click at [870, 636] on button "Confirm" at bounding box center [860, 646] width 173 height 42
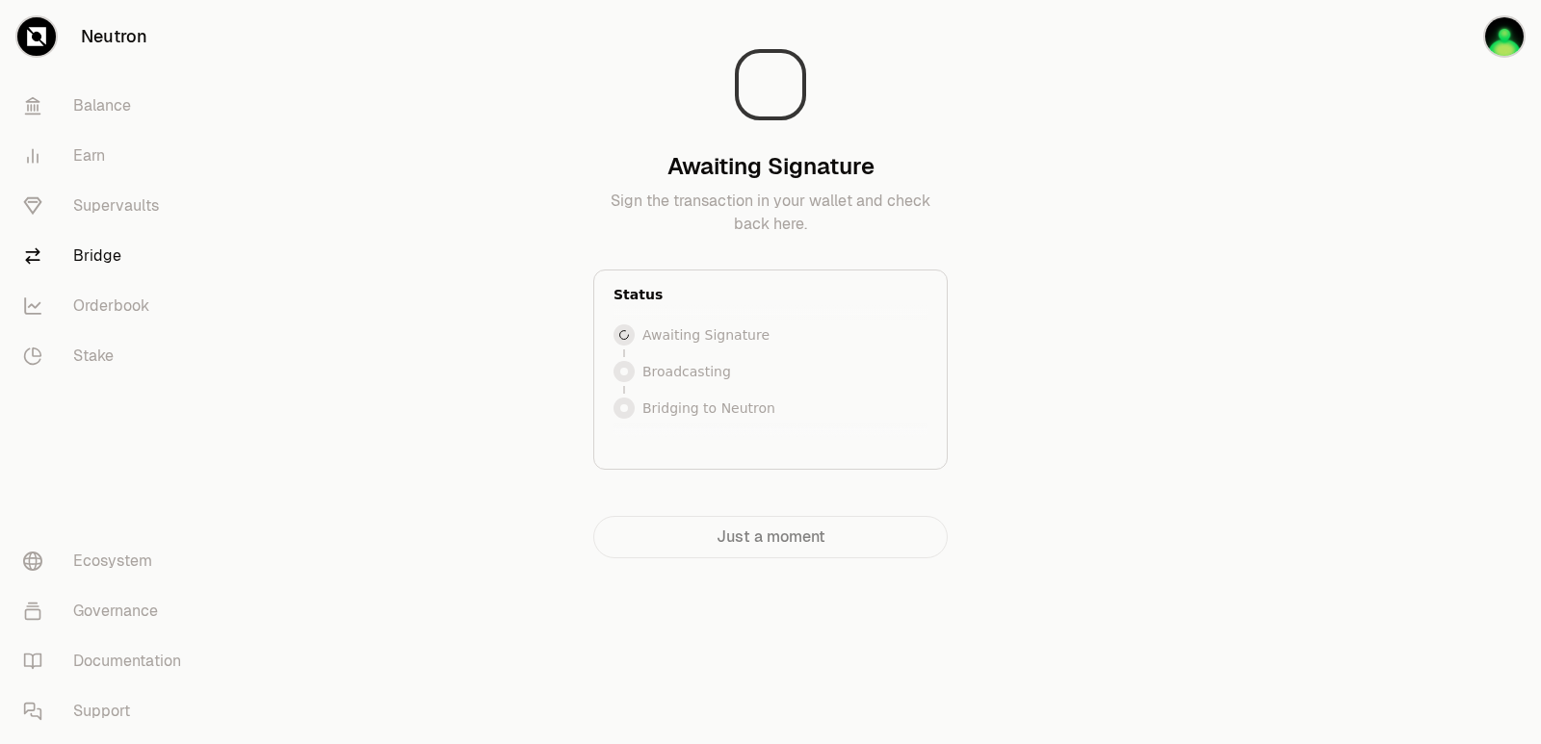
scroll to position [0, 0]
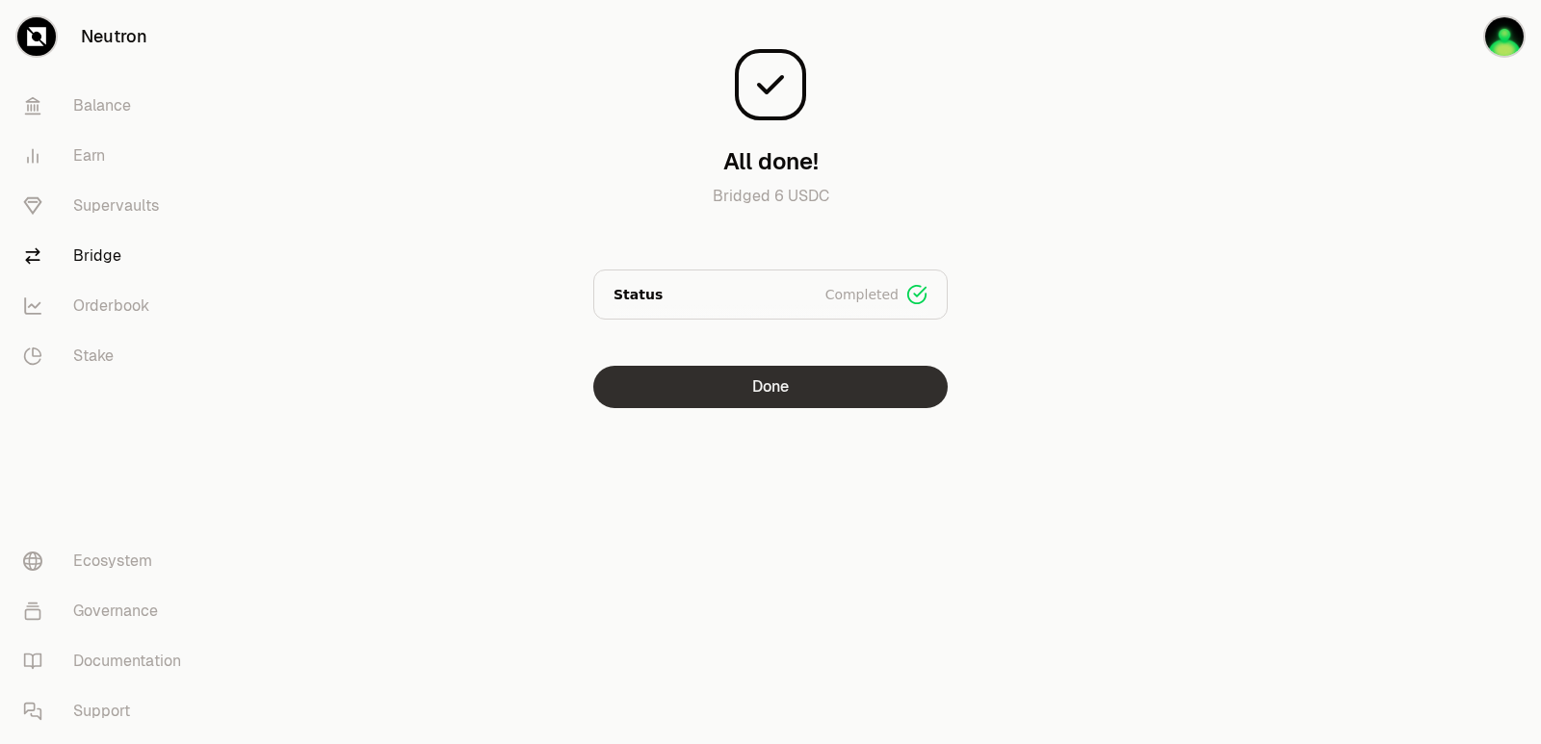
click at [698, 385] on button "Done" at bounding box center [770, 387] width 354 height 42
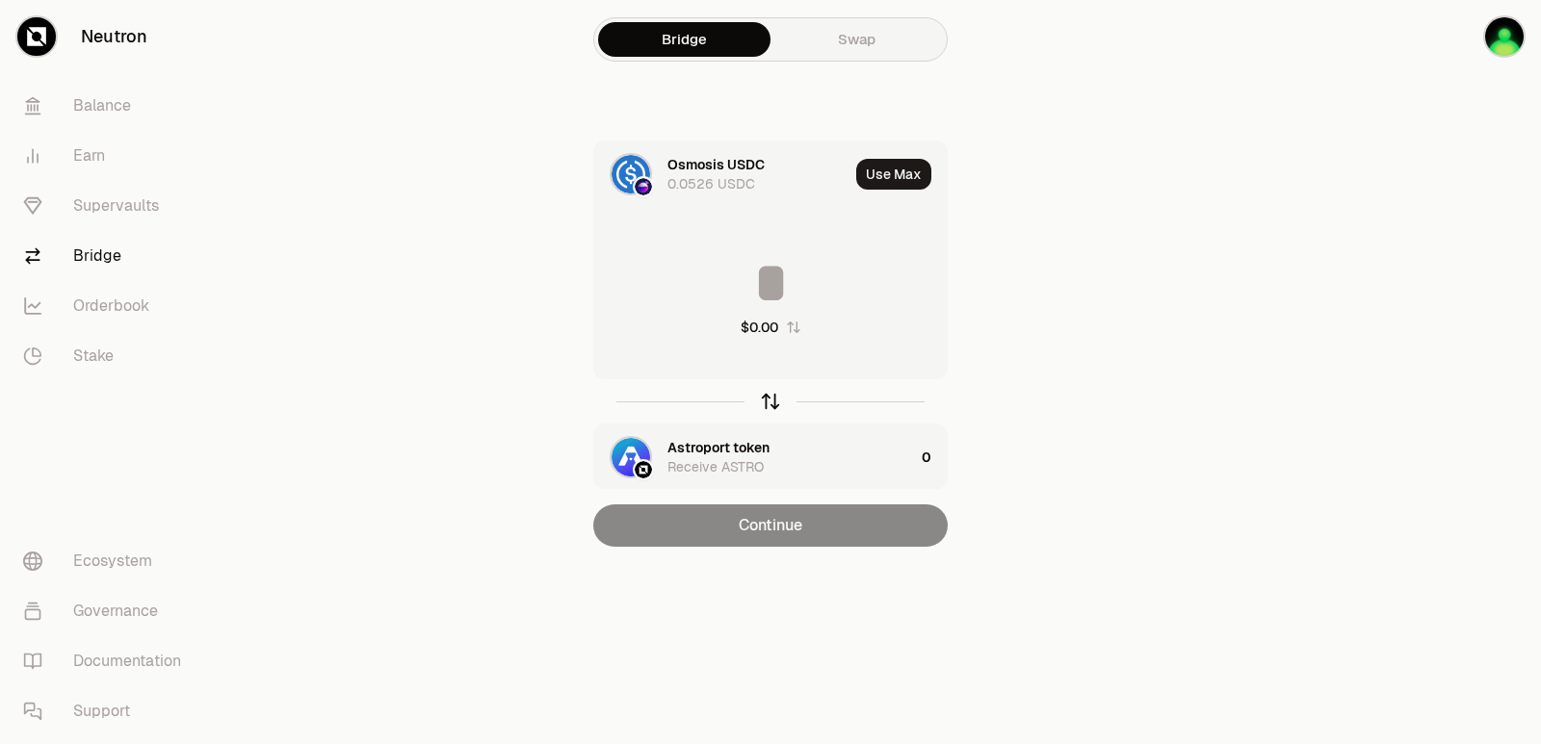
click at [766, 401] on icon "button" at bounding box center [771, 399] width 13 height 6
click at [882, 161] on button "Use Max" at bounding box center [893, 174] width 75 height 31
type input "**********"
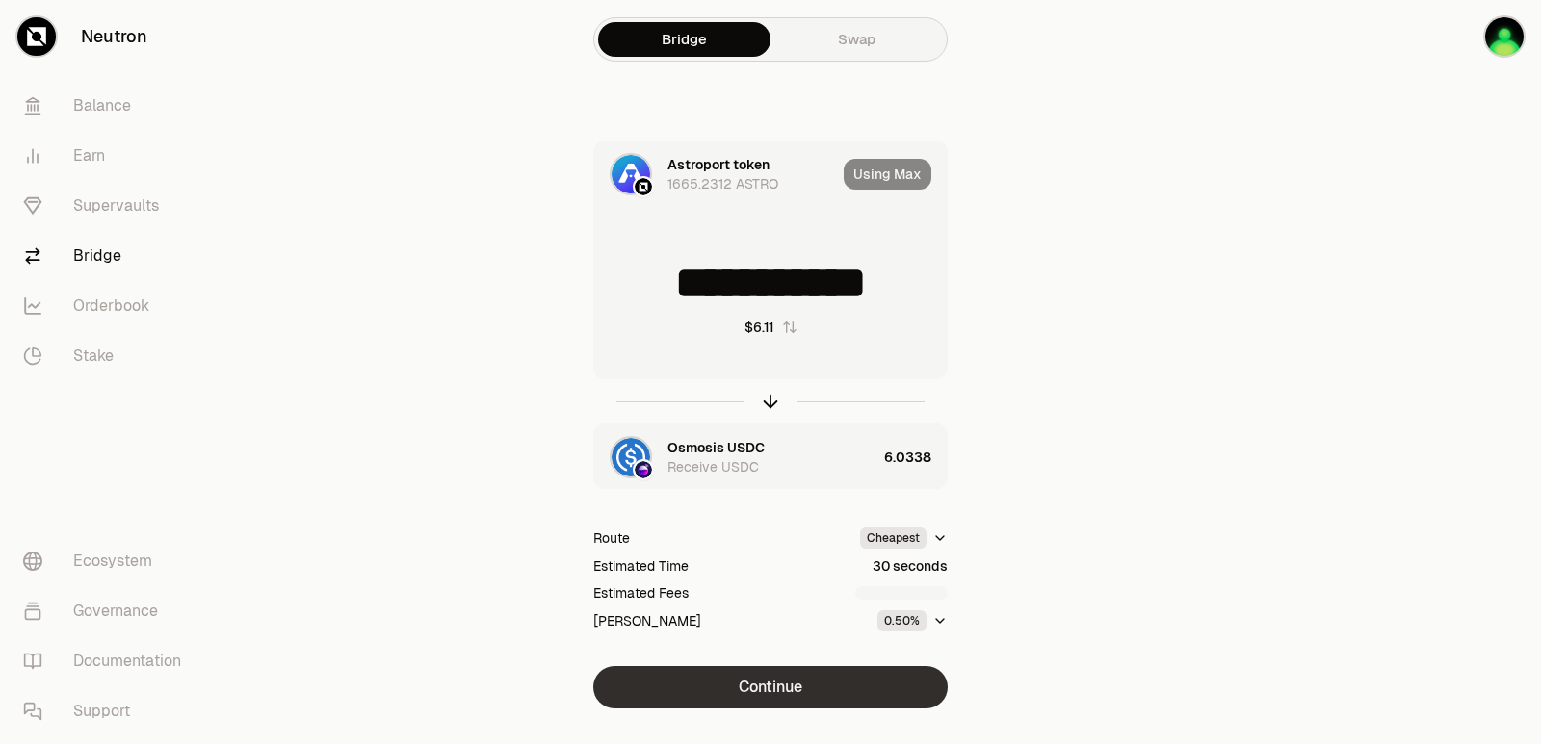
click at [738, 708] on button "Continue" at bounding box center [770, 687] width 354 height 42
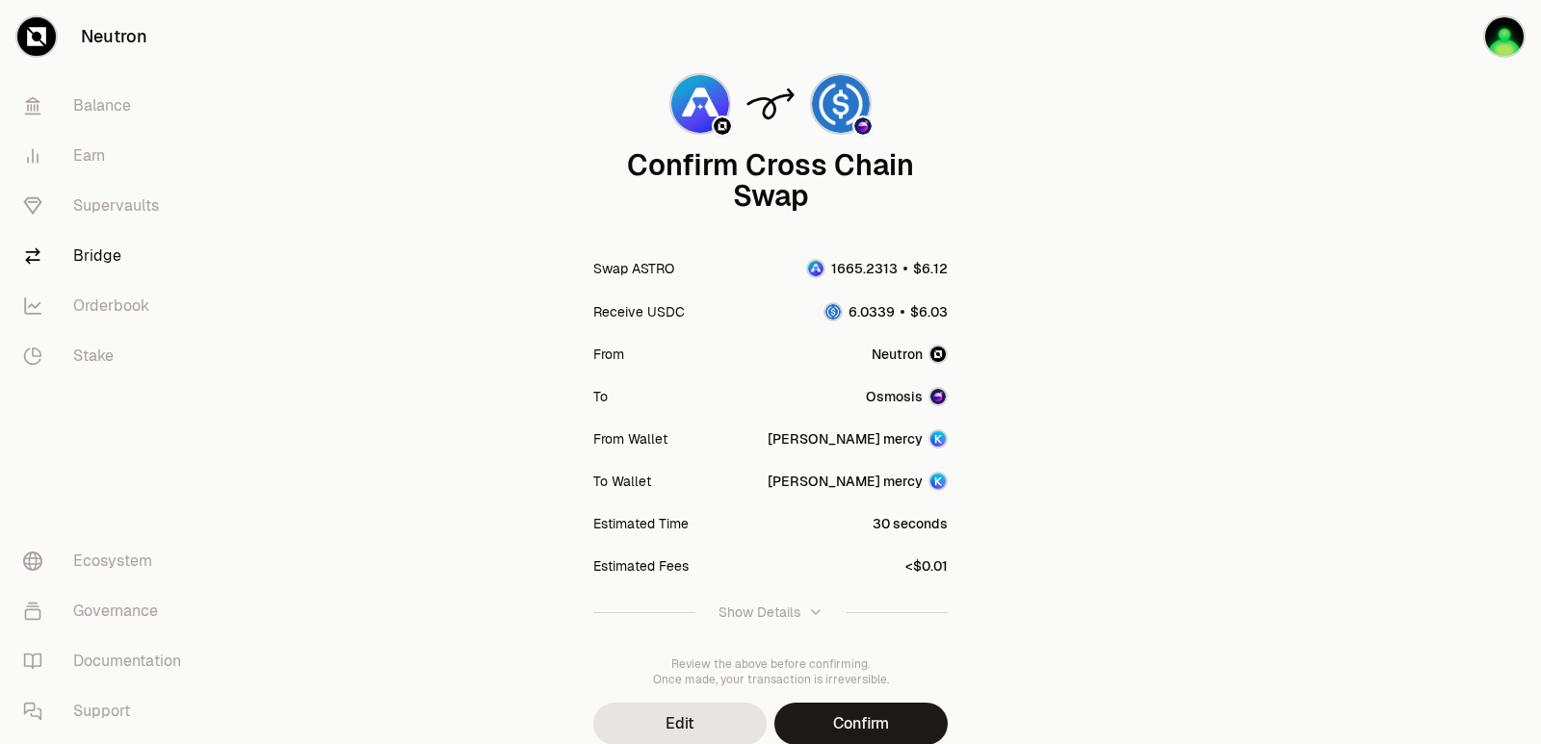
scroll to position [159, 0]
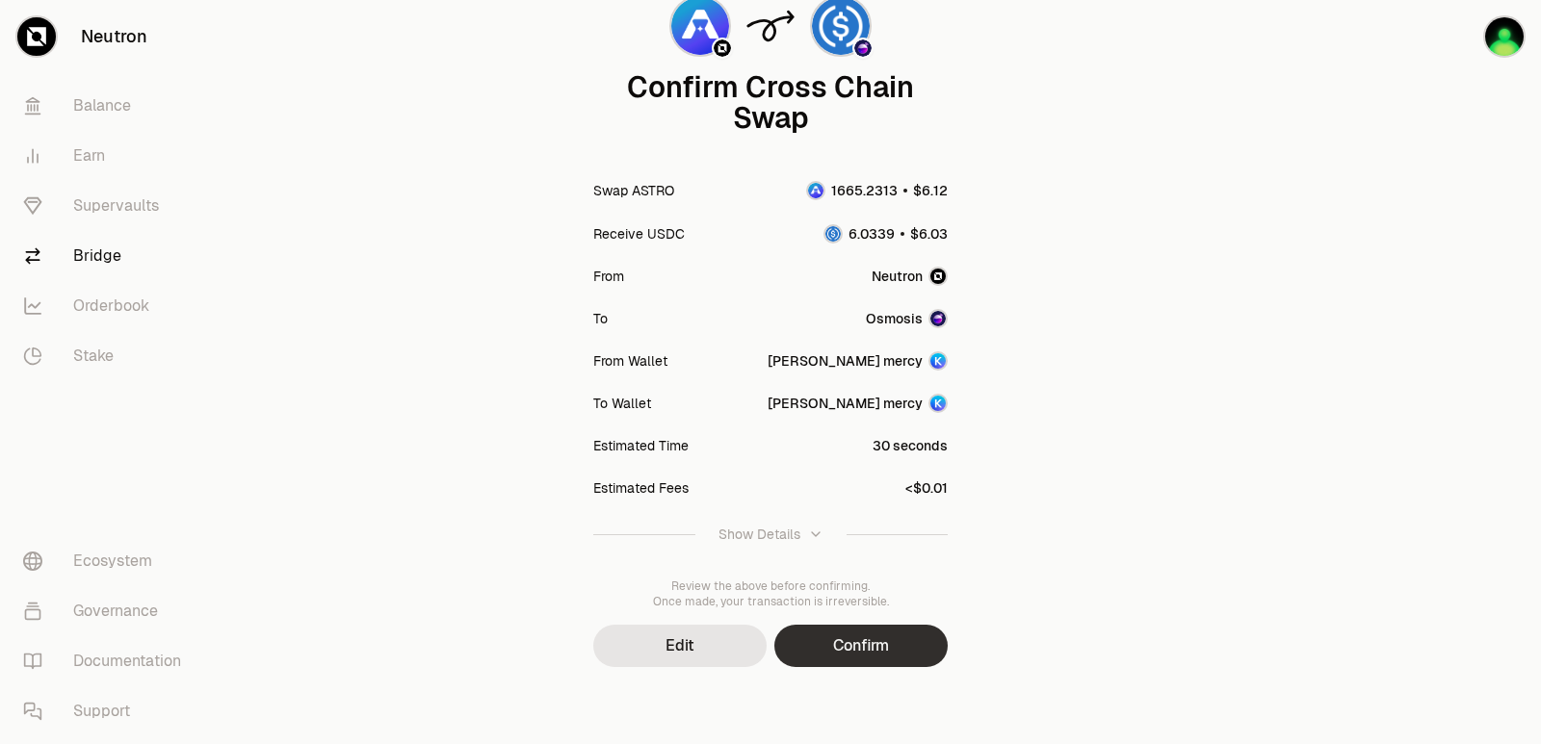
click at [855, 653] on button "Confirm" at bounding box center [860, 646] width 173 height 42
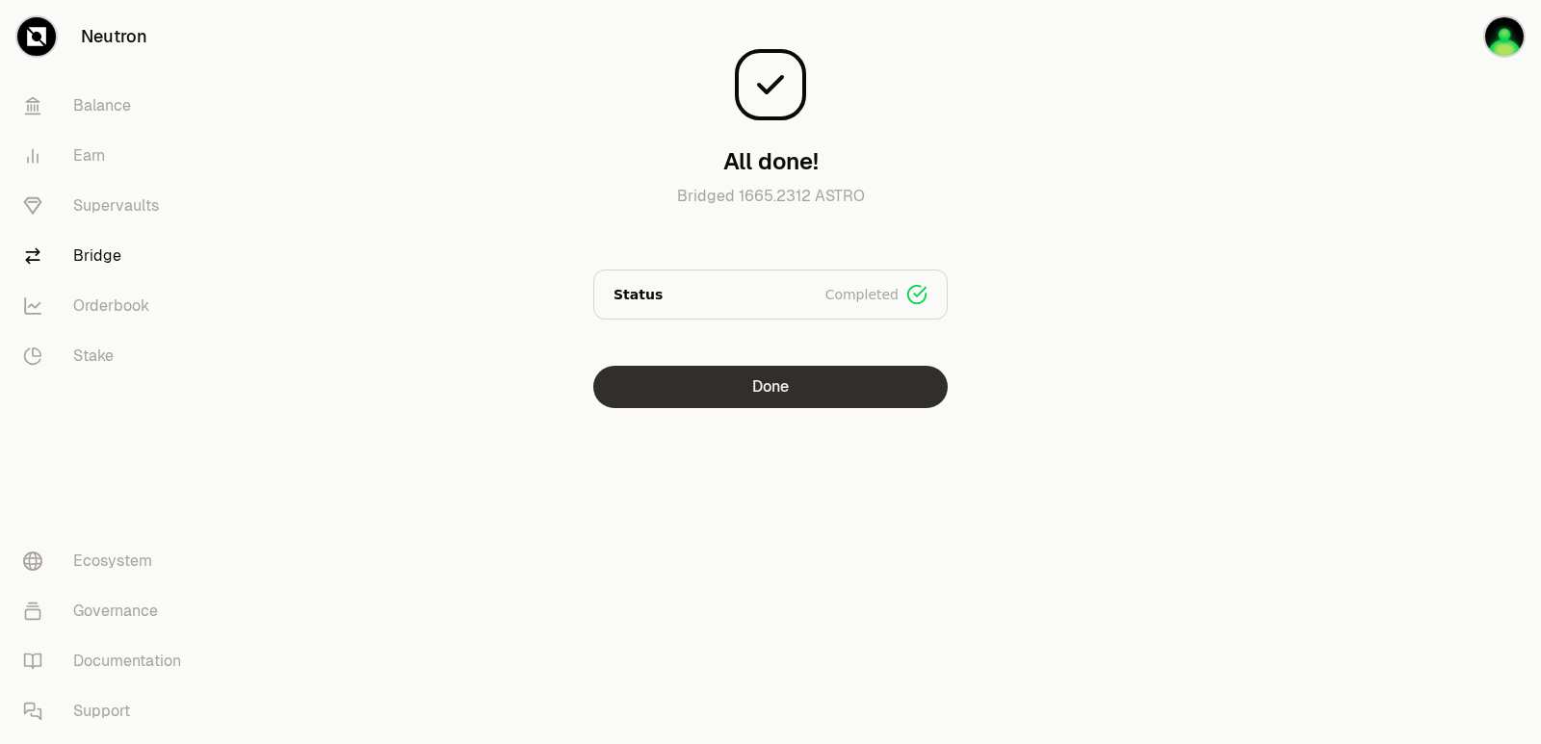
click at [799, 395] on button "Done" at bounding box center [770, 387] width 354 height 42
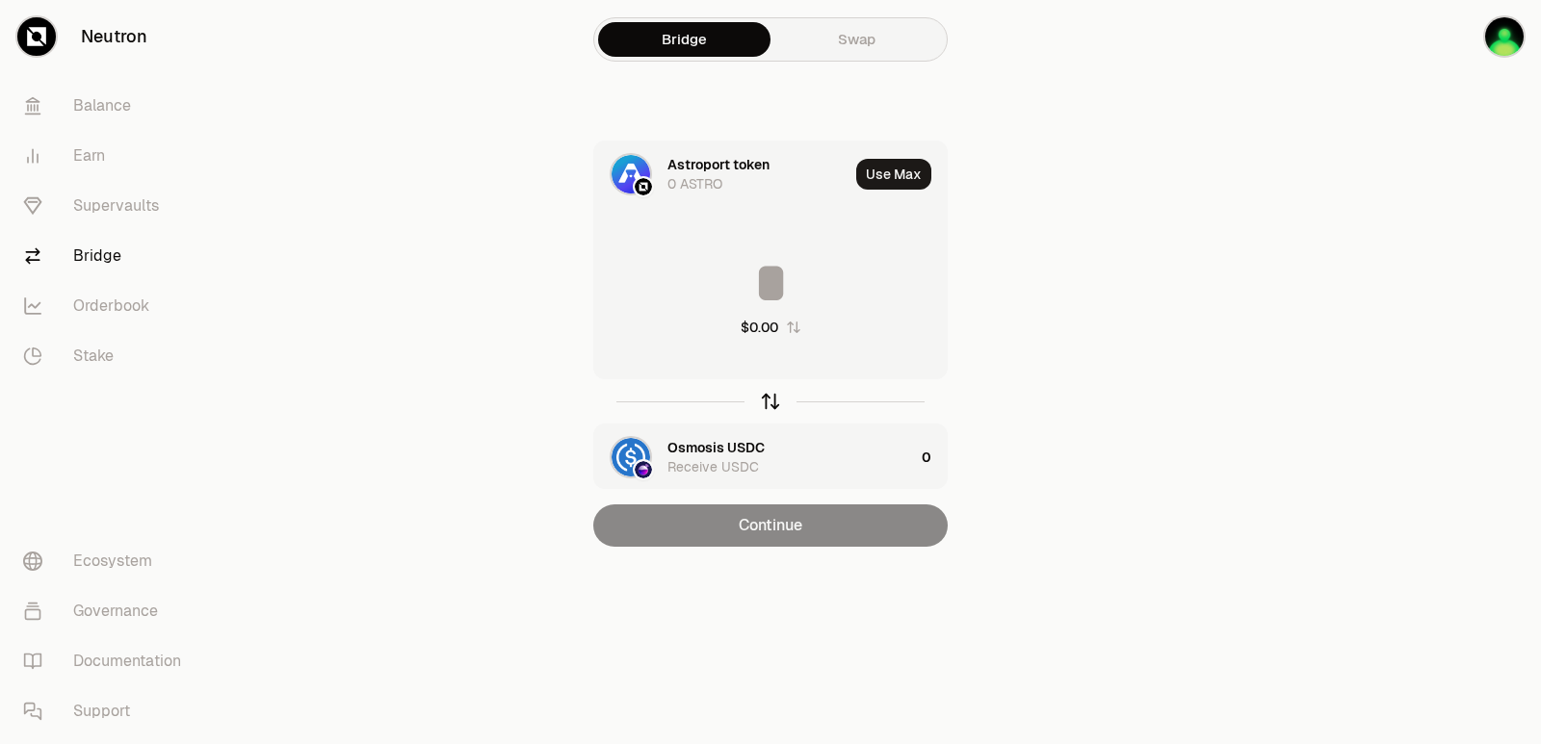
click at [775, 411] on div "button" at bounding box center [770, 401] width 21 height 21
click at [703, 301] on input at bounding box center [770, 283] width 352 height 58
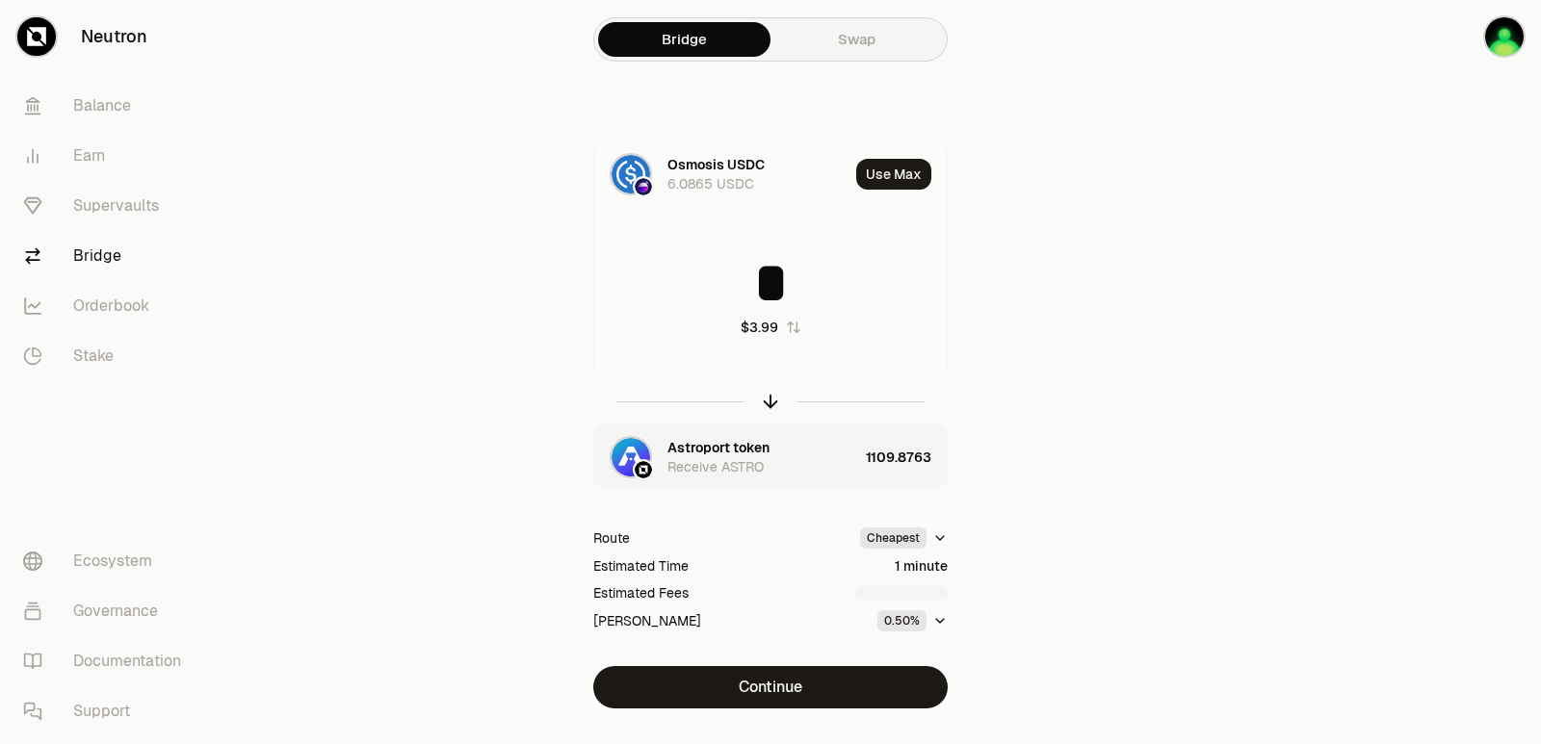
type input "*"
click at [771, 397] on icon "button" at bounding box center [771, 399] width 13 height 6
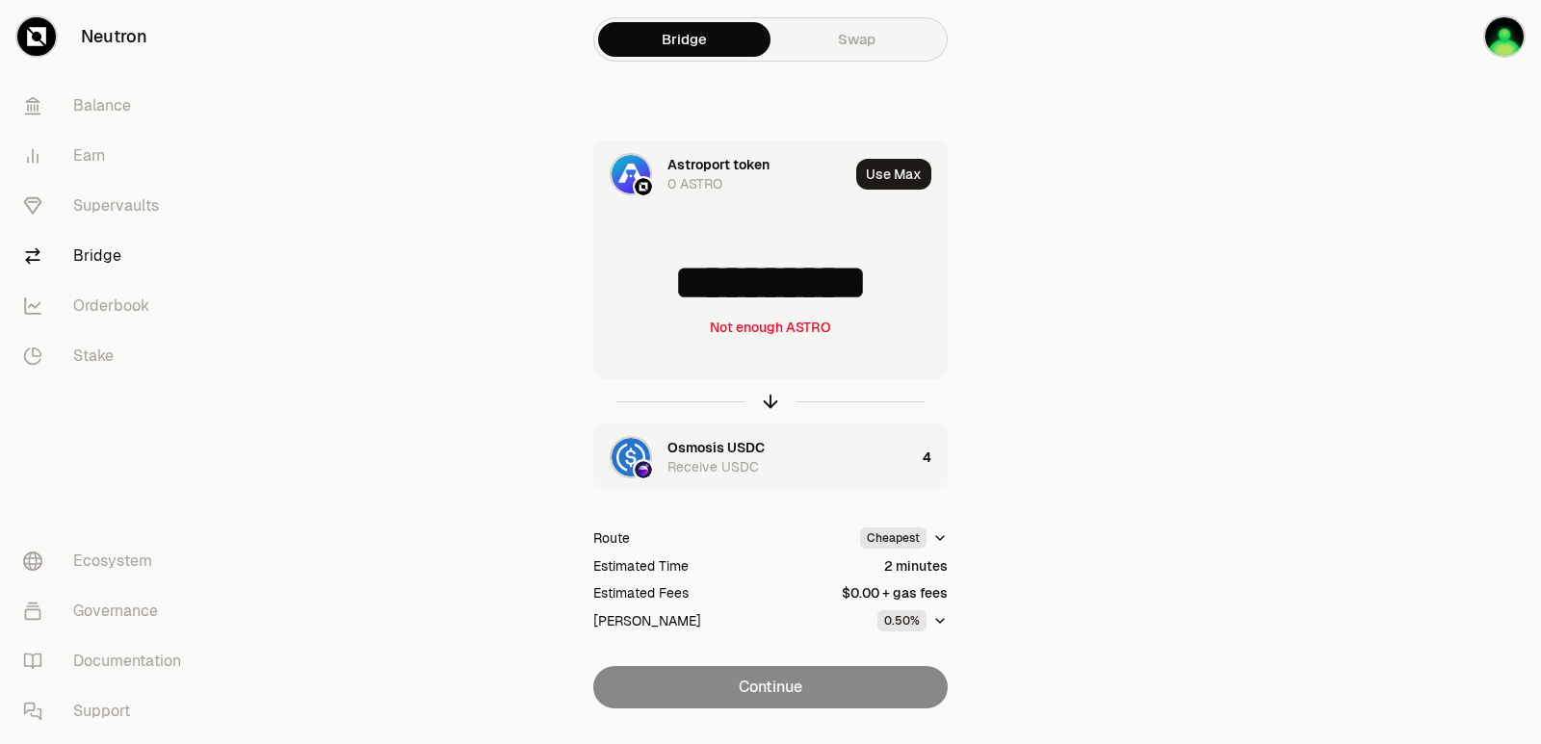
scroll to position [3, 0]
drag, startPoint x: 903, startPoint y: 288, endPoint x: 699, endPoint y: 296, distance: 204.3
click at [699, 296] on input "**********" at bounding box center [770, 283] width 352 height 58
type input "****"
